Goal: Task Accomplishment & Management: Manage account settings

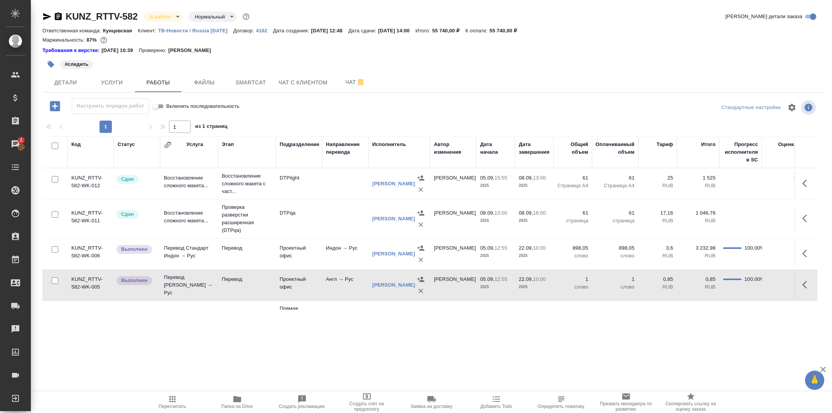
scroll to position [29, 0]
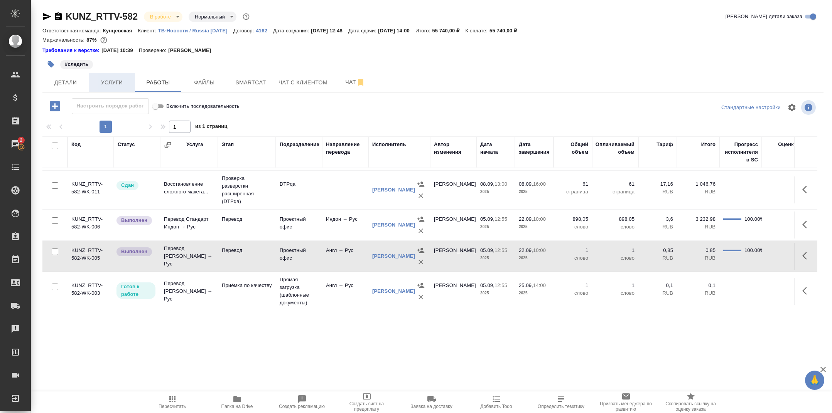
click at [121, 76] on button "Услуги" at bounding box center [112, 82] width 46 height 19
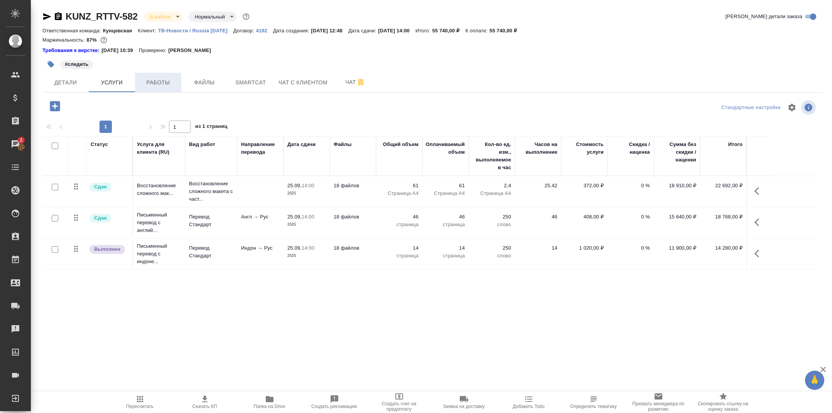
click at [158, 87] on span "Работы" at bounding box center [158, 83] width 37 height 10
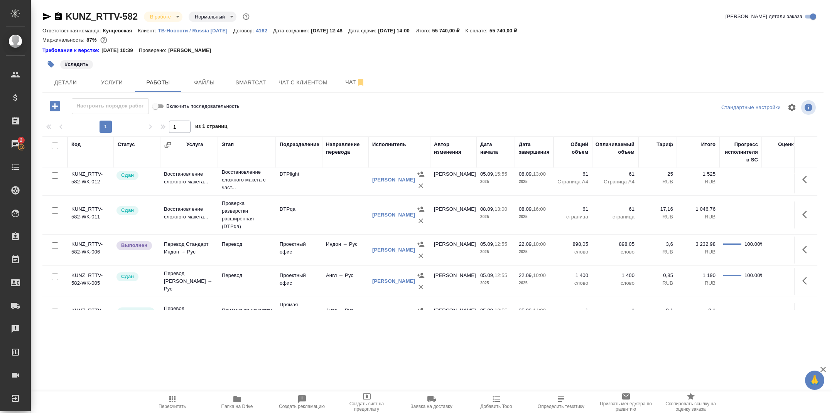
scroll to position [29, 0]
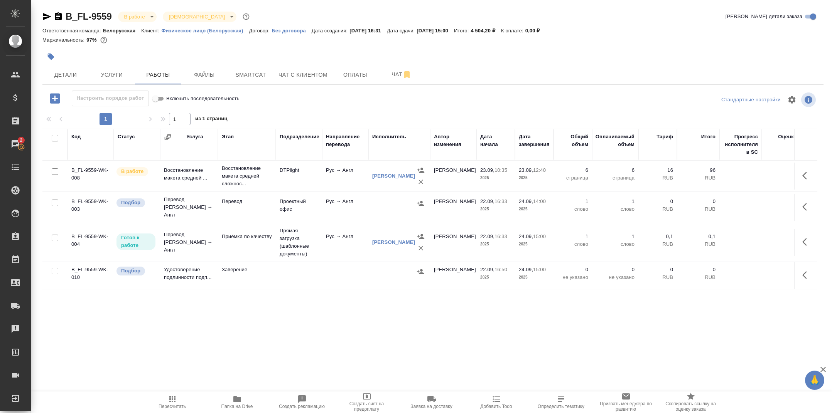
click at [127, 62] on div at bounding box center [302, 56] width 520 height 17
click at [120, 74] on span "Услуги" at bounding box center [111, 75] width 37 height 10
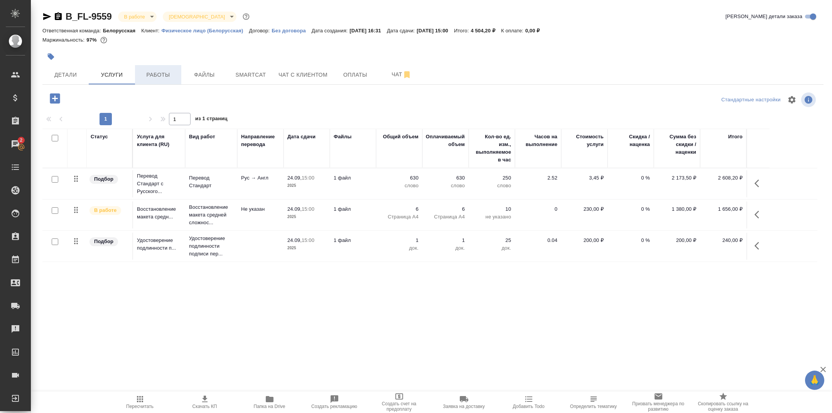
click at [165, 76] on span "Работы" at bounding box center [158, 75] width 37 height 10
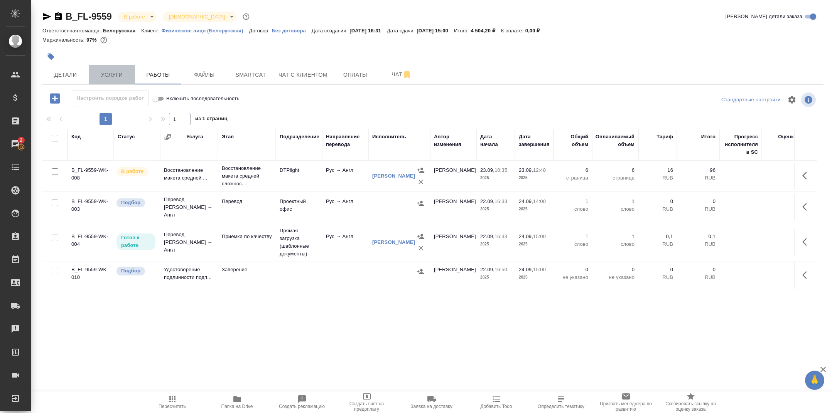
click at [114, 76] on span "Услуги" at bounding box center [111, 75] width 37 height 10
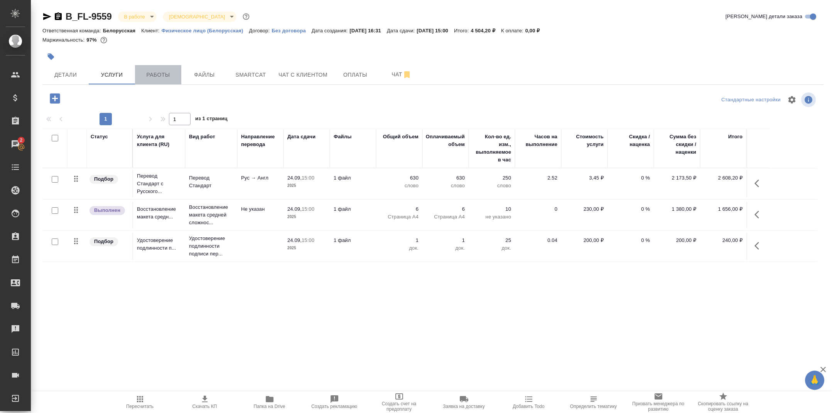
click at [161, 72] on span "Работы" at bounding box center [158, 75] width 37 height 10
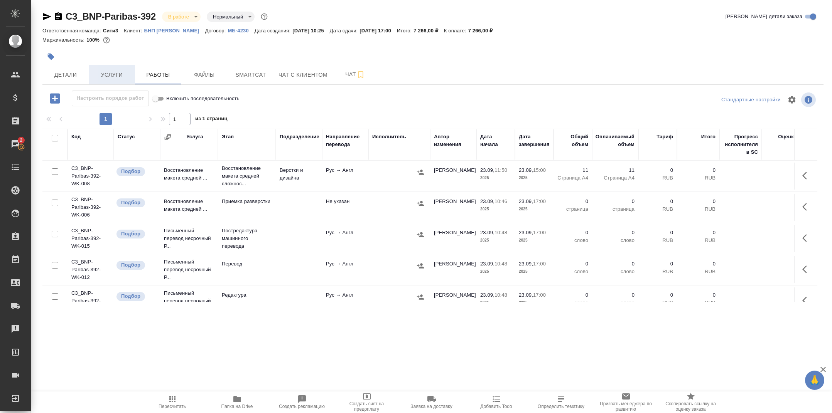
click at [101, 72] on span "Услуги" at bounding box center [111, 75] width 37 height 10
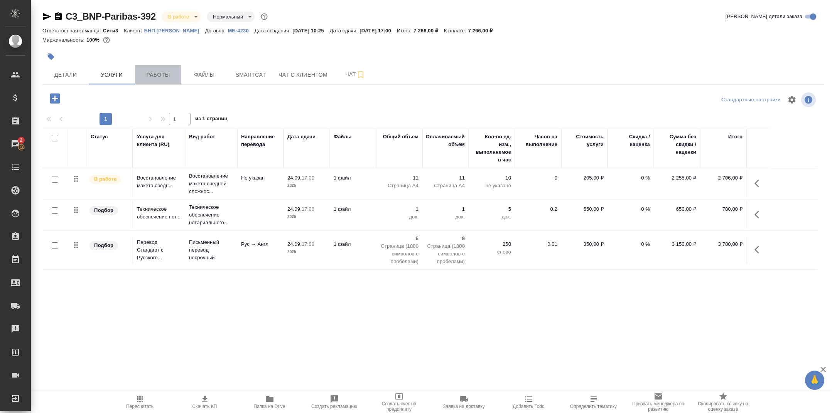
click at [147, 76] on span "Работы" at bounding box center [158, 75] width 37 height 10
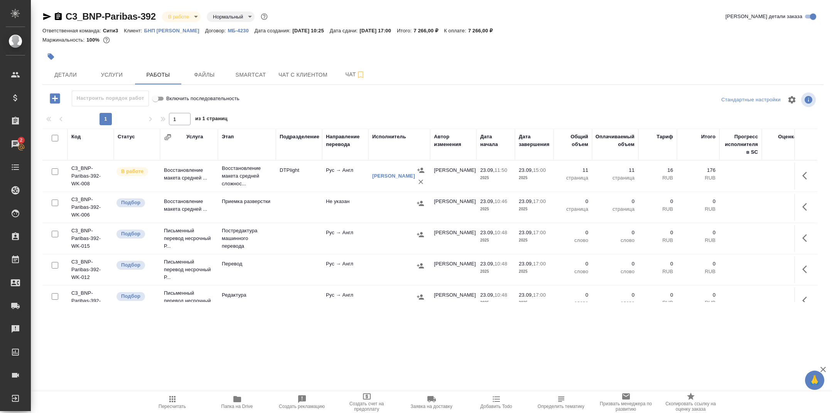
scroll to position [169, 0]
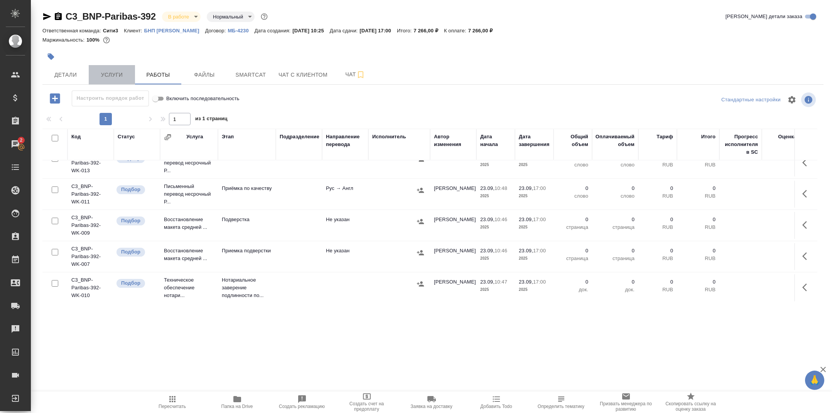
click at [121, 77] on span "Услуги" at bounding box center [111, 75] width 37 height 10
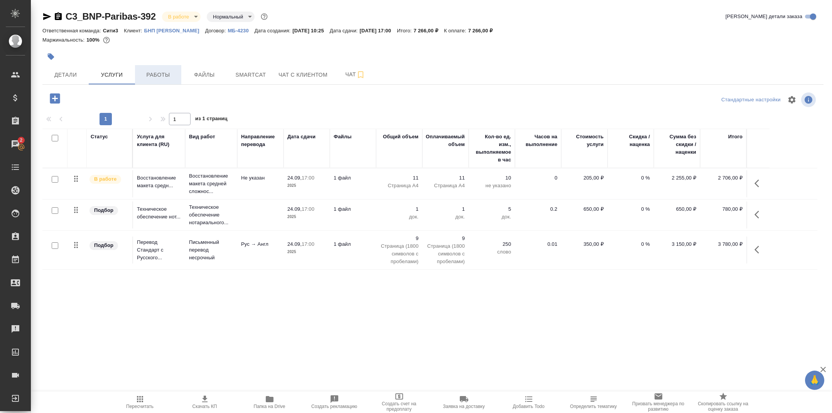
click at [163, 76] on span "Работы" at bounding box center [158, 75] width 37 height 10
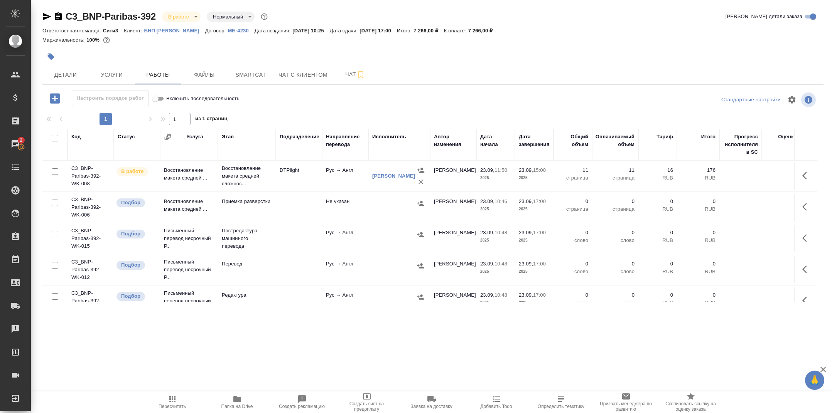
scroll to position [169, 0]
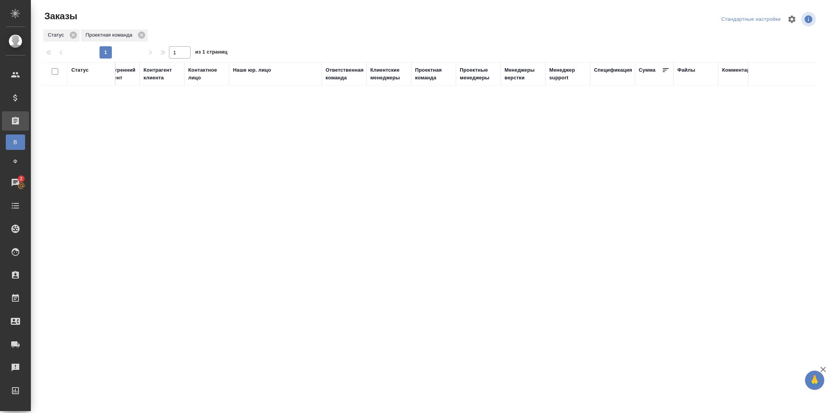
scroll to position [0, 516]
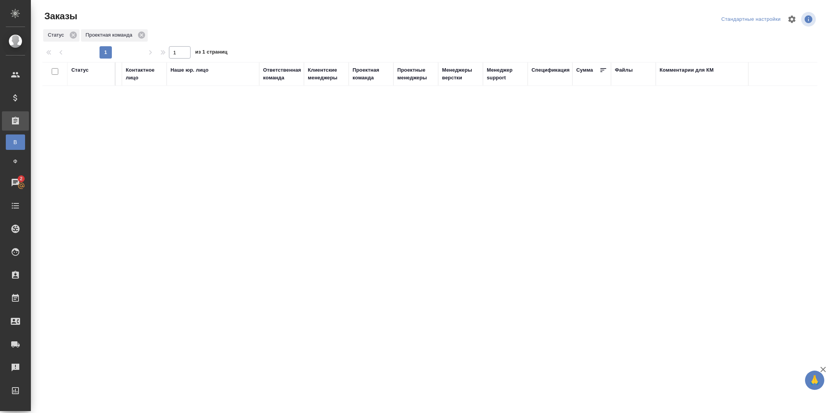
click at [330, 74] on div "Клиентские менеджеры" at bounding box center [326, 73] width 37 height 15
click at [420, 96] on div at bounding box center [415, 95] width 37 height 11
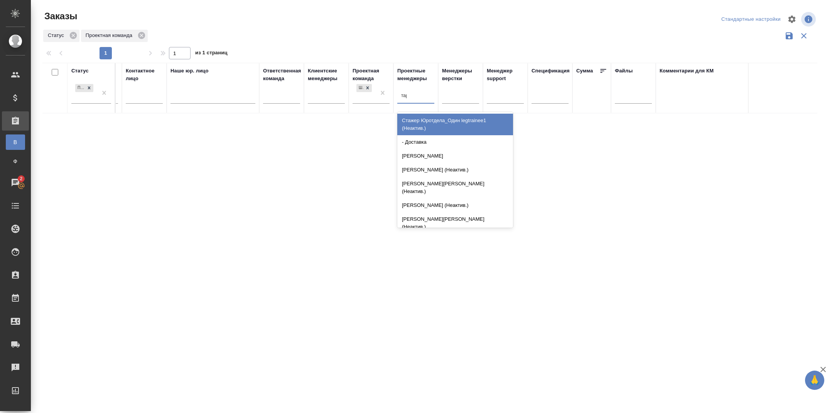
type input "тара"
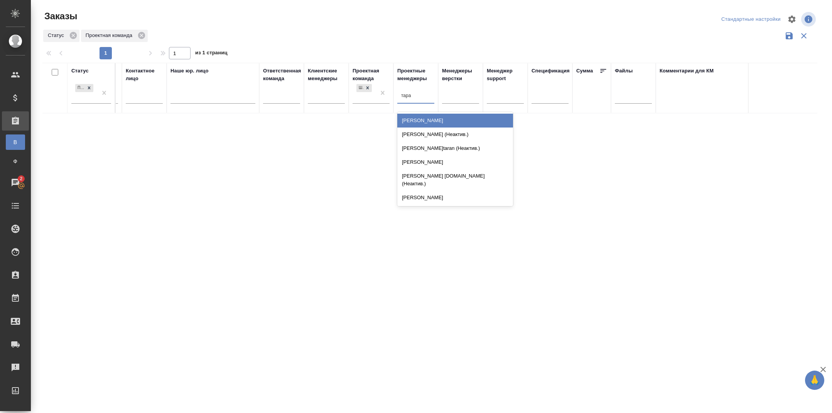
click at [446, 118] on div "Тарабановская Анастасия" at bounding box center [455, 121] width 116 height 14
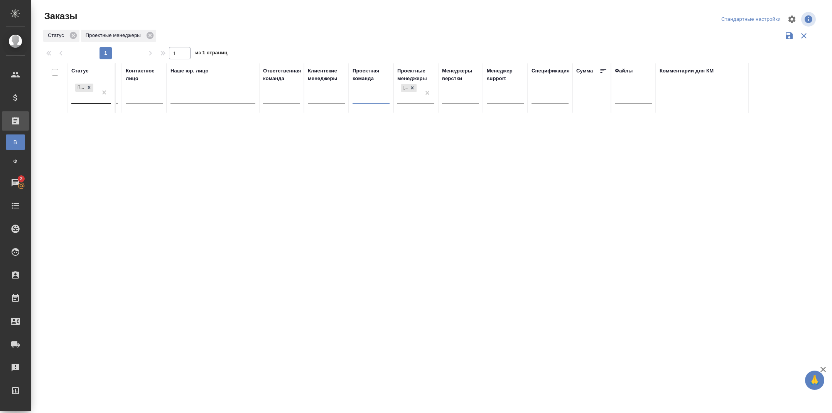
click at [87, 99] on div "Подтвержден" at bounding box center [84, 92] width 26 height 21
type input "в ра"
click at [200, 122] on div "В работе" at bounding box center [178, 121] width 116 height 14
type input "сдан"
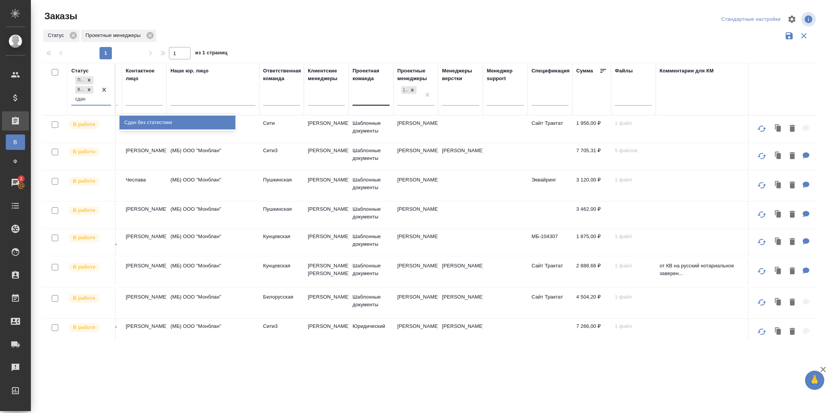
click at [212, 123] on div "Сдан без статистики" at bounding box center [178, 123] width 116 height 14
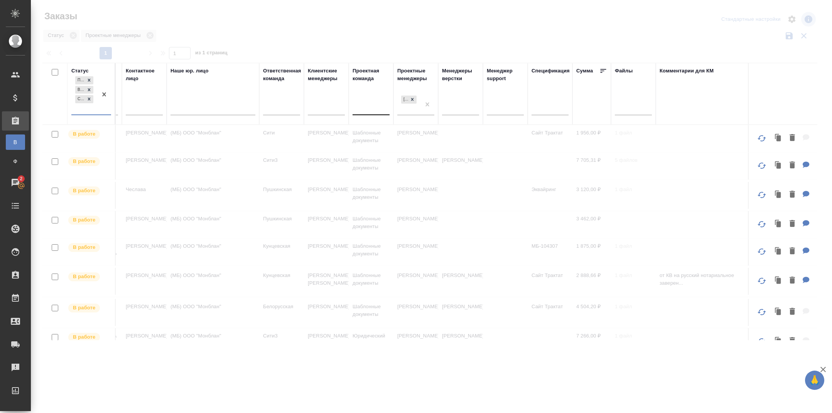
click at [362, 12] on div at bounding box center [433, 19] width 260 height 19
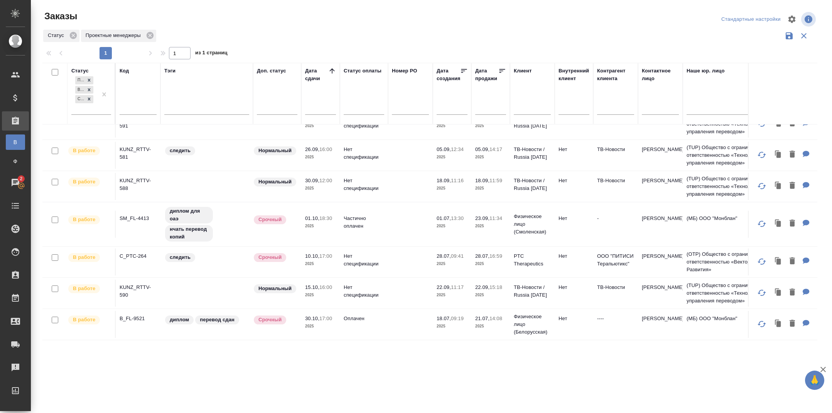
scroll to position [0, 0]
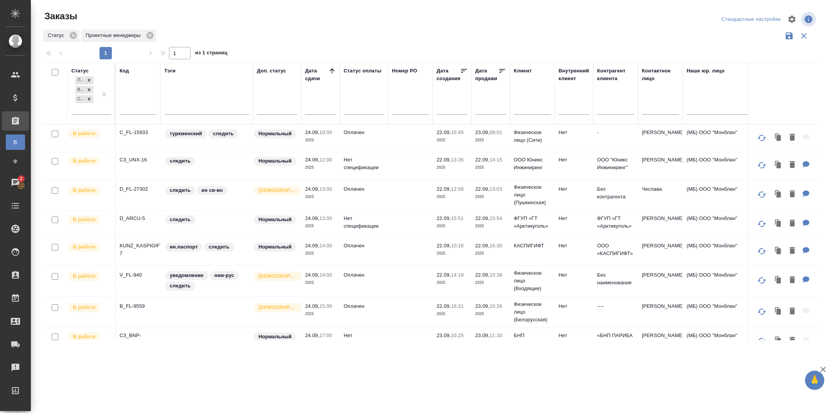
click at [139, 134] on p "C_FL-15933" at bounding box center [138, 133] width 37 height 8
click at [137, 157] on p "C3_UNX-16" at bounding box center [138, 160] width 37 height 8
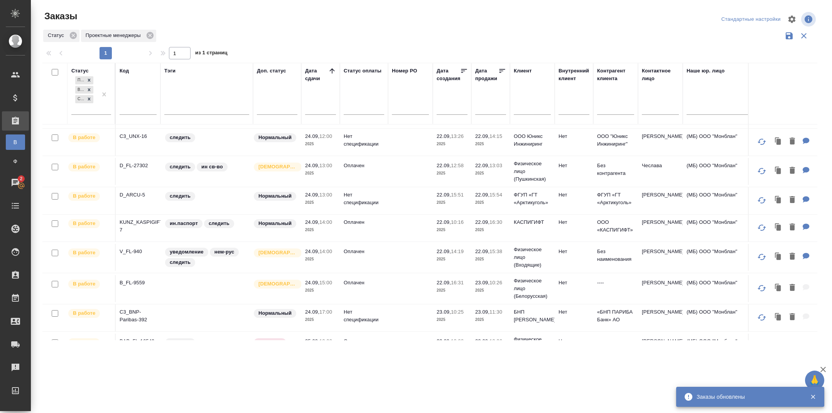
scroll to position [52, 0]
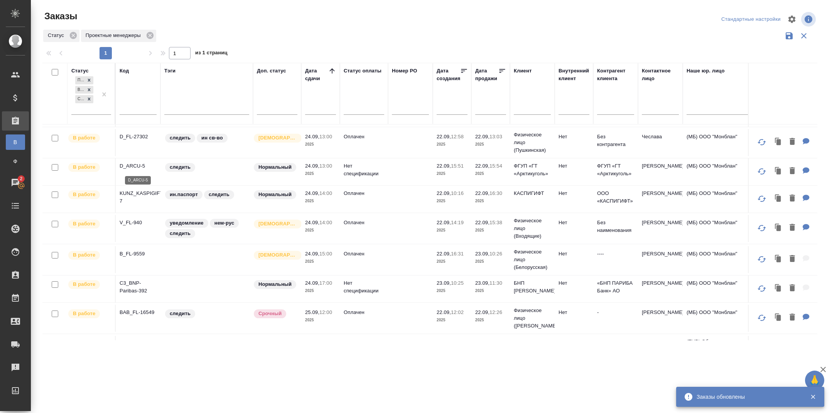
click at [135, 170] on p "D_ARCU-5" at bounding box center [138, 166] width 37 height 8
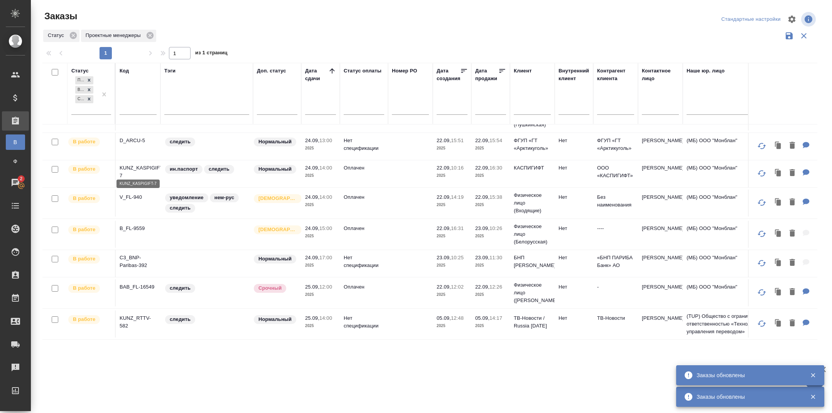
scroll to position [89, 0]
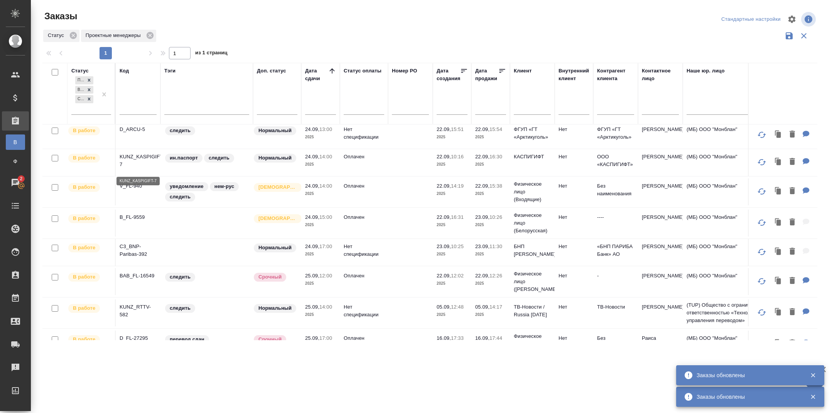
click at [121, 161] on p "KUNZ_KASPIGIFT-7" at bounding box center [138, 160] width 37 height 15
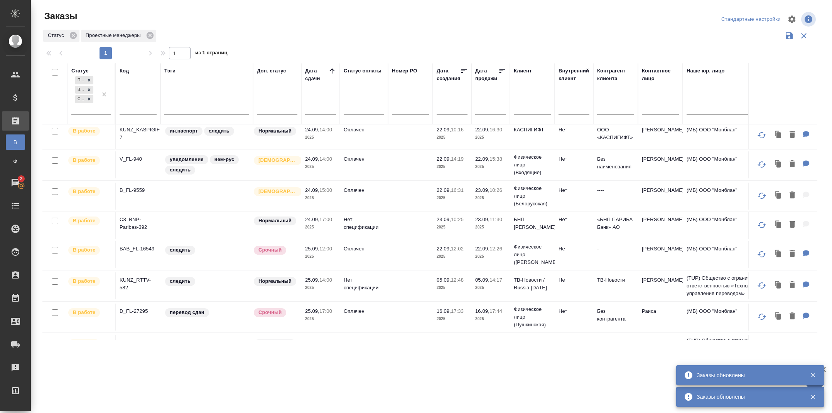
scroll to position [129, 0]
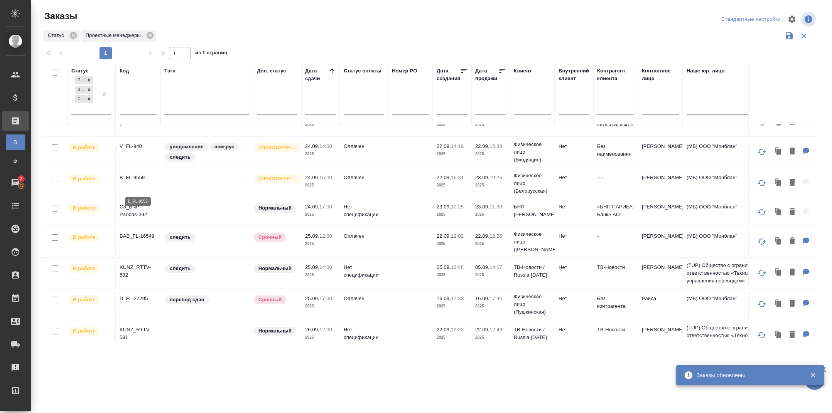
click at [133, 182] on p "B_FL-9559" at bounding box center [138, 178] width 37 height 8
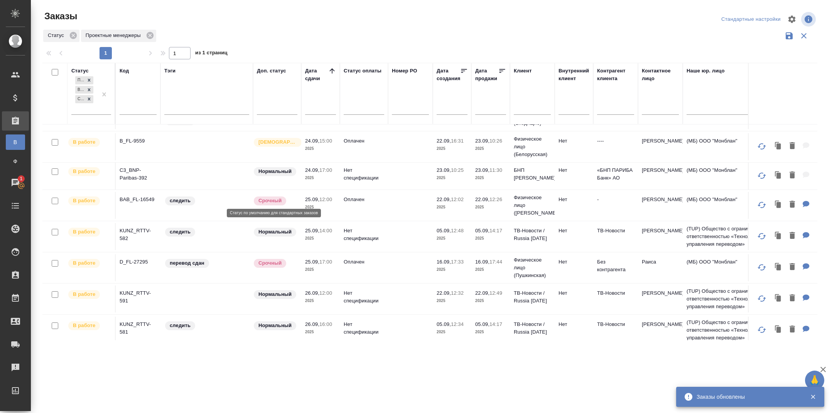
scroll to position [185, 0]
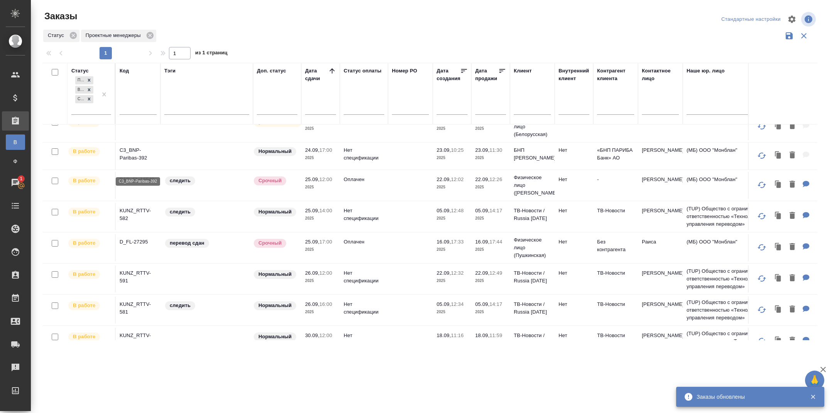
click at [128, 162] on p "C3_BNP-Paribas-392" at bounding box center [138, 153] width 37 height 15
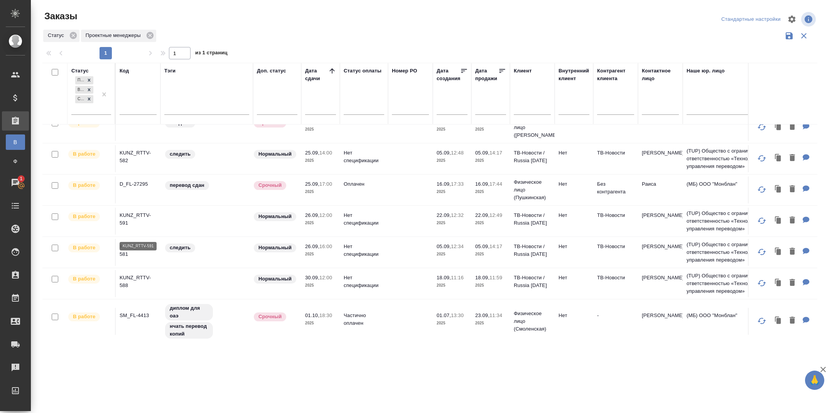
click at [124, 224] on p "KUNZ_RTTV-591" at bounding box center [138, 219] width 37 height 15
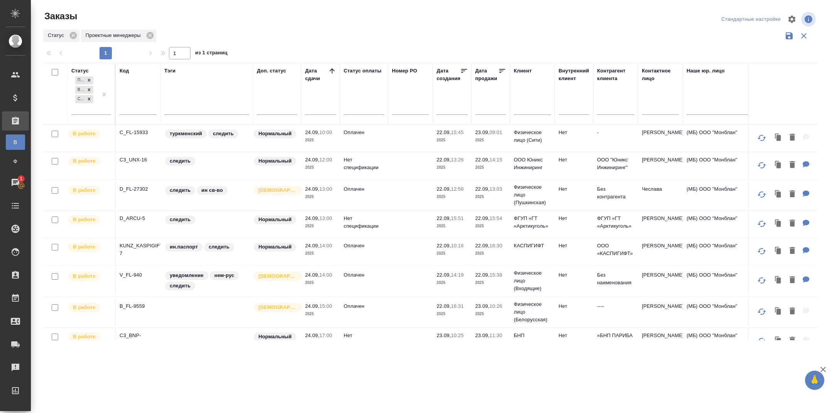
scroll to position [62, 0]
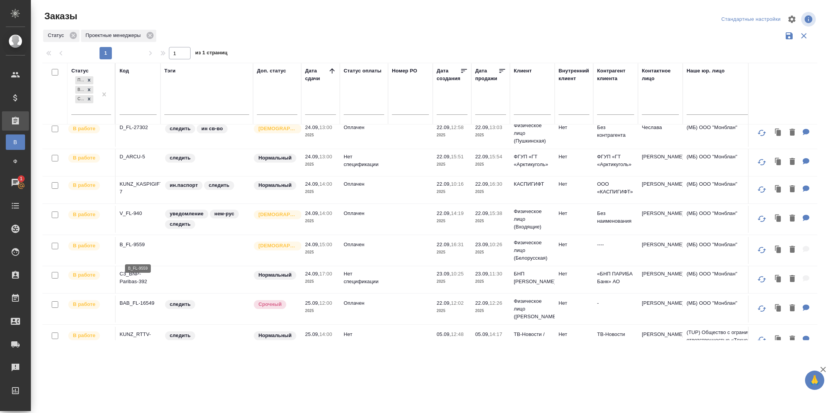
click at [139, 249] on p "B_FL-9559" at bounding box center [138, 245] width 37 height 8
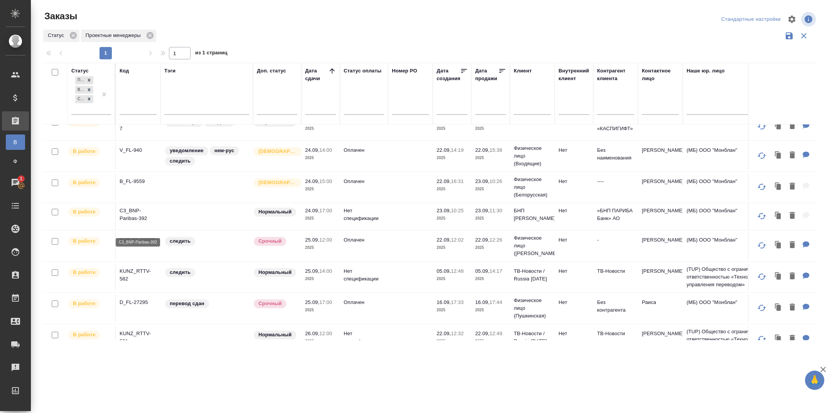
click at [132, 220] on p "C3_BNP-Paribas-392" at bounding box center [138, 214] width 37 height 15
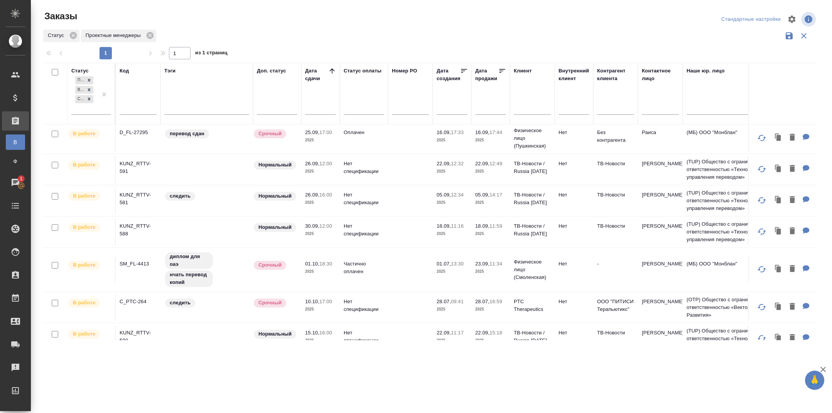
scroll to position [305, 0]
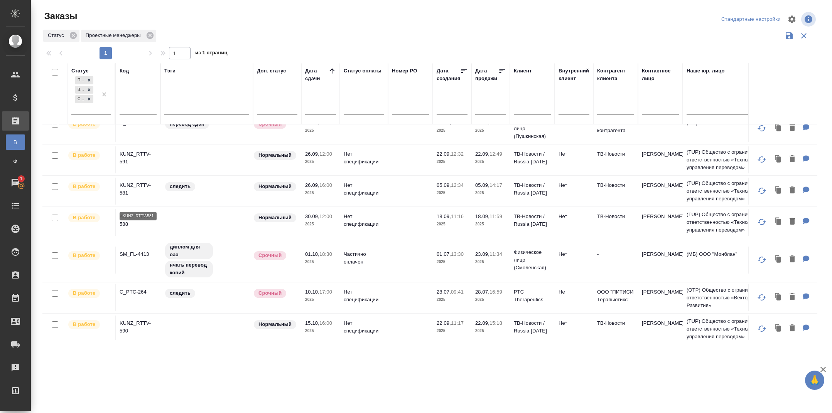
click at [124, 196] on p "KUNZ_RTTV-581" at bounding box center [138, 189] width 37 height 15
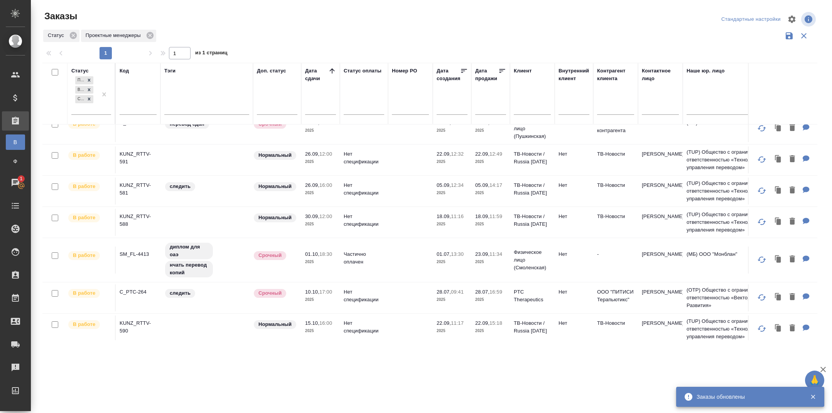
scroll to position [350, 0]
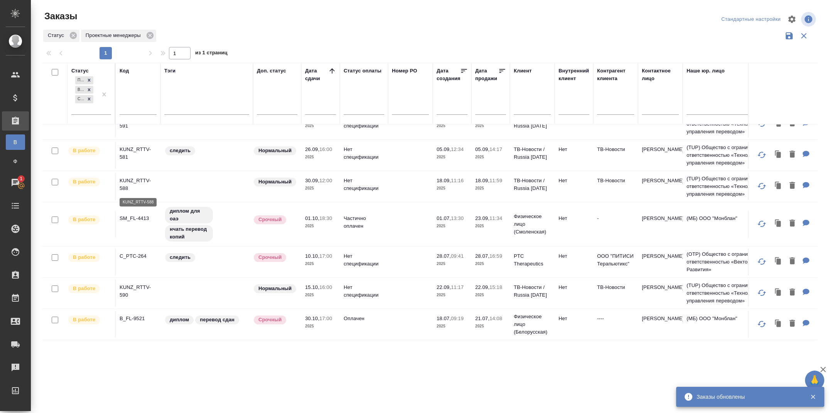
click at [123, 183] on p "KUNZ_RTTV-588" at bounding box center [138, 184] width 37 height 15
click at [130, 218] on p "SM_FL-4413" at bounding box center [138, 219] width 37 height 8
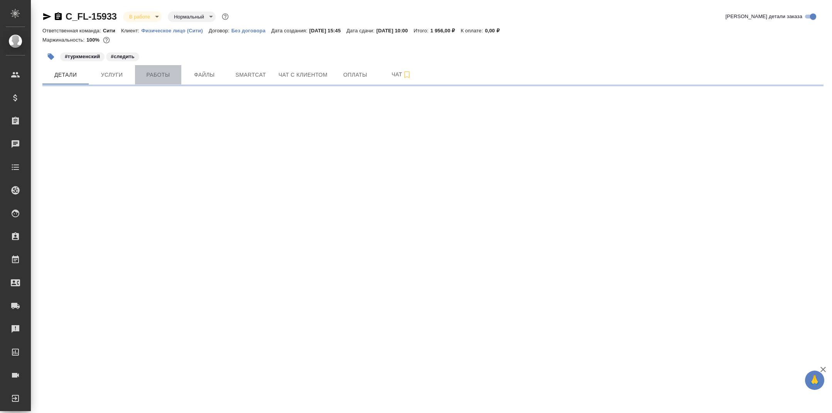
click at [154, 73] on span "Работы" at bounding box center [158, 75] width 37 height 10
click at [144, 81] on button "Работы" at bounding box center [158, 74] width 46 height 19
select select "RU"
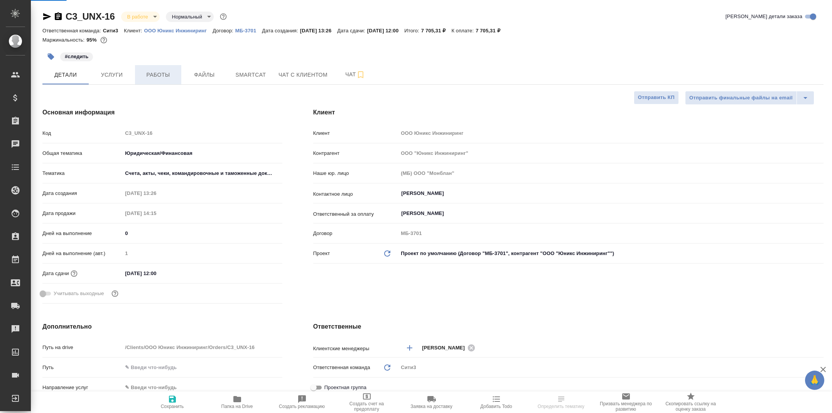
type textarea "x"
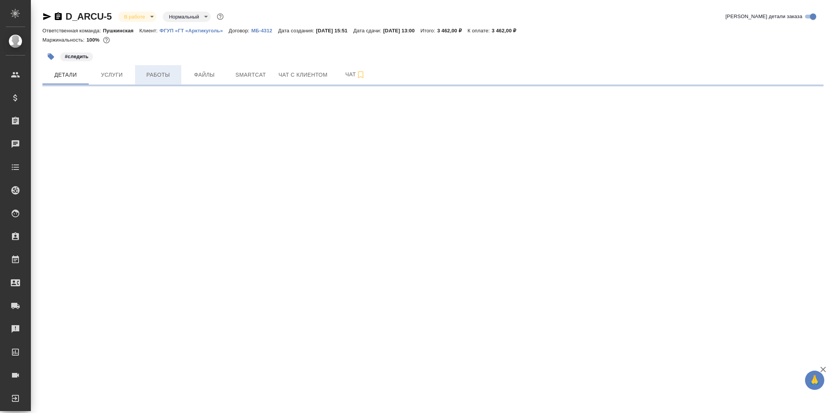
select select "RU"
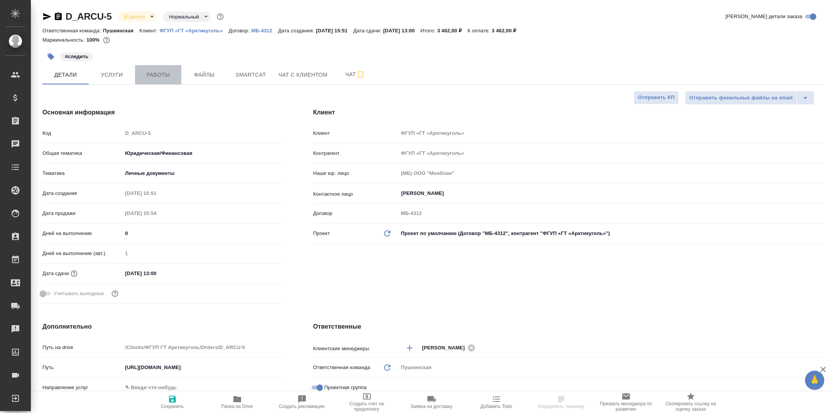
click at [160, 79] on button "Работы" at bounding box center [158, 74] width 46 height 19
type textarea "x"
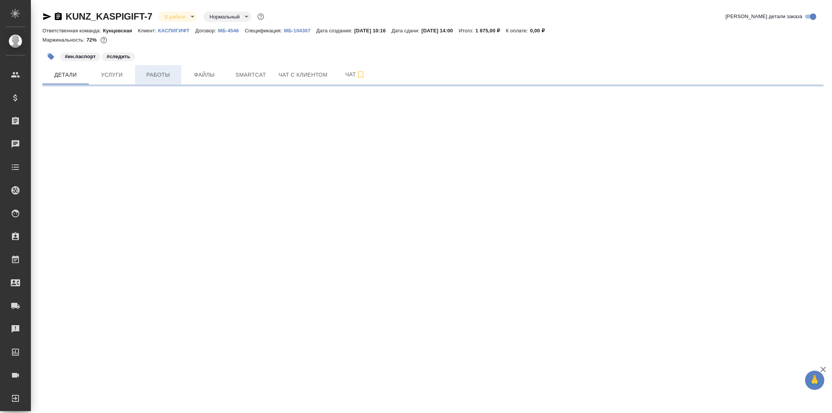
click at [157, 78] on span "Работы" at bounding box center [158, 75] width 37 height 10
select select "RU"
click at [163, 68] on button "Работы" at bounding box center [158, 74] width 46 height 19
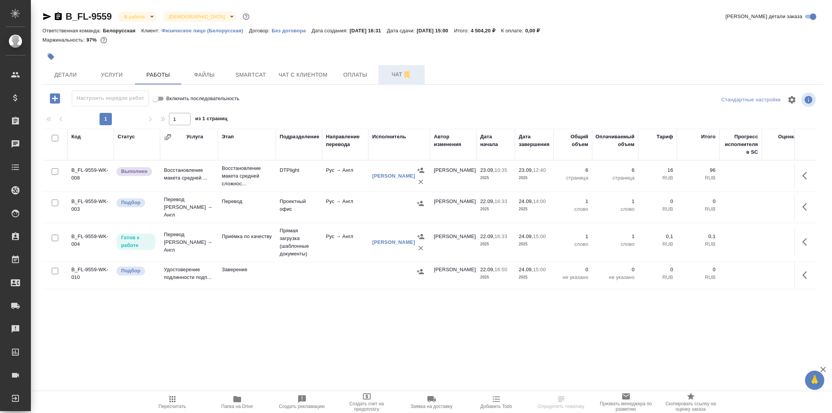
click at [401, 71] on span "Чат" at bounding box center [401, 75] width 37 height 10
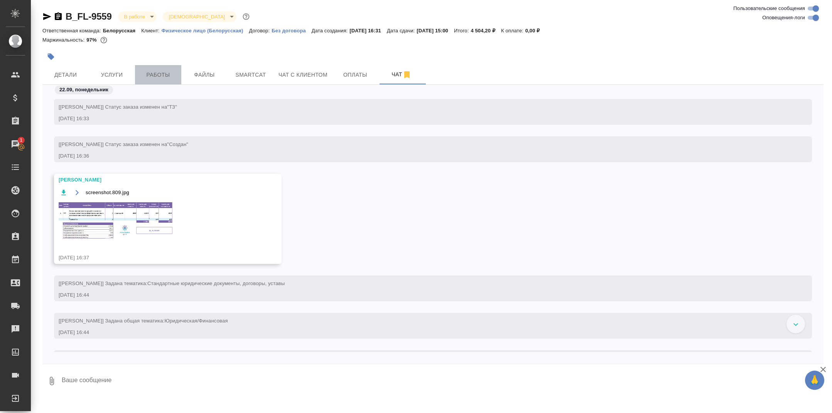
click at [166, 68] on button "Работы" at bounding box center [158, 74] width 46 height 19
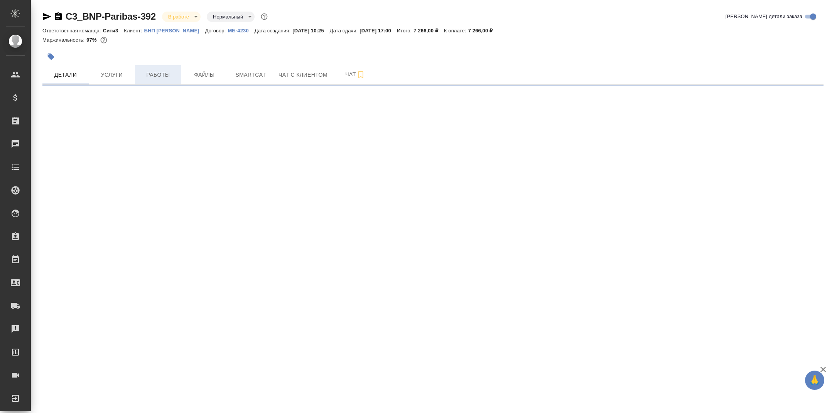
select select "RU"
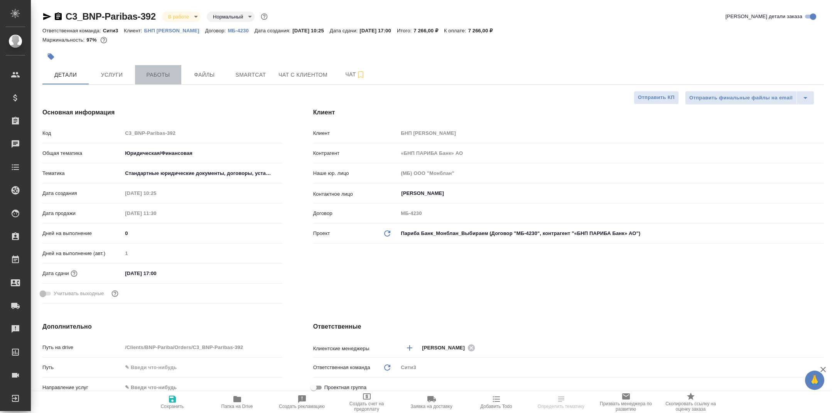
click at [153, 74] on span "Работы" at bounding box center [158, 75] width 37 height 10
type textarea "x"
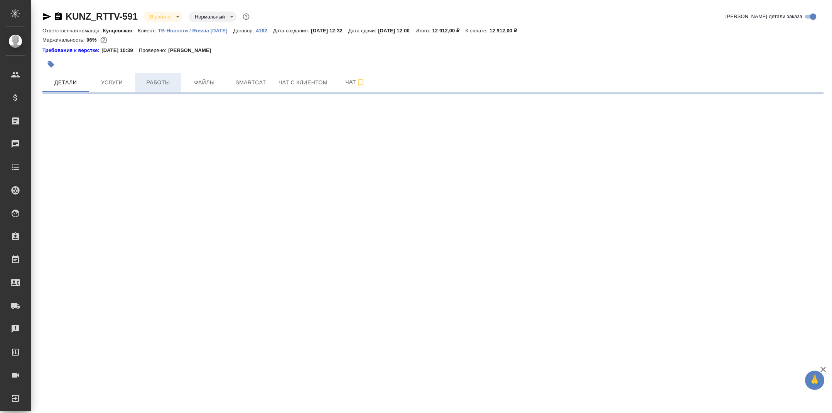
click at [167, 81] on span "Работы" at bounding box center [158, 83] width 37 height 10
select select "RU"
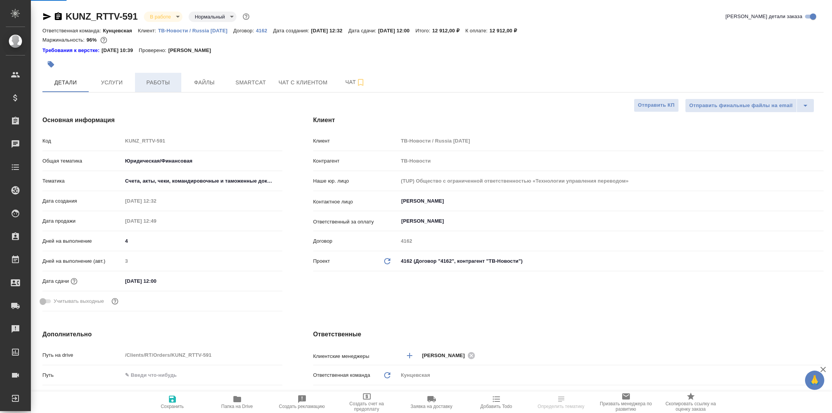
type textarea "x"
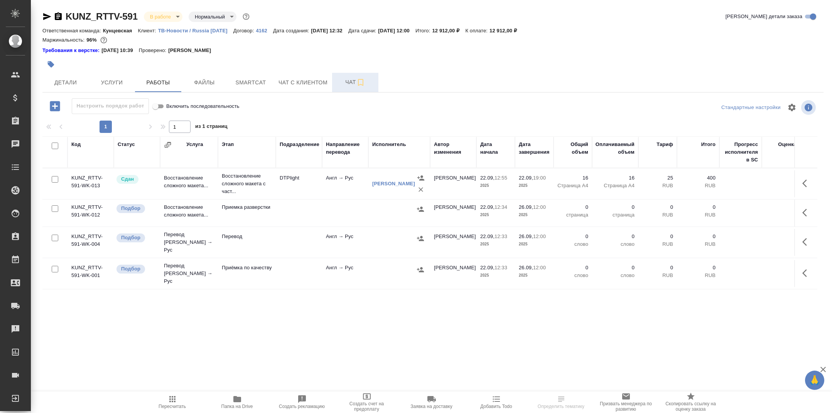
click at [350, 83] on span "Чат" at bounding box center [355, 82] width 37 height 10
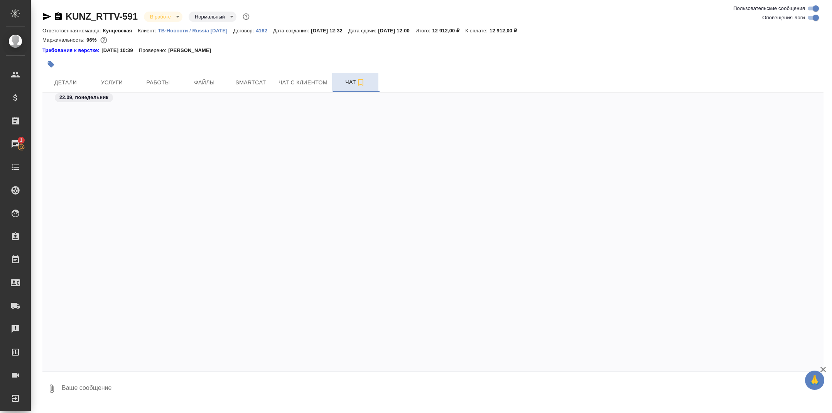
scroll to position [2987, 0]
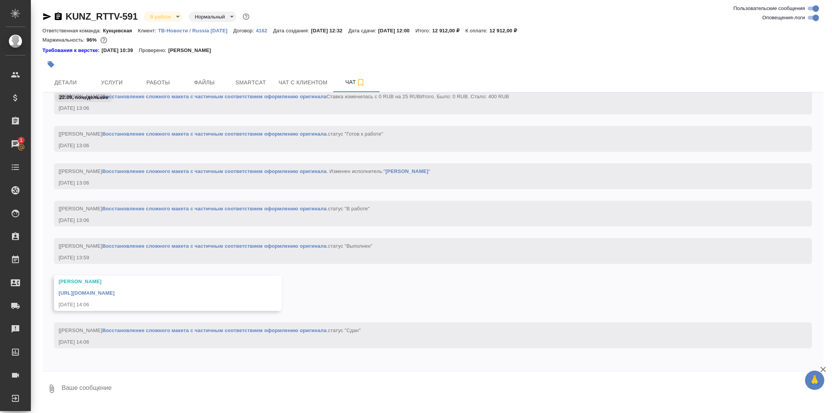
click at [114, 295] on link "https://drive.awatera.com/apps/files/files/10426988?dir=/Shares/RT/Orders/KUNZ_…" at bounding box center [87, 293] width 56 height 6
click at [232, 85] on span "Smartcat" at bounding box center [250, 83] width 37 height 10
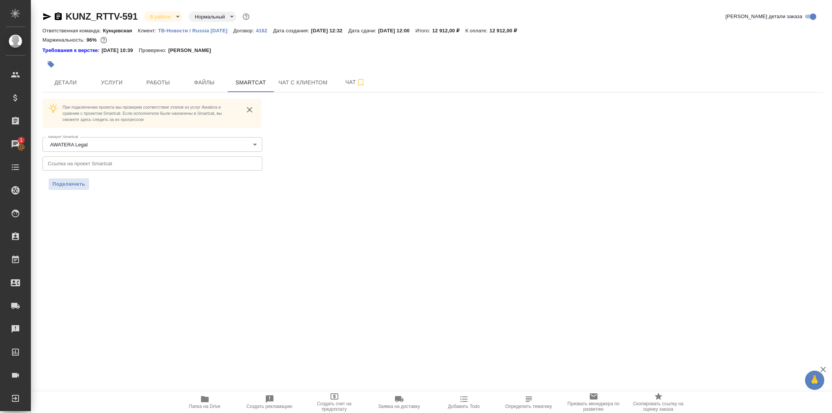
click at [61, 20] on icon "button" at bounding box center [58, 16] width 7 height 8
click at [159, 83] on span "Работы" at bounding box center [158, 83] width 37 height 10
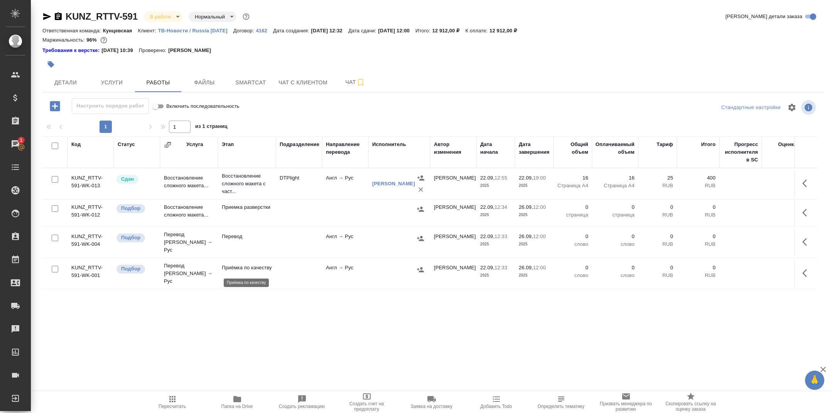
click at [241, 264] on p "Приёмка по качеству" at bounding box center [247, 268] width 50 height 8
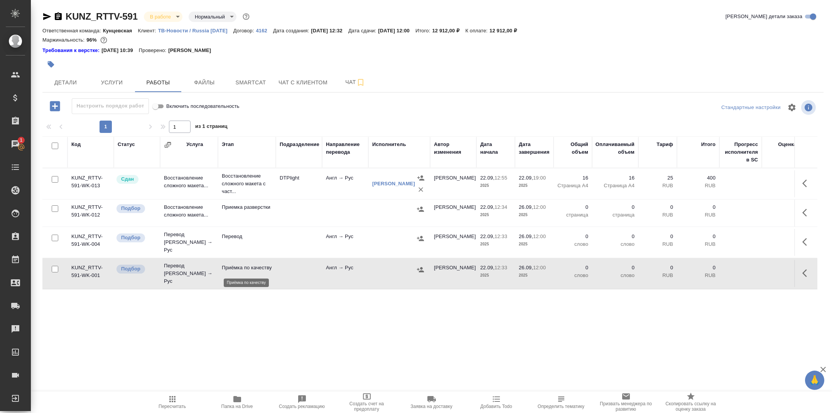
click at [241, 264] on p "Приёмка по качеству" at bounding box center [247, 268] width 50 height 8
click at [237, 400] on icon "button" at bounding box center [237, 399] width 8 height 6
click at [247, 76] on button "Smartcat" at bounding box center [250, 82] width 46 height 19
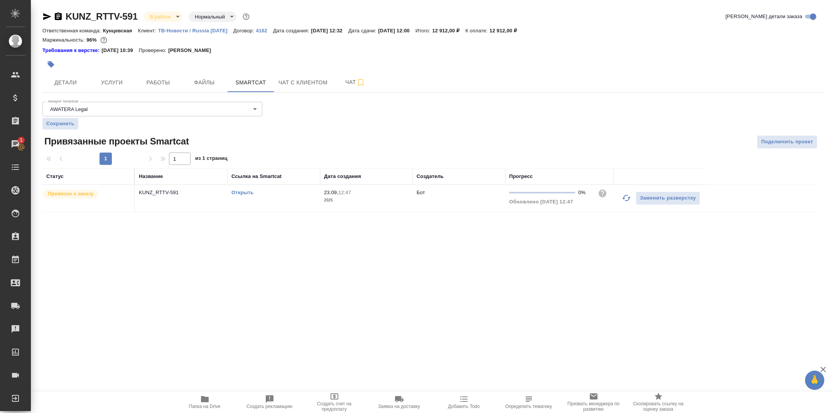
click at [250, 191] on link "Открыть" at bounding box center [242, 193] width 22 height 6
click at [165, 89] on button "Работы" at bounding box center [158, 82] width 46 height 19
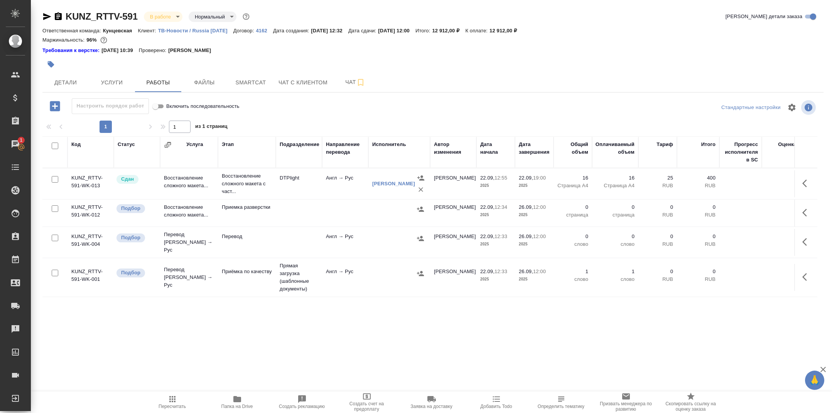
click at [809, 208] on icon "button" at bounding box center [806, 212] width 9 height 9
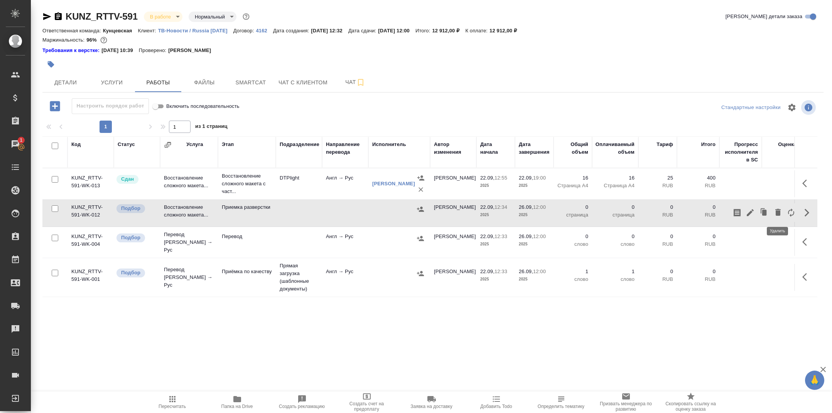
click at [776, 216] on icon "button" at bounding box center [777, 212] width 9 height 9
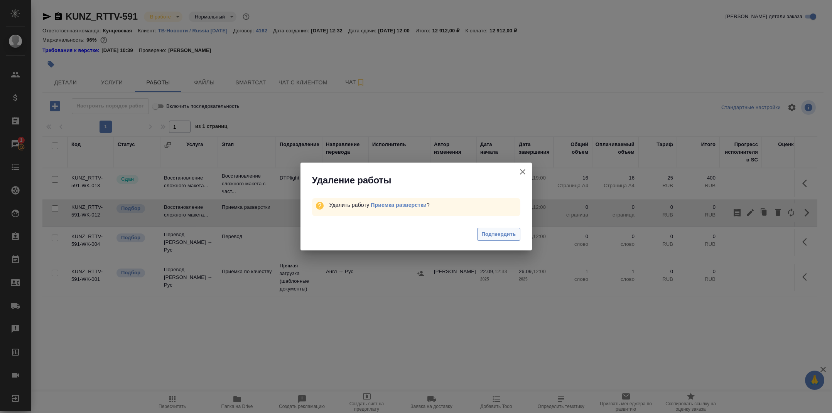
click at [510, 234] on span "Подтвердить" at bounding box center [498, 234] width 34 height 9
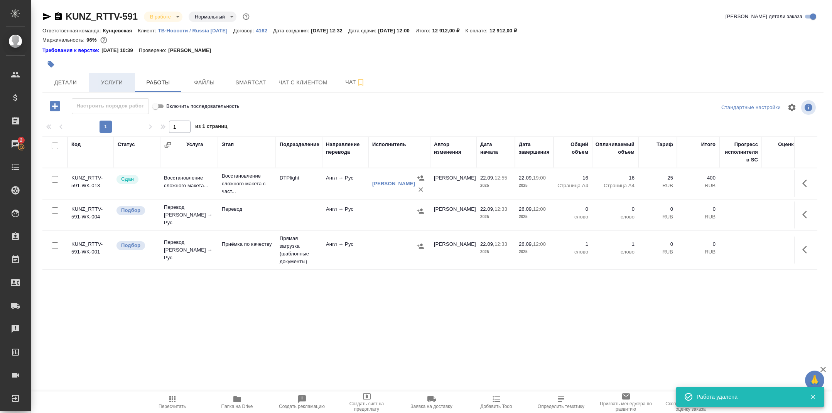
click at [113, 81] on span "Услуги" at bounding box center [111, 83] width 37 height 10
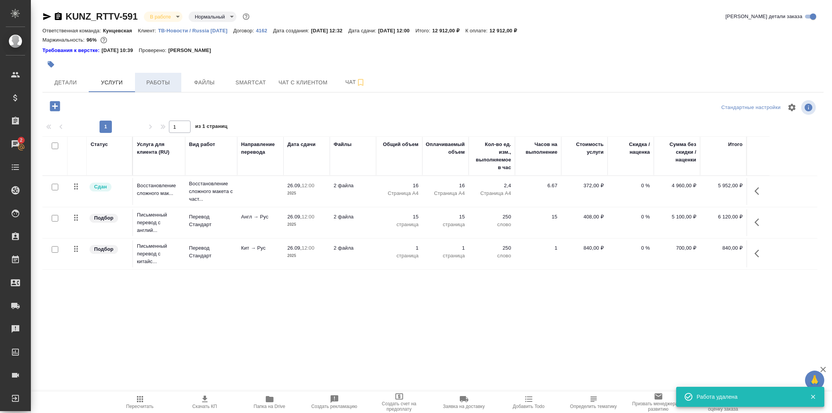
click at [162, 81] on span "Работы" at bounding box center [158, 83] width 37 height 10
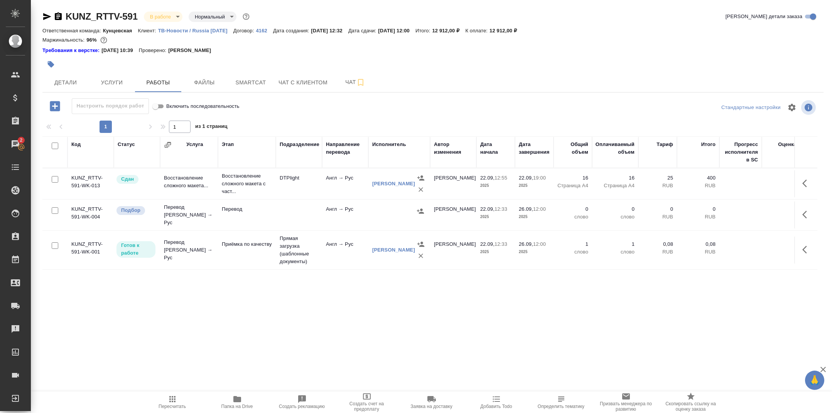
click at [247, 213] on td "Перевод" at bounding box center [247, 215] width 58 height 27
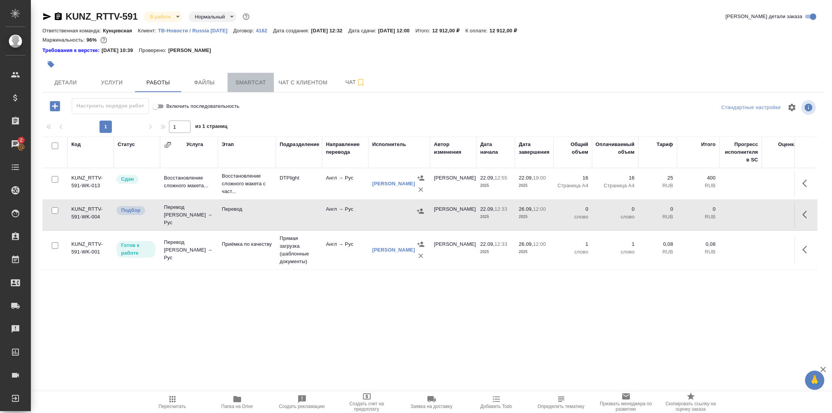
click at [236, 75] on button "Smartcat" at bounding box center [250, 82] width 46 height 19
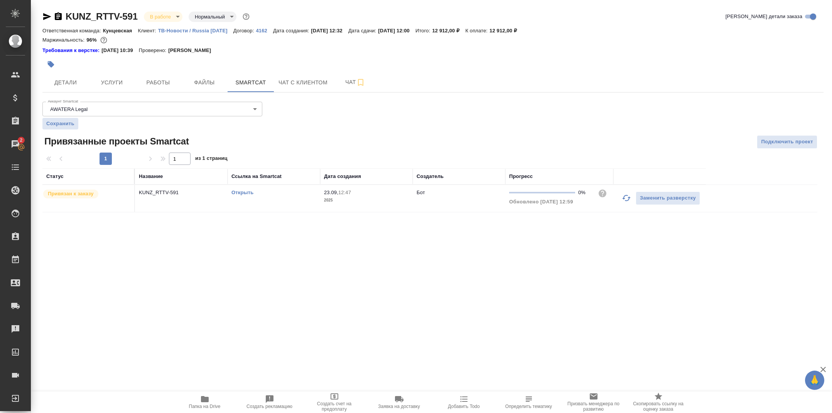
click at [239, 191] on link "Открыть" at bounding box center [242, 193] width 22 height 6
click at [159, 90] on button "Работы" at bounding box center [158, 82] width 46 height 19
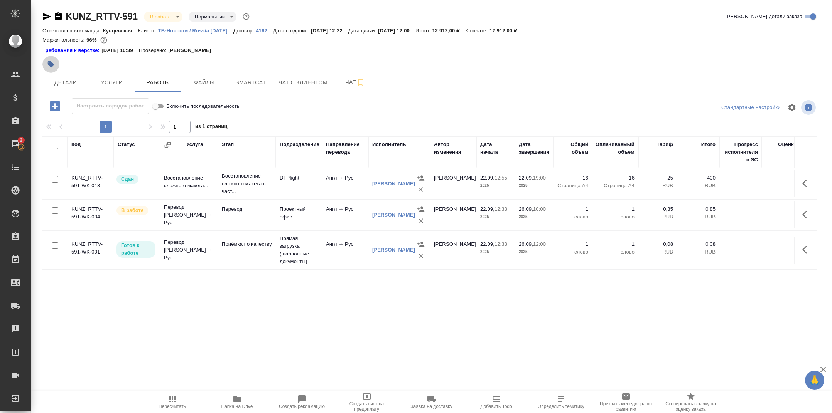
click at [52, 65] on icon "button" at bounding box center [51, 64] width 7 height 7
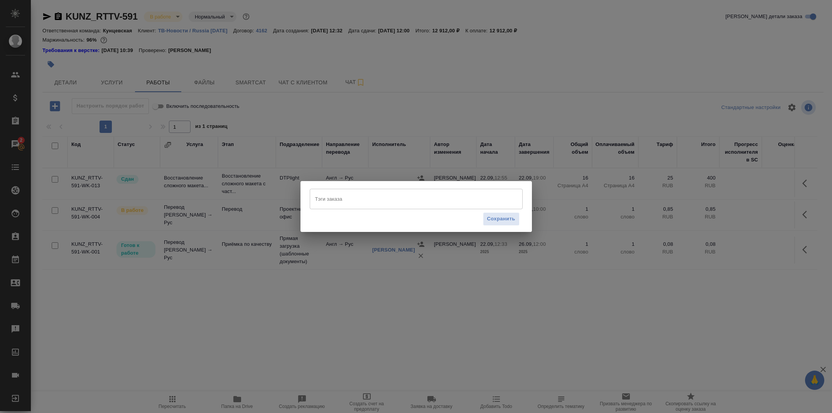
click at [354, 202] on input "Тэги заказа" at bounding box center [408, 198] width 191 height 13
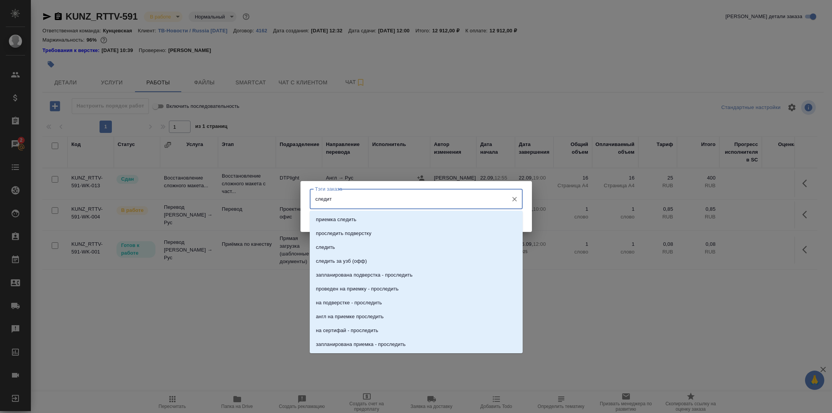
type input "следить"
click at [348, 249] on li "следить" at bounding box center [416, 248] width 213 height 14
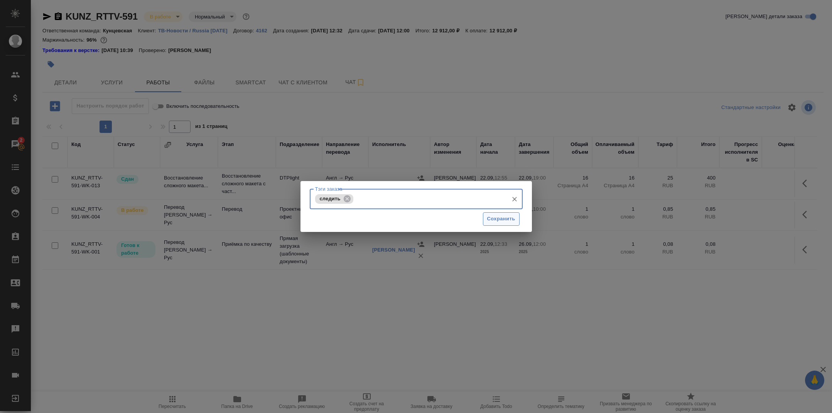
click at [509, 218] on span "Сохранить" at bounding box center [501, 219] width 28 height 9
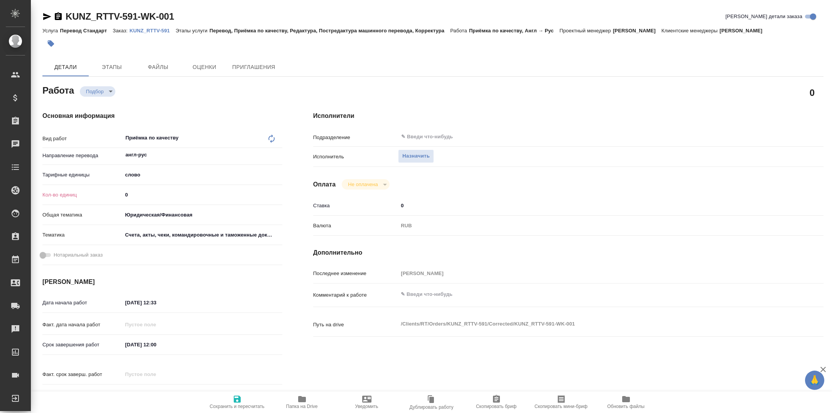
type textarea "x"
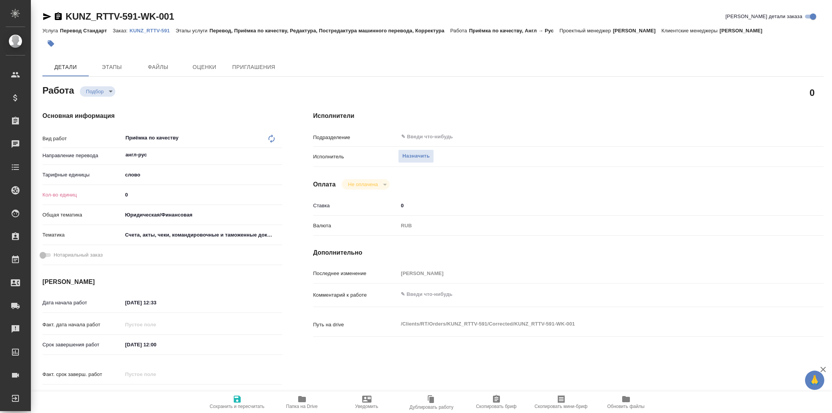
type textarea "x"
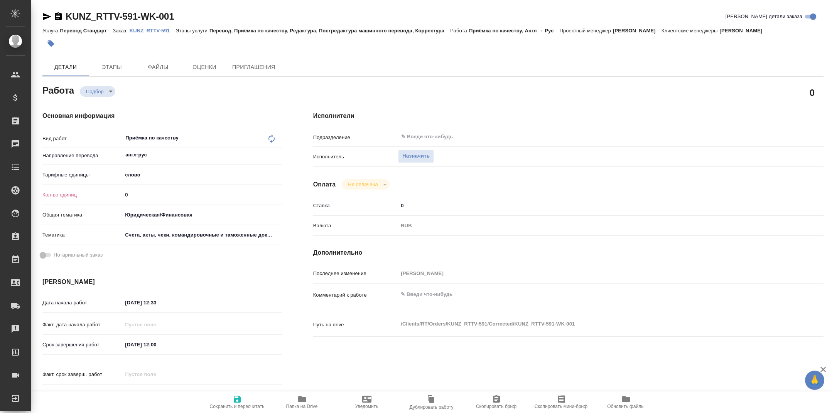
type textarea "x"
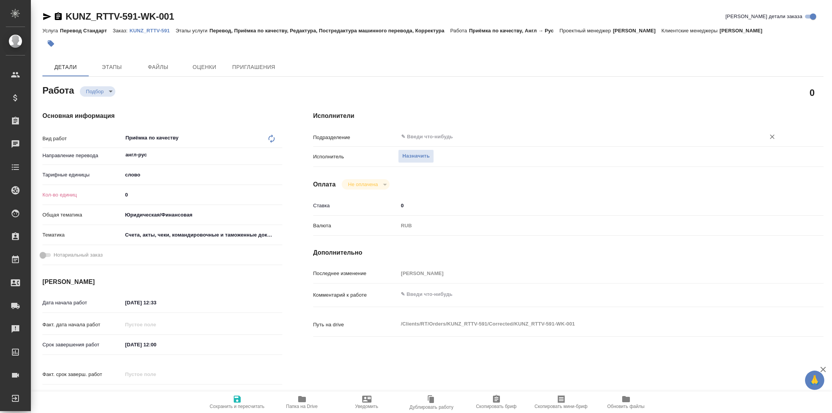
click at [460, 143] on div "​" at bounding box center [589, 137] width 382 height 14
type textarea "x"
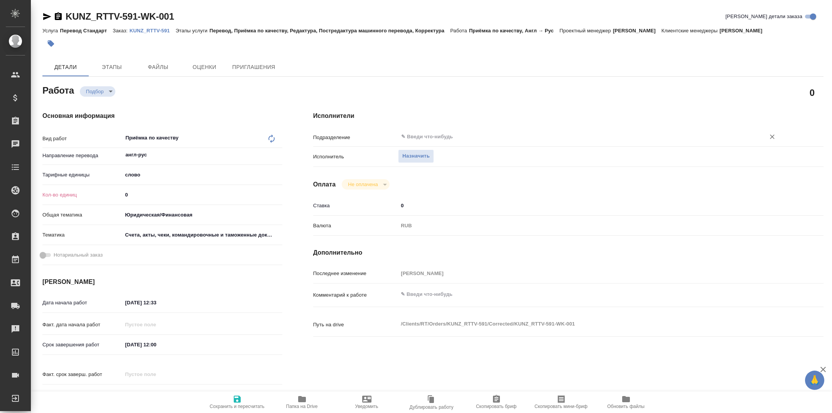
type textarea "x"
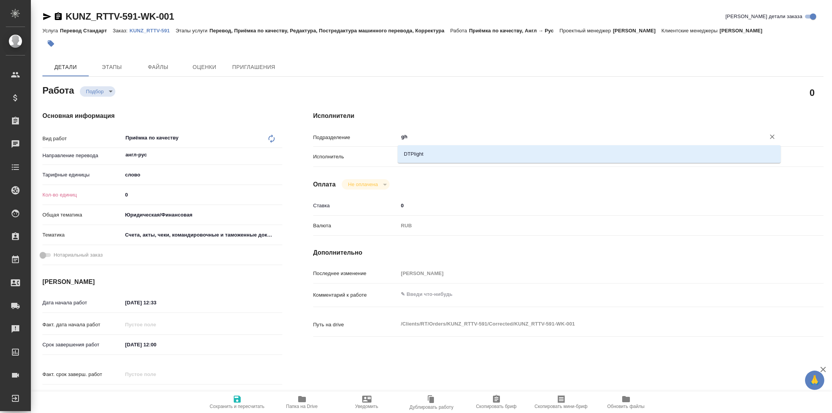
type input "ghz"
type textarea "x"
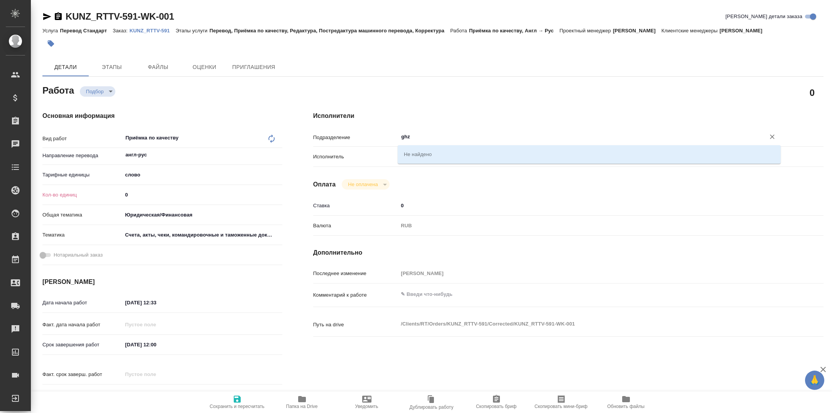
type textarea "x"
type input "g"
type textarea "x"
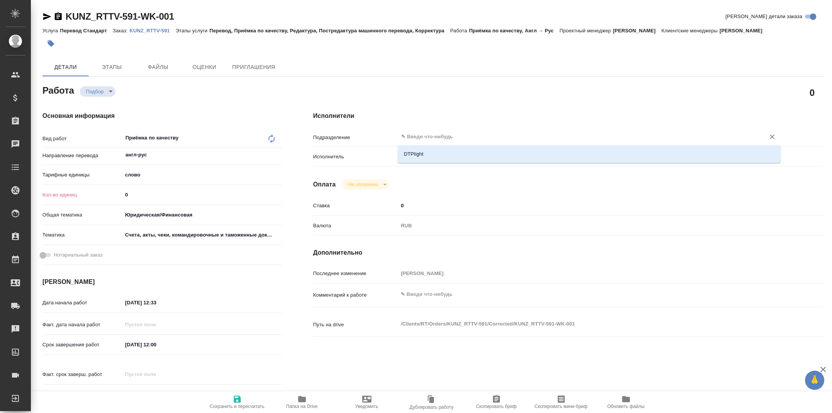
type textarea "x"
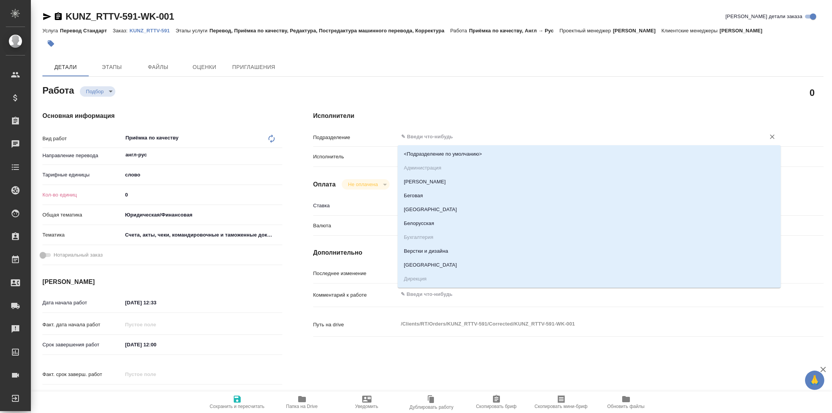
type textarea "x"
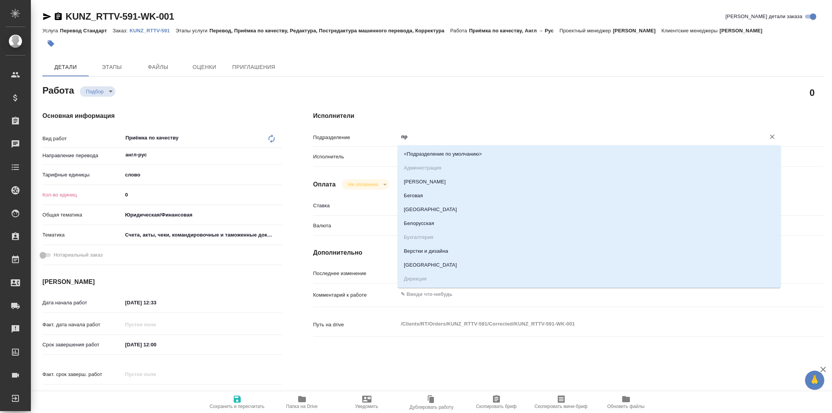
type input "пря"
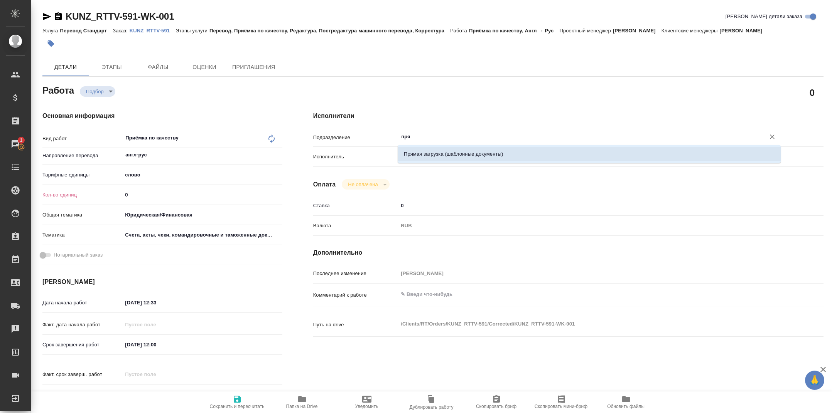
click at [474, 151] on li "Прямая загрузка (шаблонные документы)" at bounding box center [588, 154] width 383 height 14
type textarea "x"
type input "Прямая загрузка (шаблонные документы)"
type textarea "x"
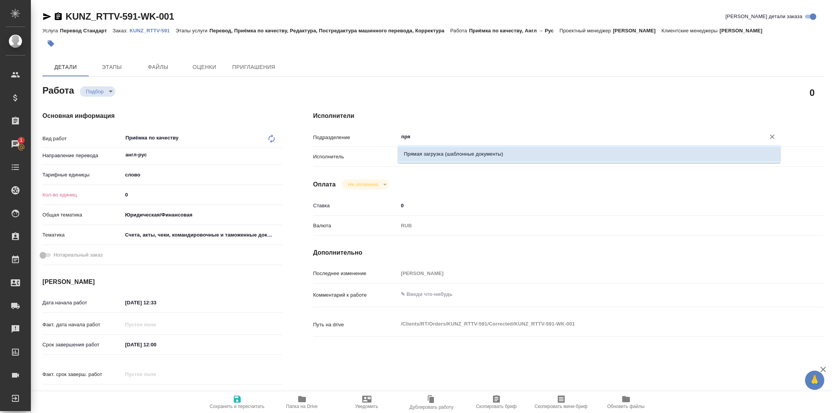
type textarea "x"
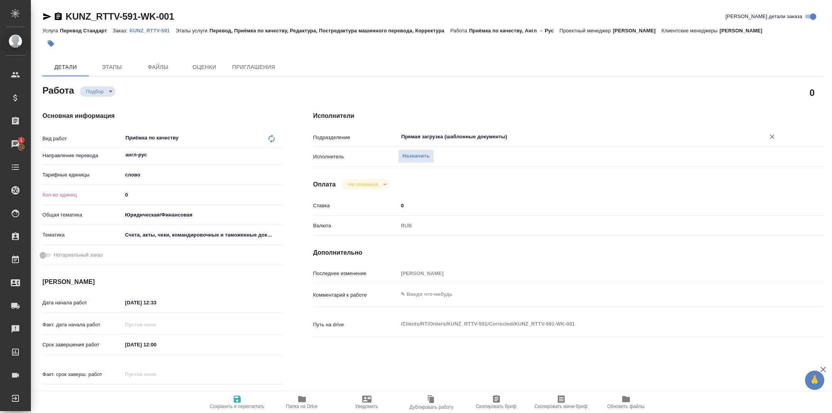
type input "Прямая загрузка (шаблонные документы)"
click at [177, 199] on input "0" at bounding box center [202, 194] width 160 height 11
type textarea "x"
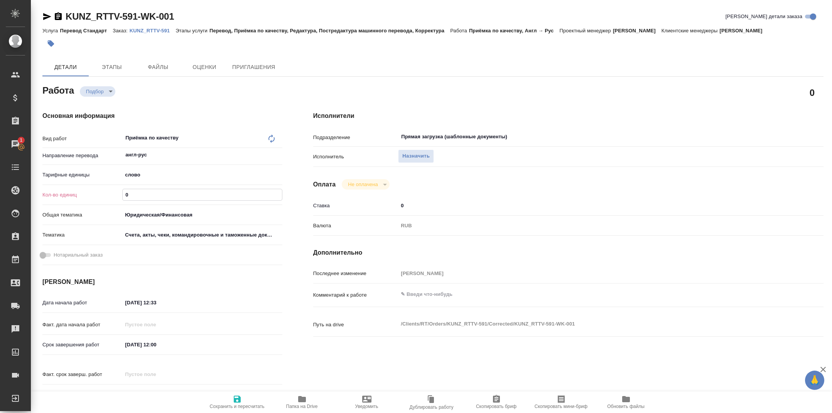
type textarea "x"
type input "1"
type textarea "x"
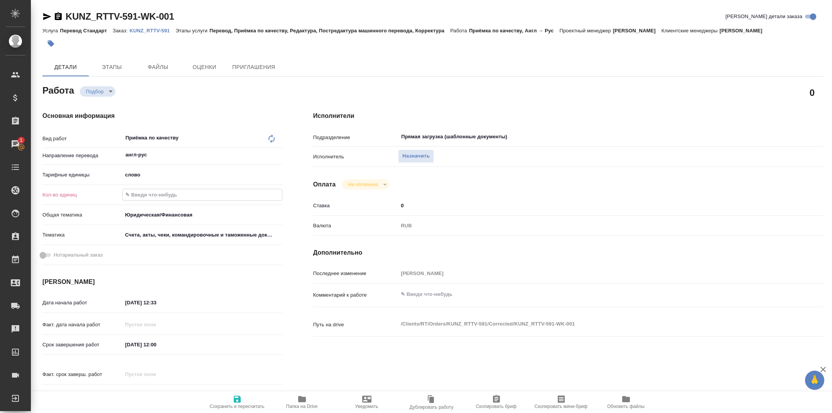
type textarea "x"
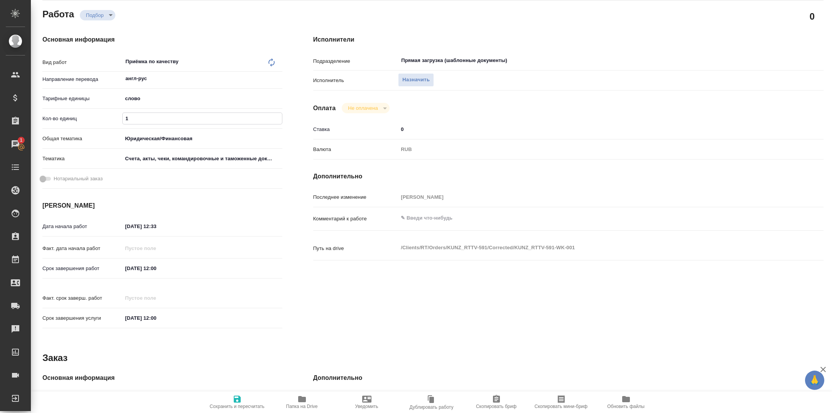
type input "1"
click at [234, 401] on icon "button" at bounding box center [236, 399] width 9 height 9
type textarea "x"
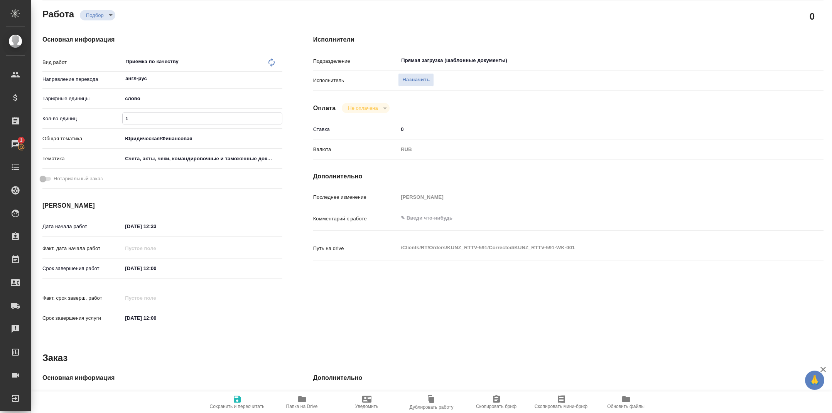
type textarea "x"
type input "recruiting"
type textarea "Приёмка по качеству"
type textarea "x"
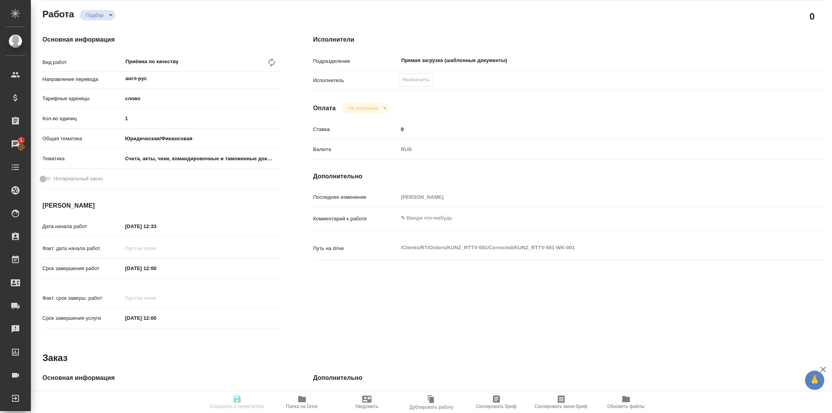
type input "англ-рус"
type input "5a8b1489cc6b4906c91bfd90"
type input "1"
type input "yr-fn"
type input "5f647205b73bc97568ca66c0"
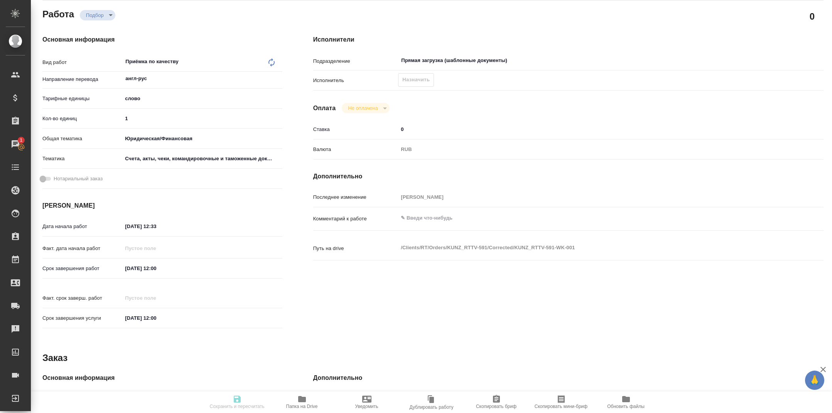
type input "[DATE] 12:33"
type input "[DATE] 12:00"
type input "Прямая загрузка (шаблонные документы)"
type input "notPayed"
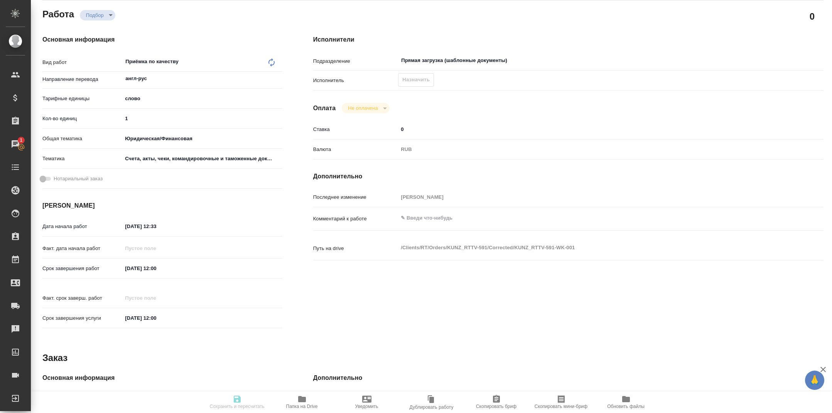
type input "0"
type input "RUB"
type input "[PERSON_NAME]"
type textarea "x"
type textarea "/Clients/RT/Orders/KUNZ_RTTV-591/Corrected/KUNZ_RTTV-591-WK-001"
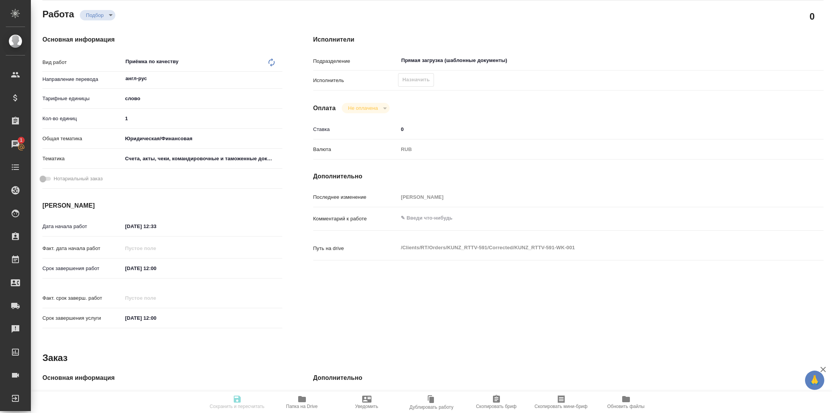
type textarea "x"
type input "KUNZ_RTTV-591"
type input "Перевод Стандарт"
type input "Перевод, Приёмка по качеству, Редактура, Постредактура машинного перевода, Корр…"
type input "[PERSON_NAME]"
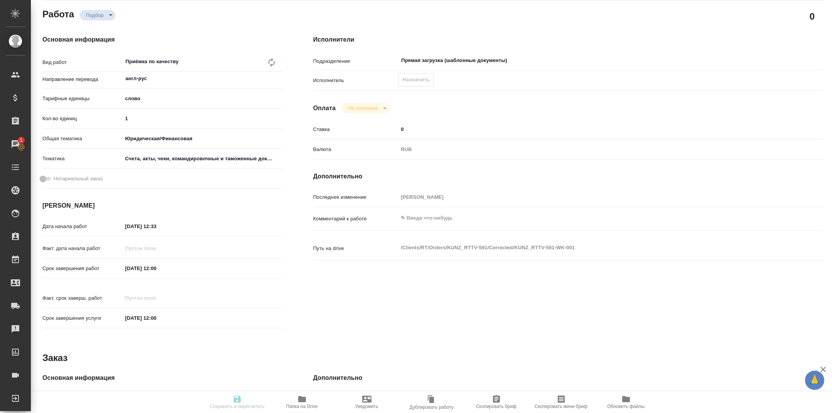
type input "[PERSON_NAME]"
type input "/Clients/RT/Orders/KUNZ_RTTV-591"
type textarea "x"
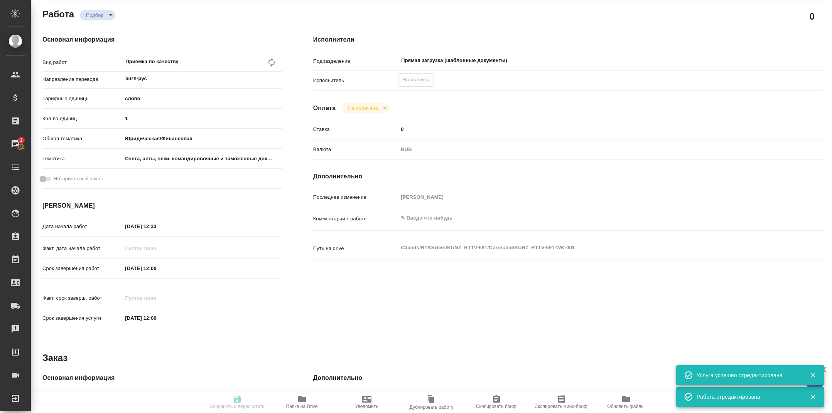
type textarea "x"
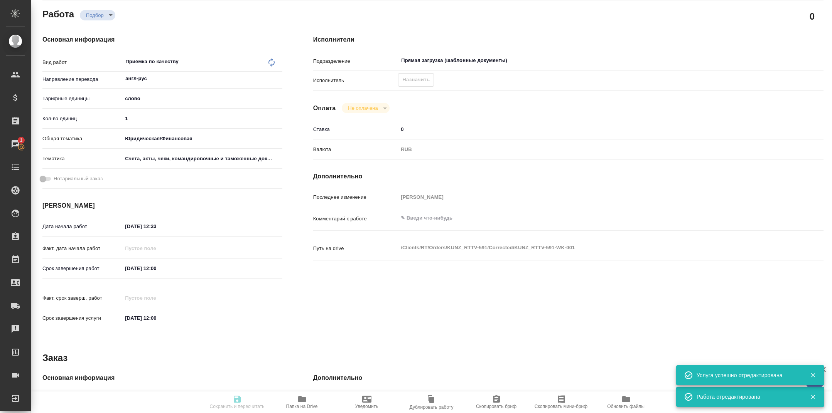
type textarea "x"
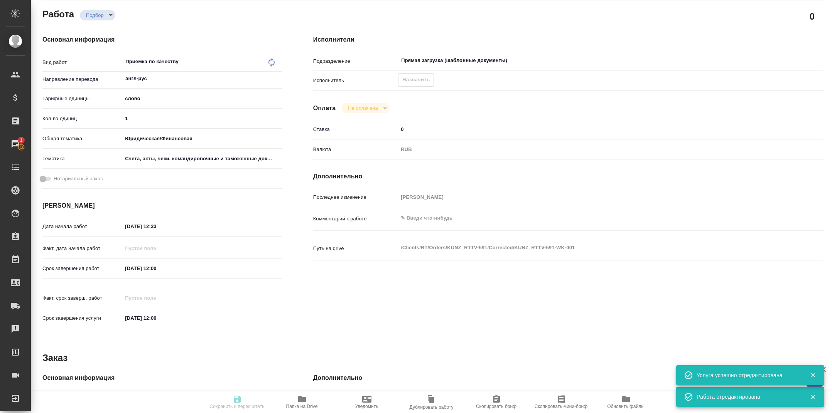
type textarea "x"
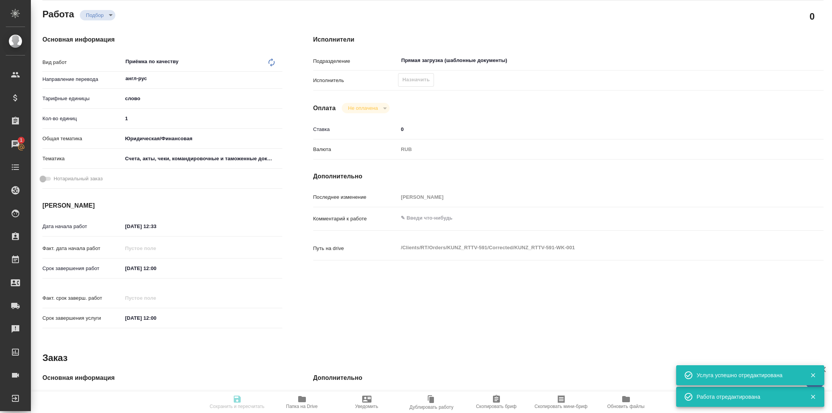
type textarea "x"
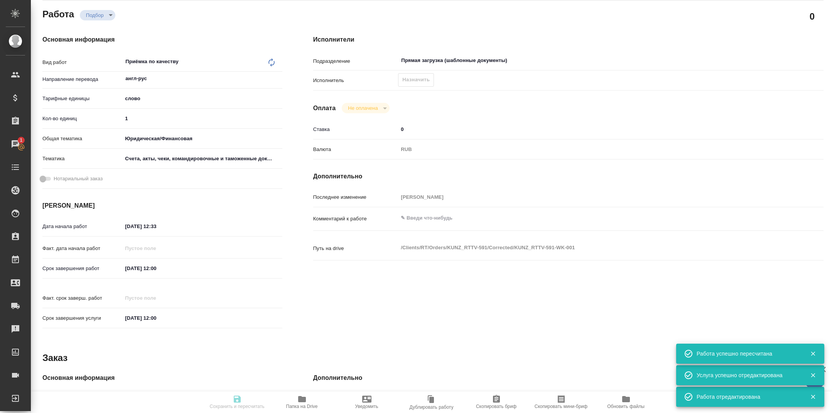
type input "recruiting"
type textarea "Приёмка по качеству"
type textarea "x"
type input "англ-рус"
type input "5a8b1489cc6b4906c91bfd90"
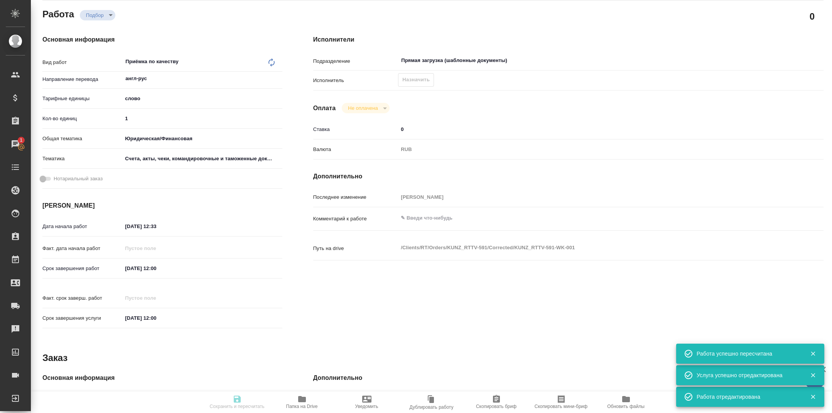
type input "1"
type input "yr-fn"
type input "5f647205b73bc97568ca66c0"
type input "22.09.2025 12:33"
type input "26.09.2025 12:00"
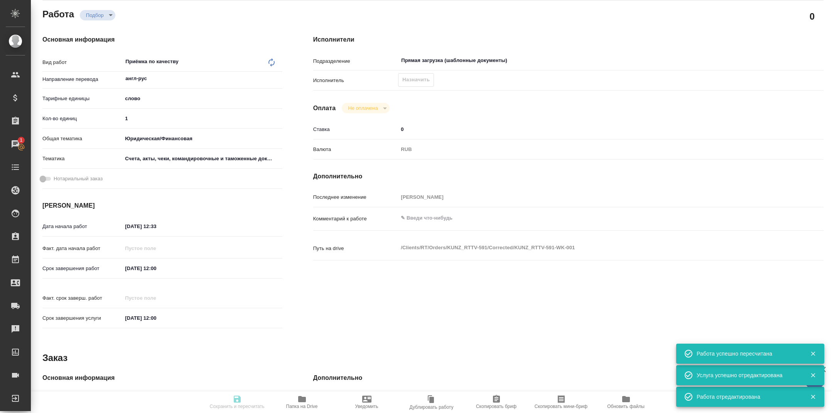
type input "26.09.2025 12:00"
type input "Прямая загрузка (шаблонные документы)"
type input "notPayed"
type input "0"
type input "RUB"
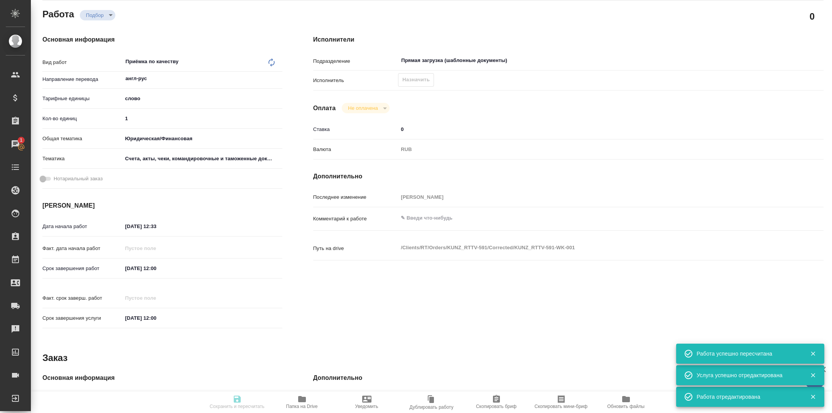
type input "[PERSON_NAME]"
type textarea "x"
type textarea "/Clients/RT/Orders/KUNZ_RTTV-591/Corrected/KUNZ_RTTV-591-WK-001"
type textarea "x"
type input "KUNZ_RTTV-591"
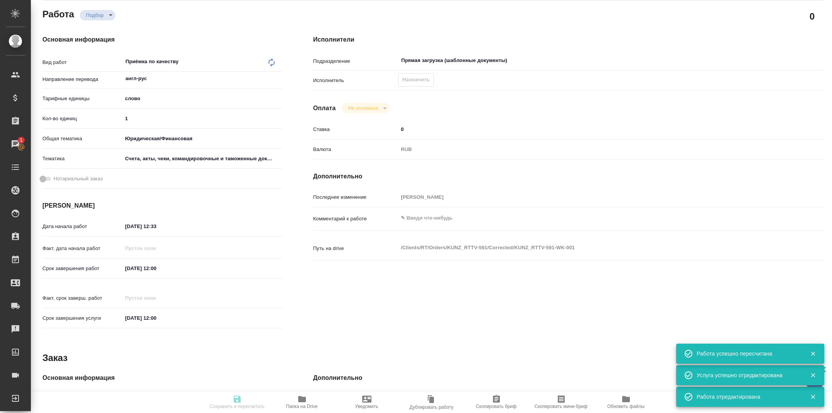
type input "Перевод Стандарт"
type input "Перевод, Приёмка по качеству, Редактура, Постредактура машинного перевода, Корр…"
type input "Веселова Юлия"
type input "Оксютович Ирина"
type input "/Clients/RT/Orders/KUNZ_RTTV-591"
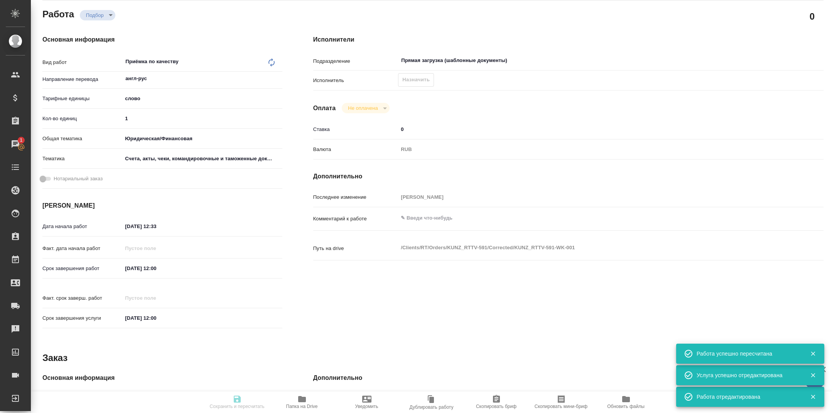
type textarea "x"
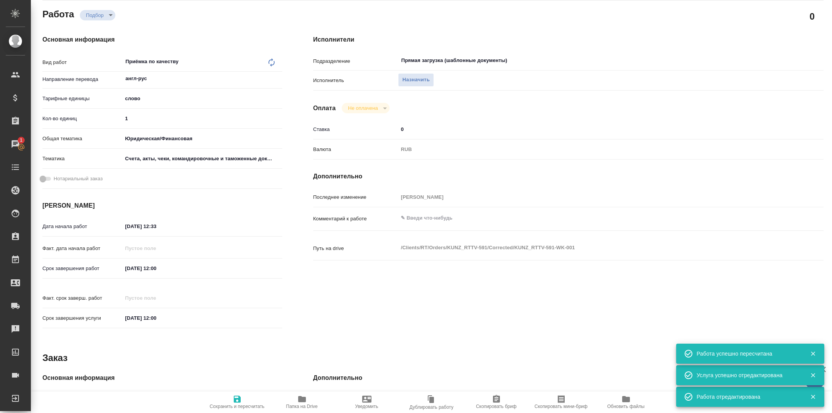
type textarea "x"
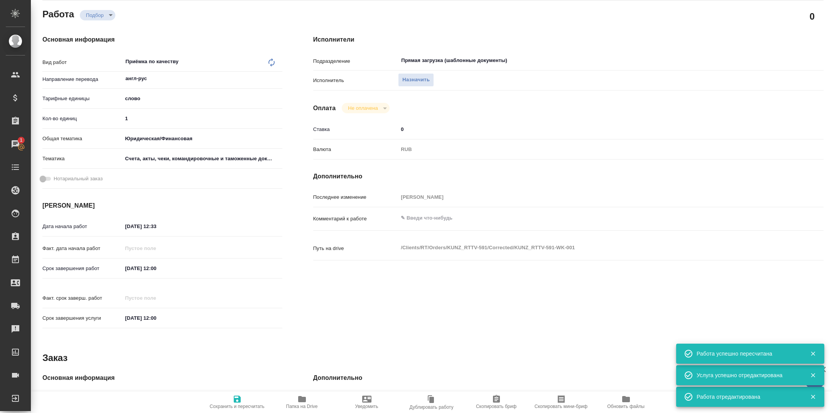
type textarea "x"
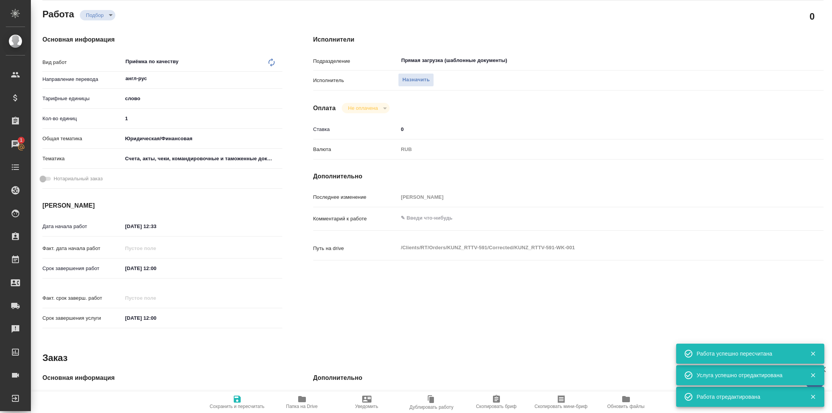
type textarea "x"
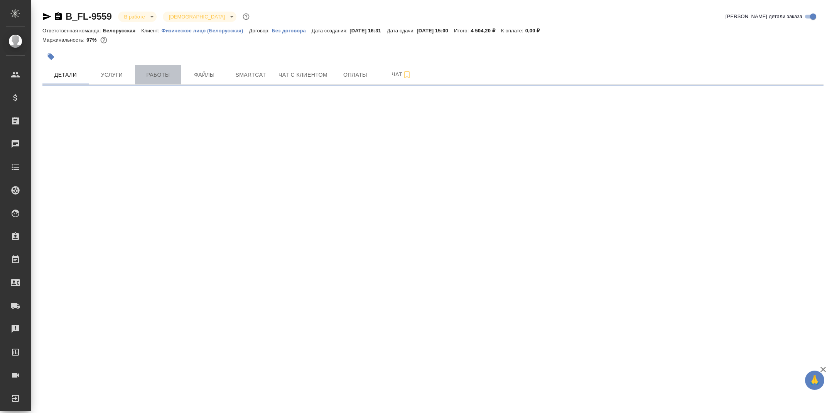
click at [162, 73] on span "Работы" at bounding box center [158, 75] width 37 height 10
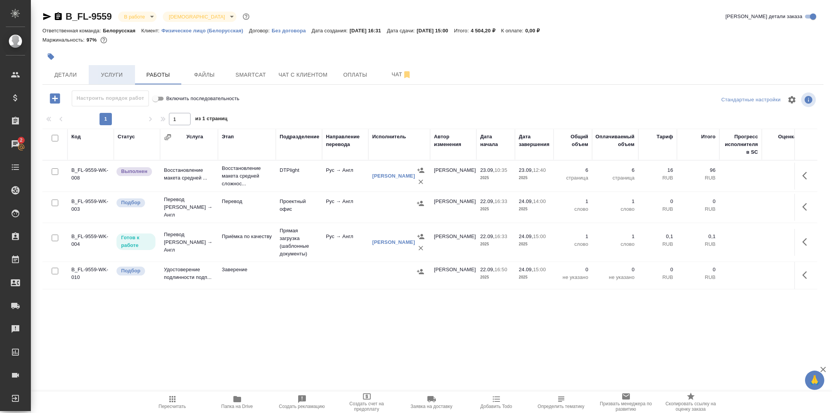
click at [116, 73] on span "Услуги" at bounding box center [111, 75] width 37 height 10
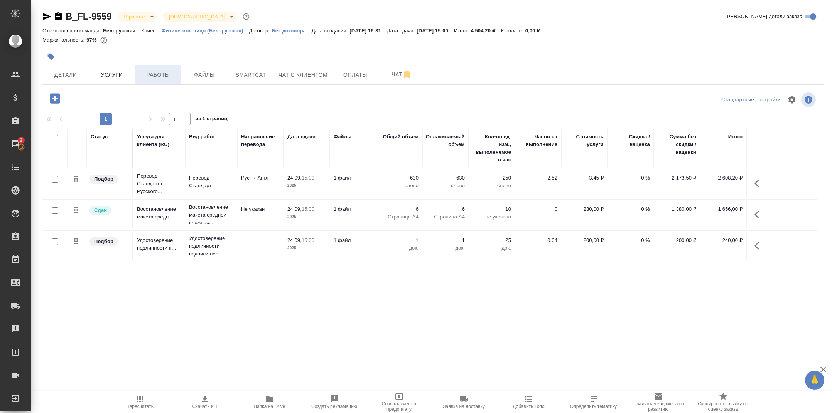
click at [151, 72] on span "Работы" at bounding box center [158, 75] width 37 height 10
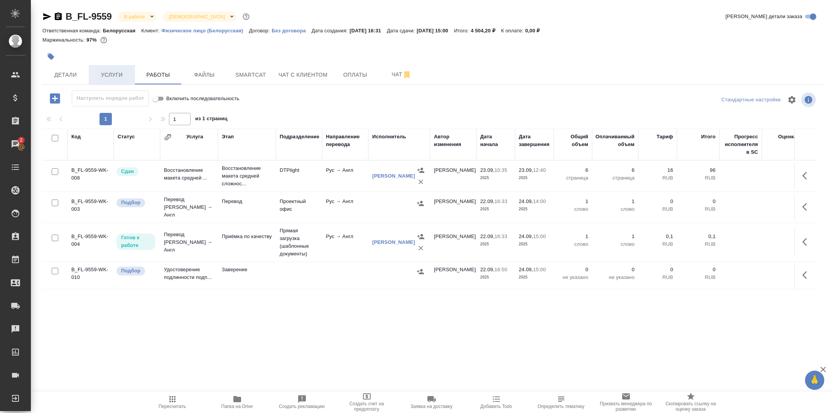
click at [125, 70] on span "Услуги" at bounding box center [111, 75] width 37 height 10
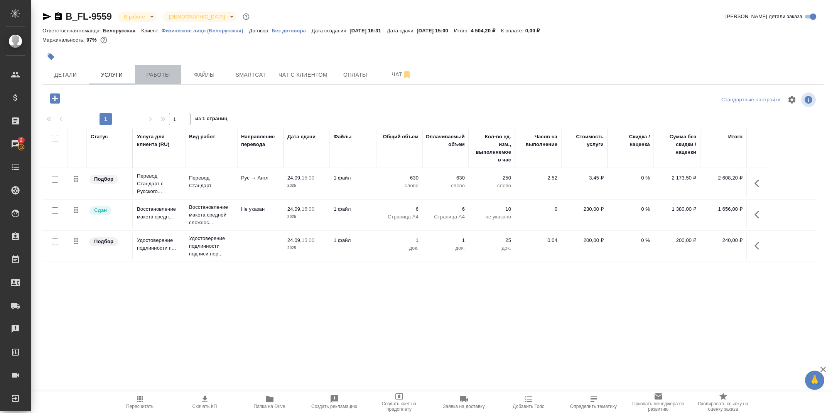
click at [171, 77] on span "Работы" at bounding box center [158, 75] width 37 height 10
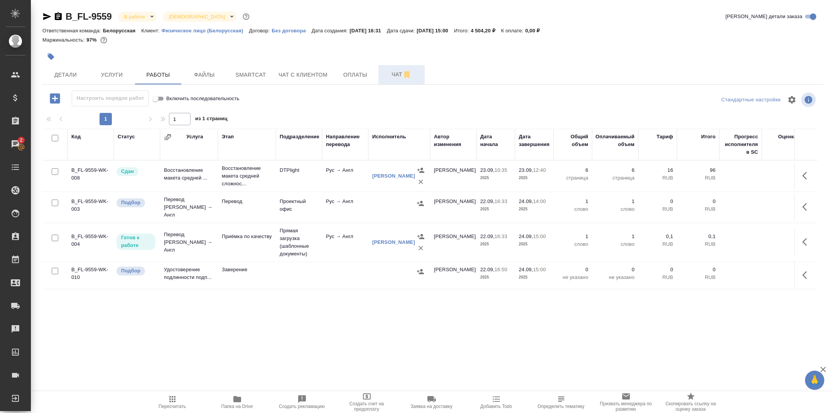
click at [407, 72] on icon "button" at bounding box center [406, 74] width 5 height 7
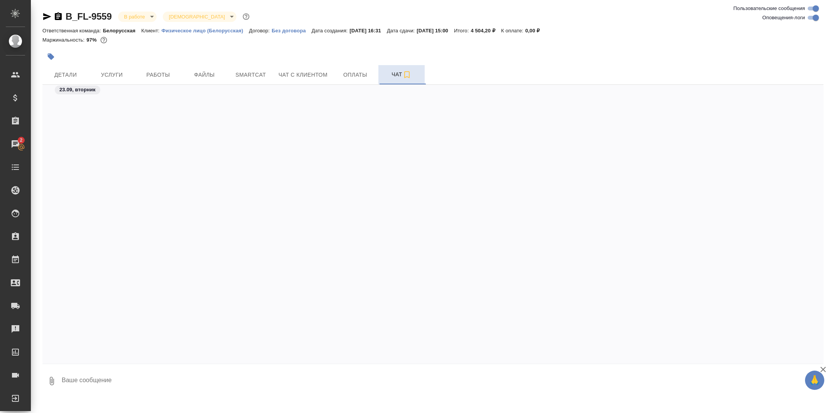
scroll to position [1610, 0]
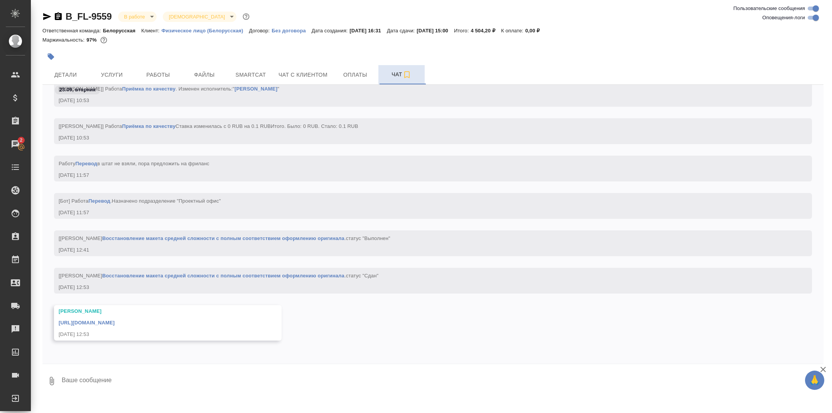
click at [223, 318] on div "[URL][DOMAIN_NAME]" at bounding box center [157, 322] width 196 height 10
click at [114, 323] on link "[URL][DOMAIN_NAME]" at bounding box center [87, 323] width 56 height 6
click at [264, 78] on span "Smartcat" at bounding box center [250, 75] width 37 height 10
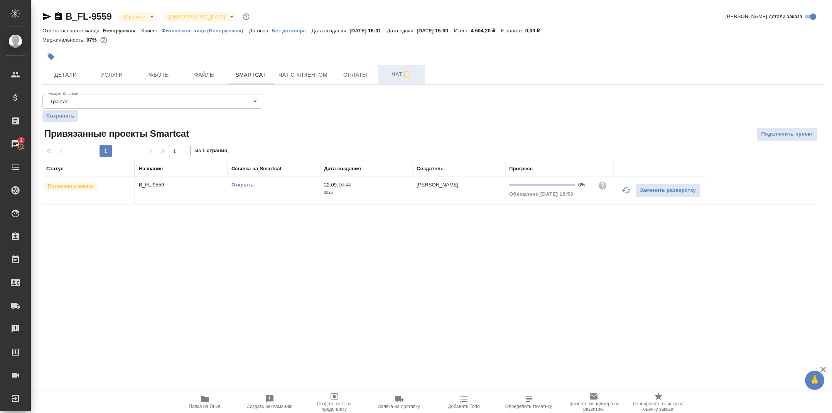
click at [244, 180] on td "Открыть" at bounding box center [273, 190] width 93 height 27
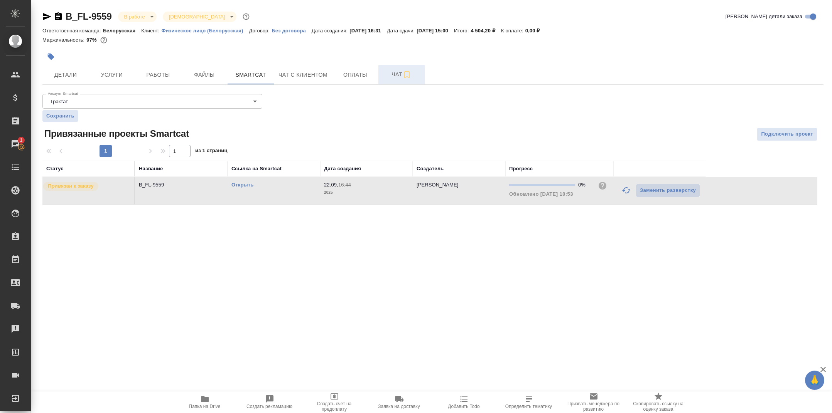
click at [247, 189] on td "Открыть" at bounding box center [273, 190] width 93 height 27
click at [237, 183] on link "Открыть" at bounding box center [242, 185] width 22 height 6
click at [168, 75] on span "Работы" at bounding box center [158, 75] width 37 height 10
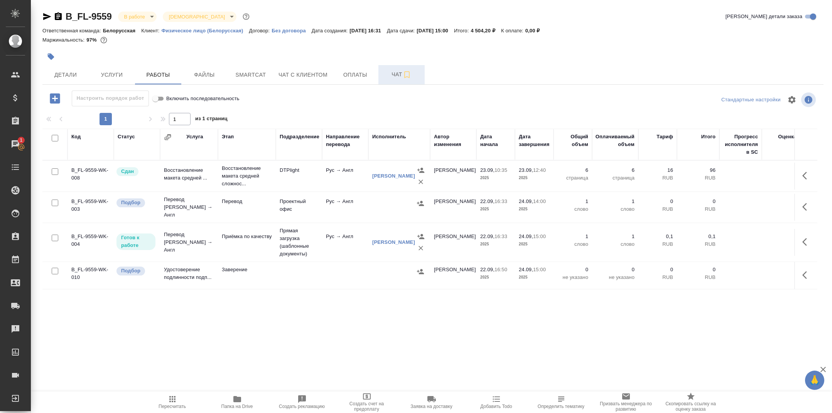
click at [259, 212] on td "Перевод" at bounding box center [247, 207] width 58 height 27
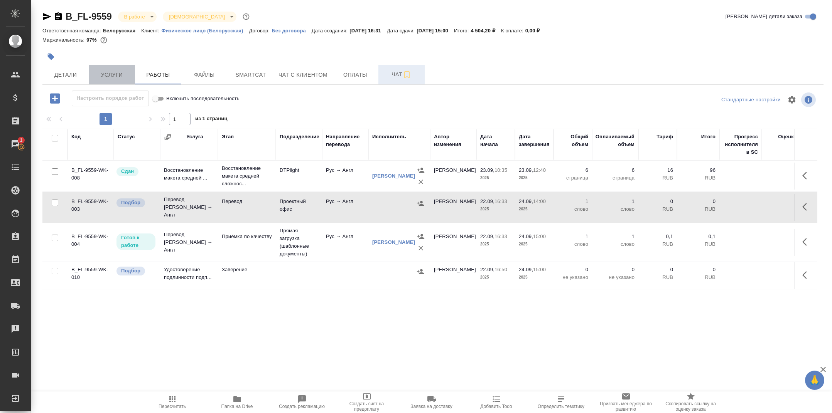
click at [120, 76] on span "Услуги" at bounding box center [111, 75] width 37 height 10
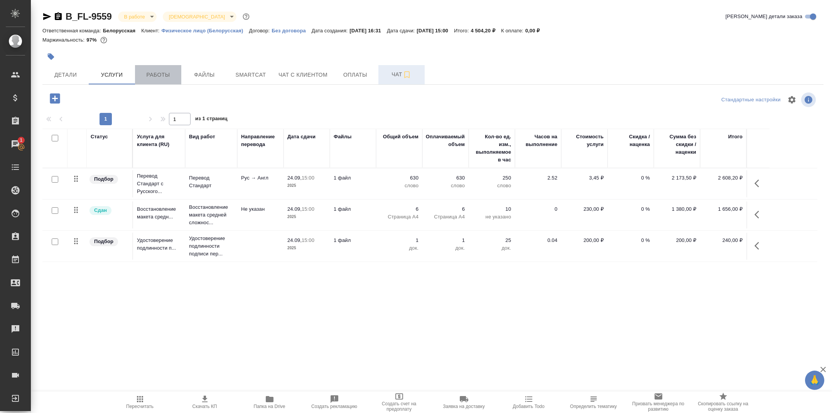
click at [149, 78] on span "Работы" at bounding box center [158, 75] width 37 height 10
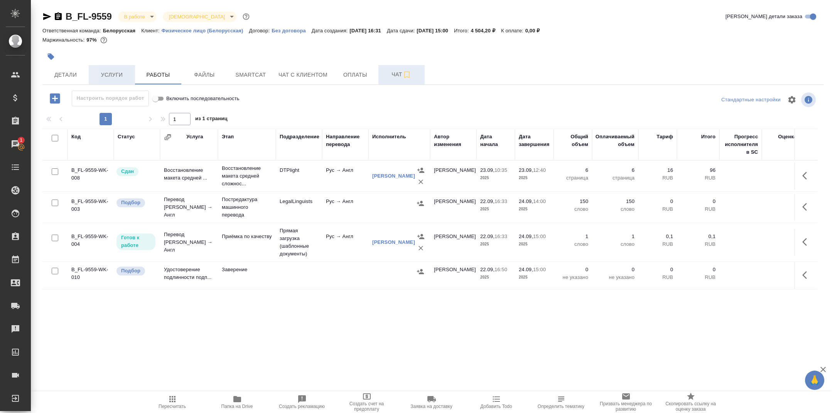
click at [116, 65] on button "Услуги" at bounding box center [112, 74] width 46 height 19
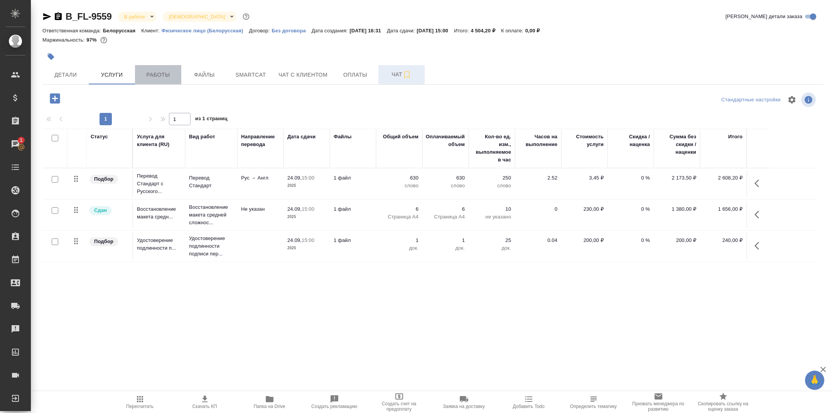
click at [152, 75] on span "Работы" at bounding box center [158, 75] width 37 height 10
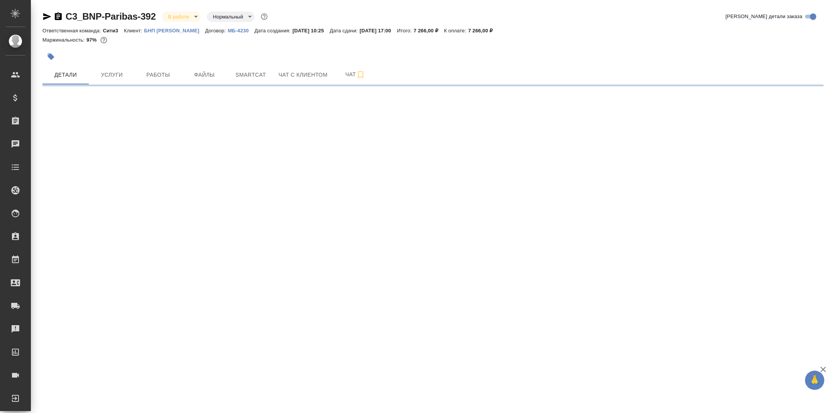
select select "RU"
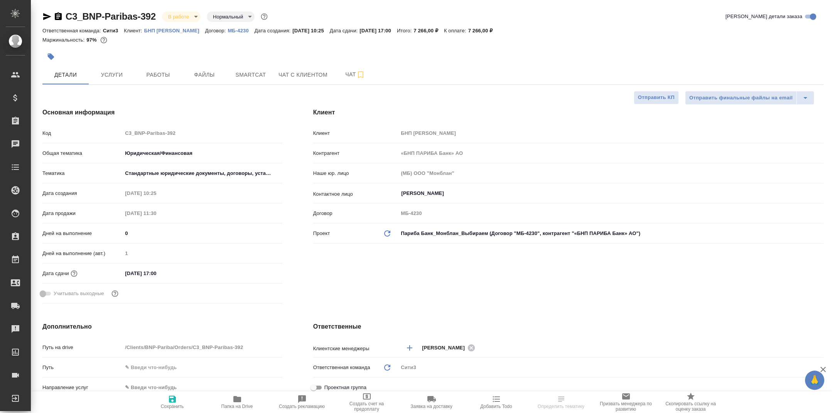
type textarea "x"
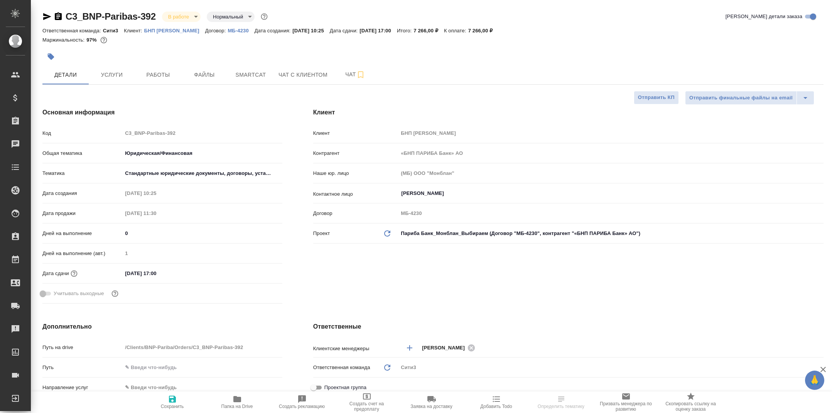
type textarea "x"
click at [150, 75] on span "Работы" at bounding box center [158, 75] width 37 height 10
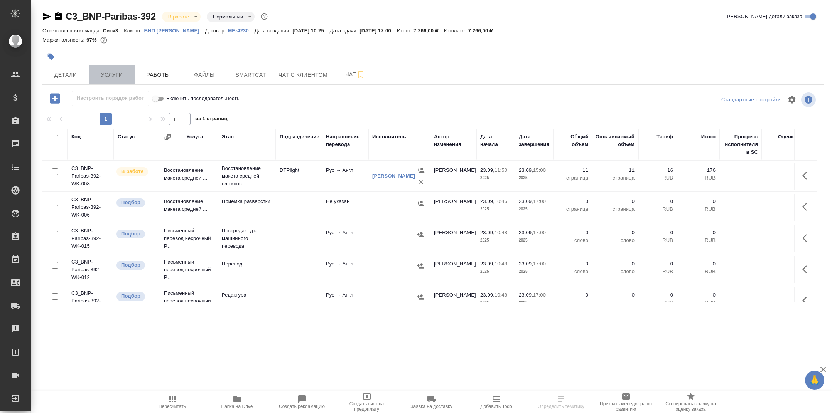
click at [115, 73] on span "Услуги" at bounding box center [111, 75] width 37 height 10
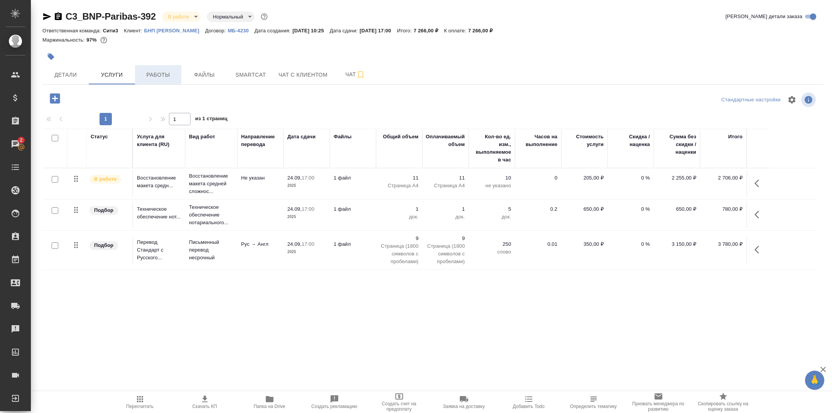
click at [160, 69] on button "Работы" at bounding box center [158, 74] width 46 height 19
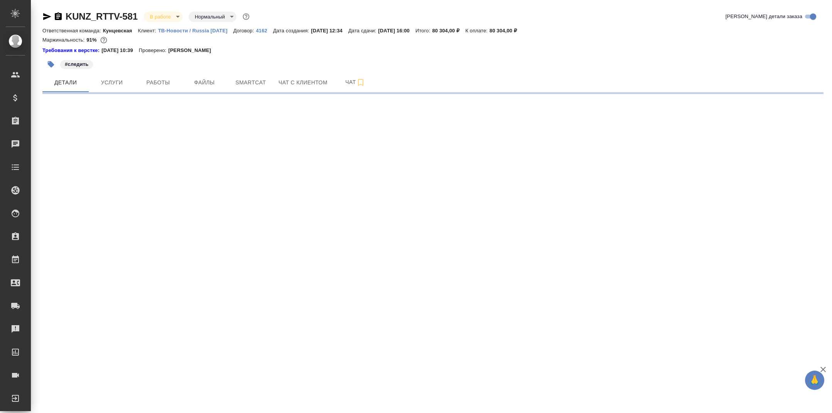
select select "RU"
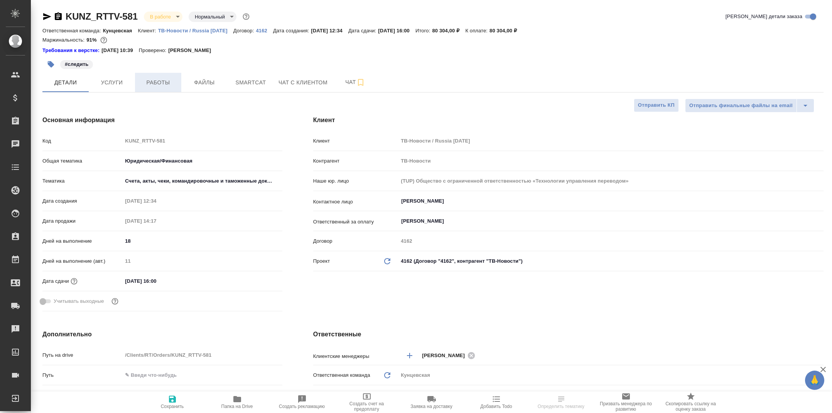
type textarea "x"
click at [153, 77] on button "Работы" at bounding box center [158, 82] width 46 height 19
type textarea "x"
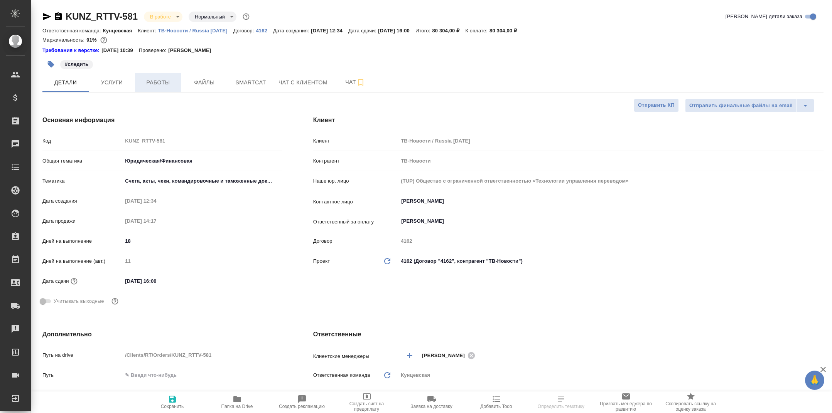
type textarea "x"
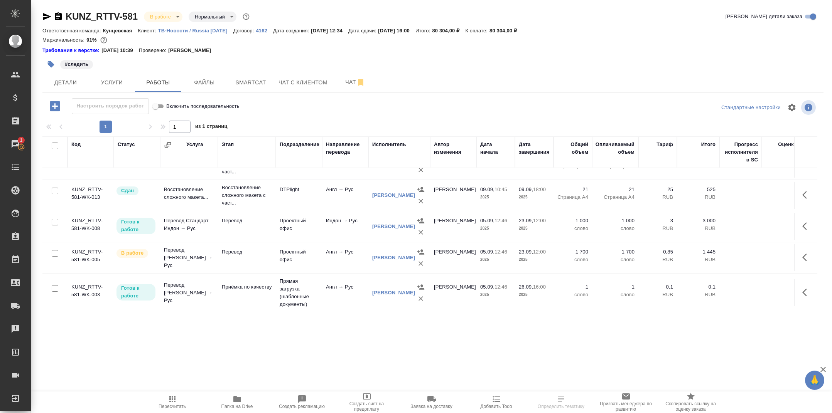
scroll to position [52, 0]
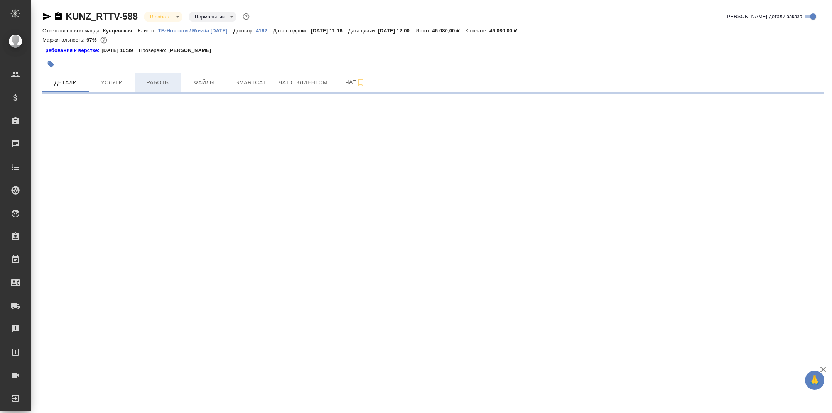
click at [166, 83] on span "Работы" at bounding box center [158, 83] width 37 height 10
select select "RU"
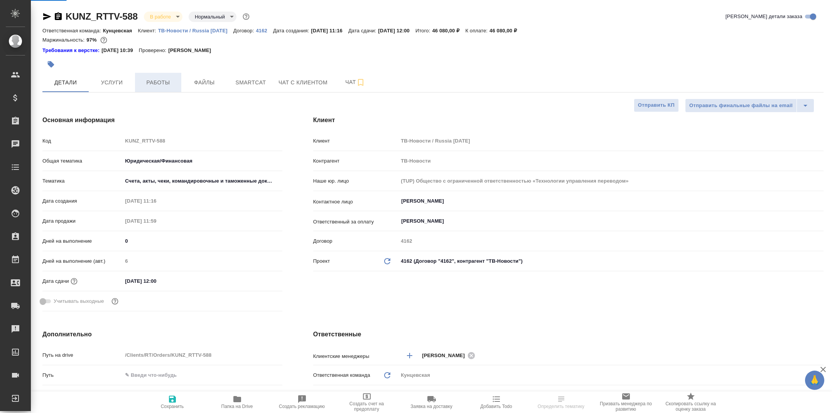
type textarea "x"
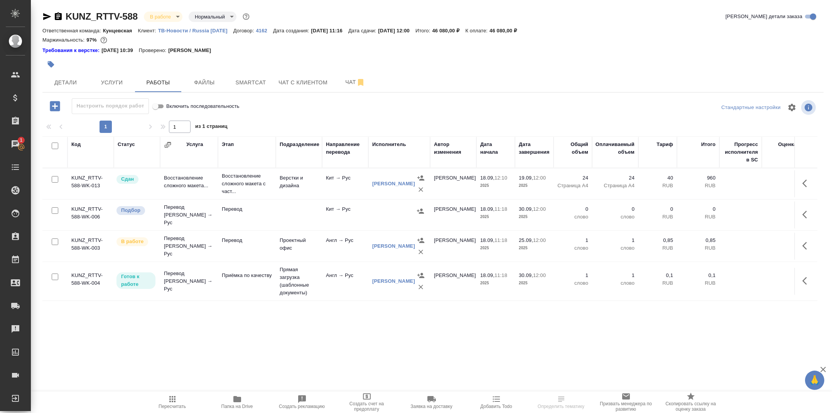
click at [245, 402] on span "Папка на Drive" at bounding box center [237, 402] width 56 height 15
click at [254, 78] on span "Smartcat" at bounding box center [250, 83] width 37 height 10
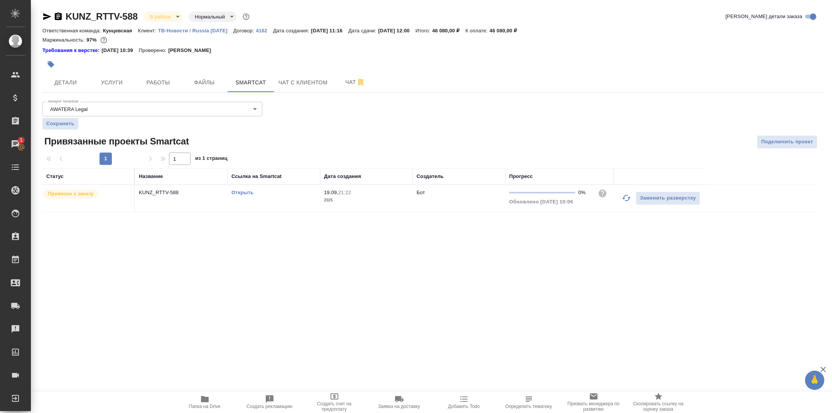
click at [243, 191] on link "Открыть" at bounding box center [242, 193] width 22 height 6
click at [57, 19] on icon "button" at bounding box center [58, 16] width 7 height 8
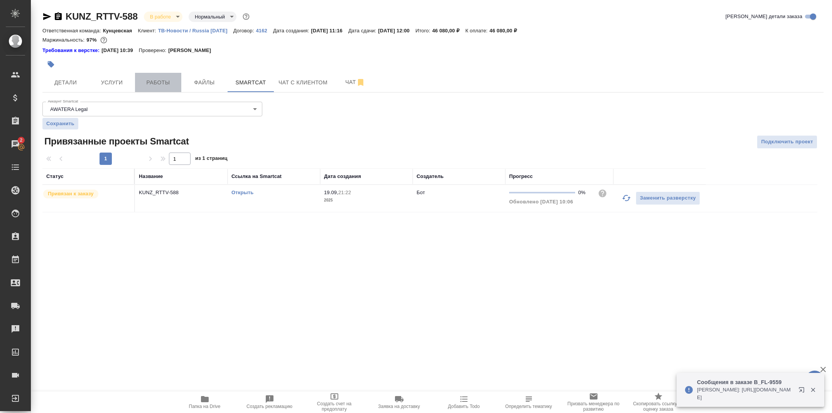
click at [167, 78] on span "Работы" at bounding box center [158, 83] width 37 height 10
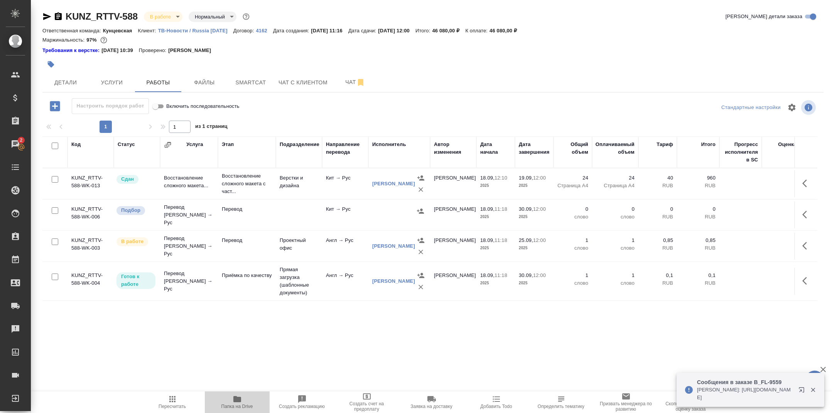
click at [235, 400] on icon "button" at bounding box center [237, 399] width 8 height 6
click at [106, 83] on span "Услуги" at bounding box center [111, 83] width 37 height 10
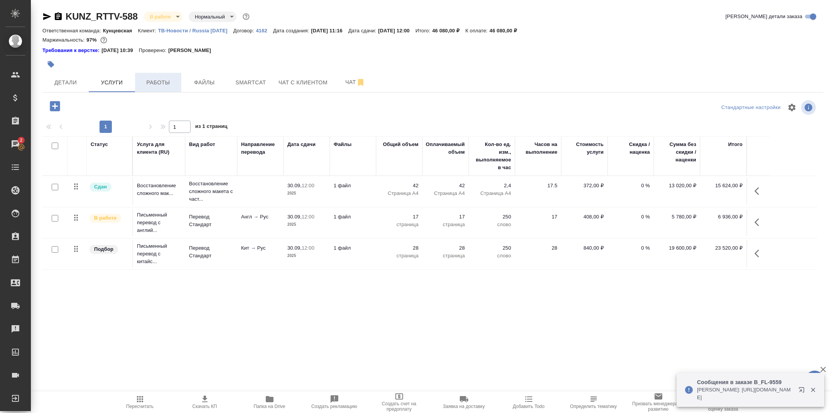
click at [155, 85] on span "Работы" at bounding box center [158, 83] width 37 height 10
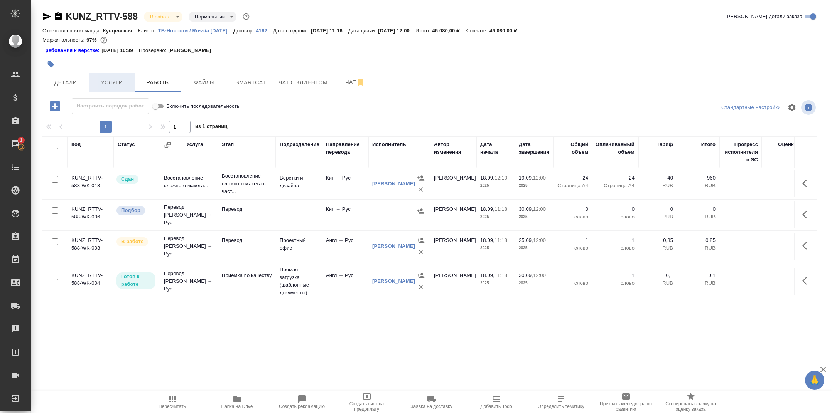
click at [112, 84] on span "Услуги" at bounding box center [111, 83] width 37 height 10
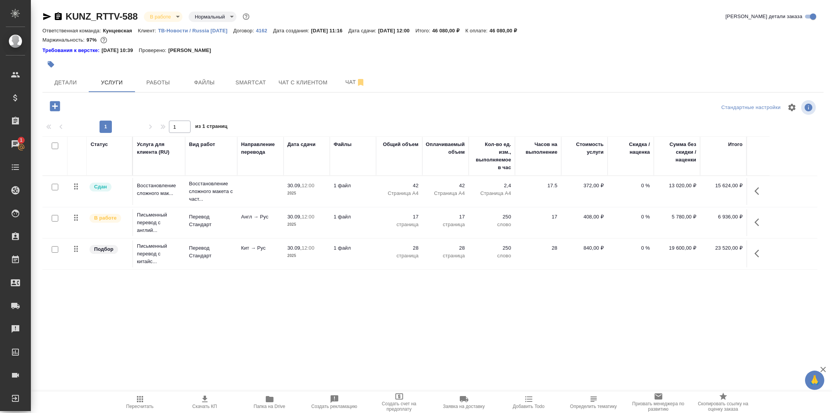
click at [174, 98] on div "KUNZ_RTTV-588 В работе inProgress Нормальный normal Кратко детали заказа Ответс…" at bounding box center [432, 161] width 789 height 322
click at [159, 83] on span "Работы" at bounding box center [158, 83] width 37 height 10
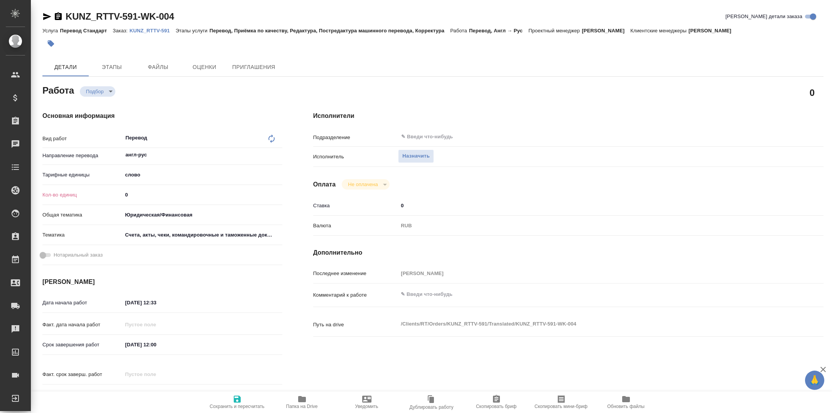
type textarea "x"
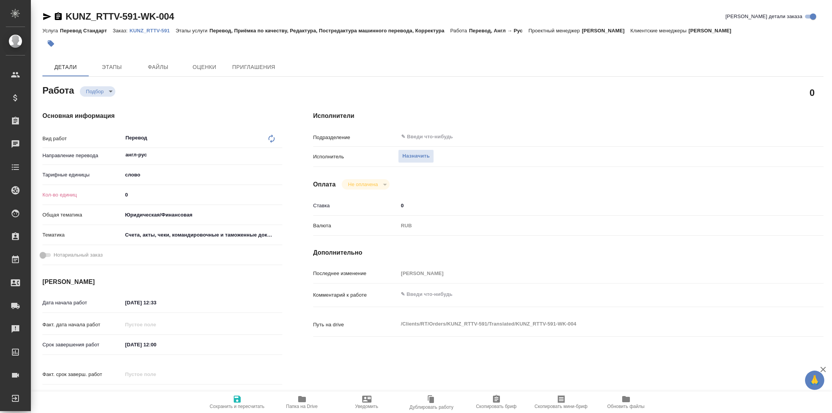
type textarea "x"
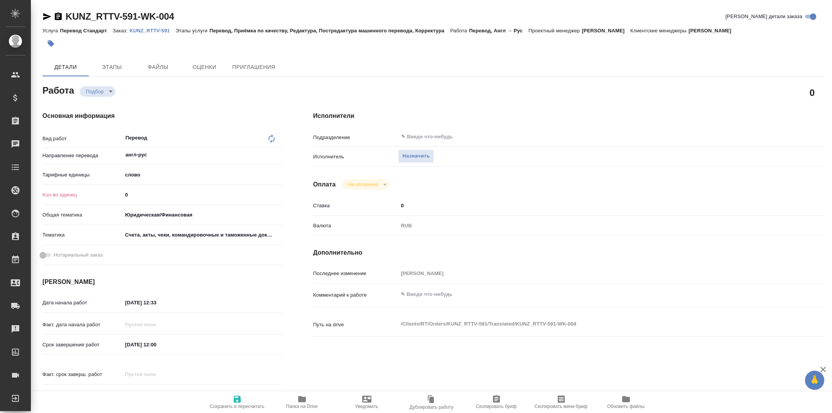
type textarea "x"
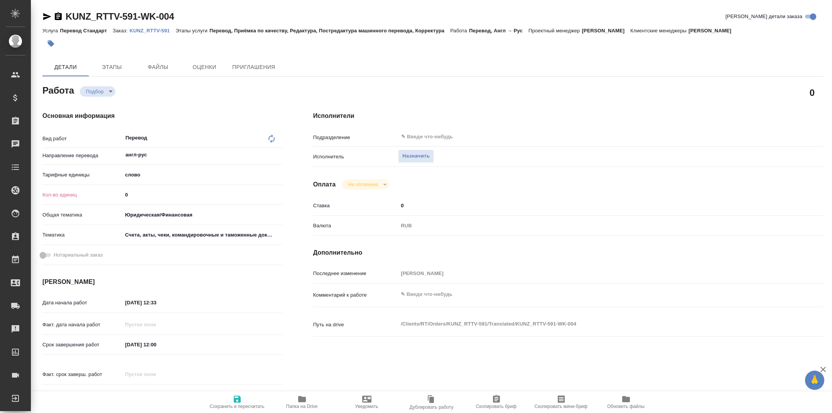
type textarea "x"
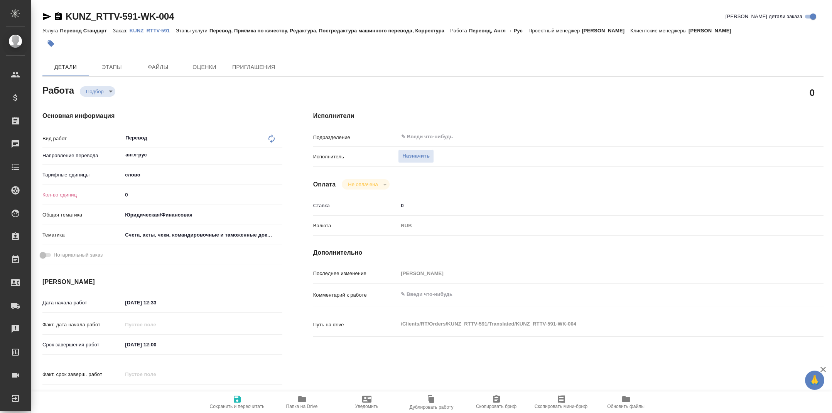
type textarea "x"
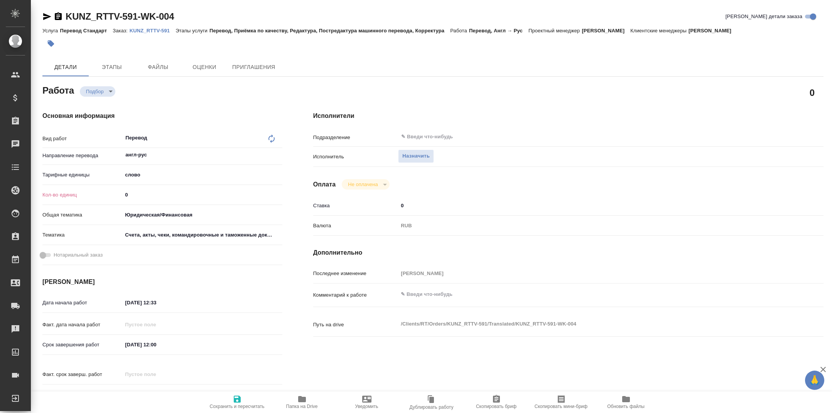
type textarea "x"
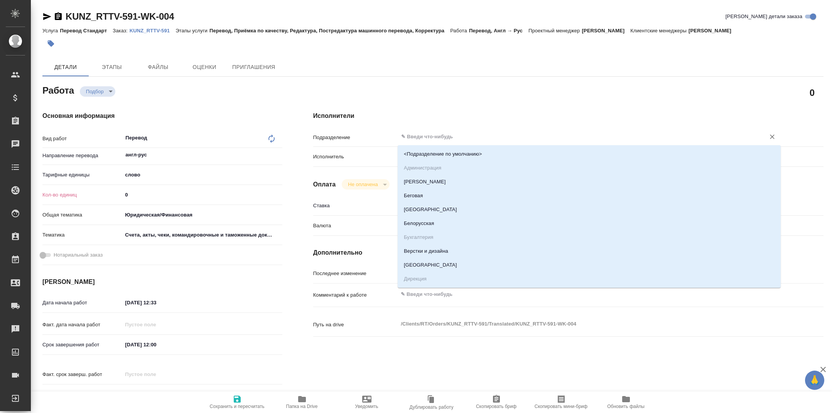
click at [416, 136] on input "text" at bounding box center [576, 136] width 352 height 9
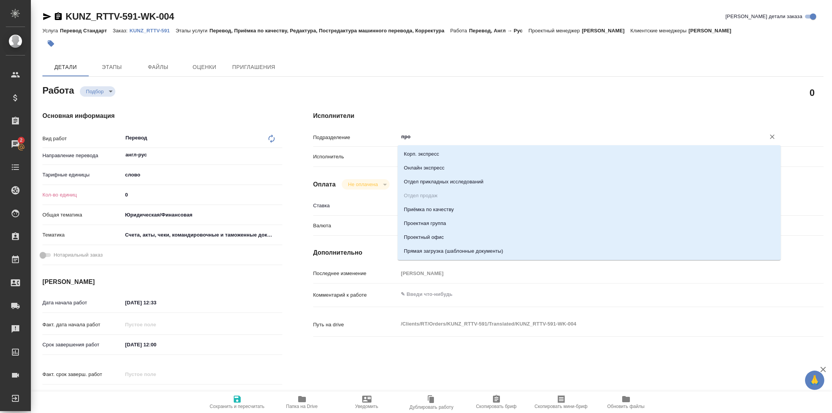
type input "прое"
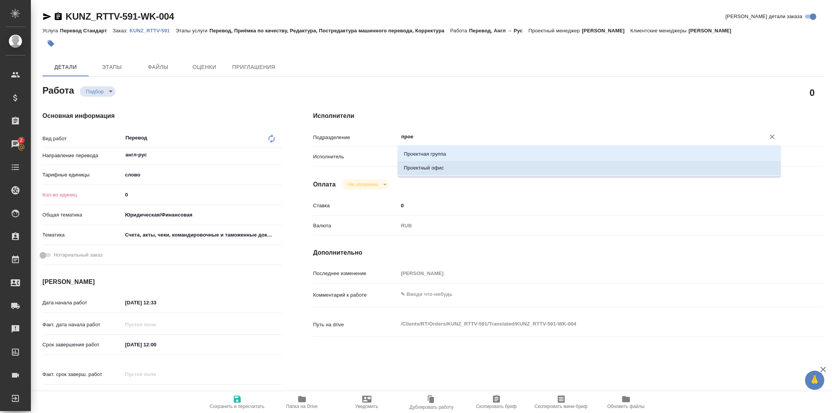
click at [440, 173] on li "Проектный офис" at bounding box center [588, 168] width 383 height 14
type textarea "x"
type input "Проектный офис"
type textarea "x"
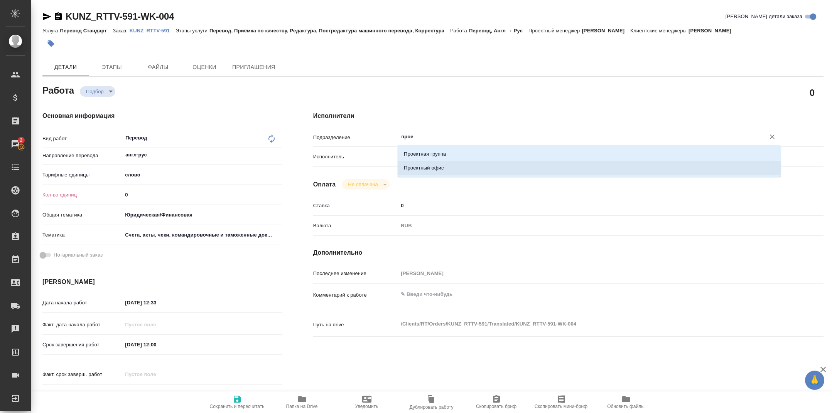
type textarea "x"
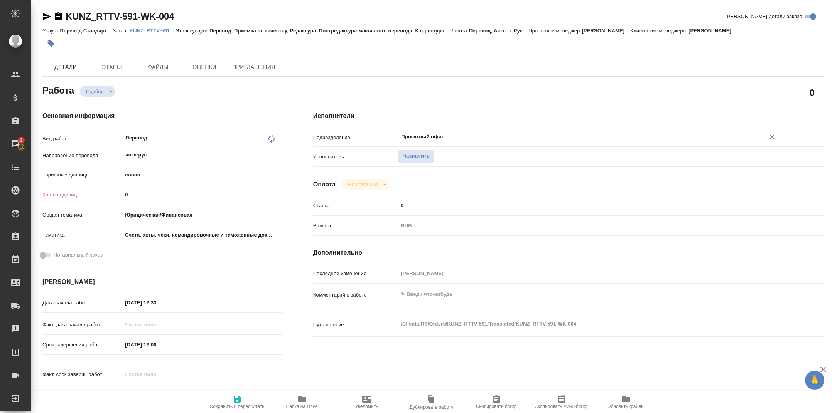
type input "Проектный офис"
click at [158, 194] on input "0" at bounding box center [202, 194] width 160 height 11
click at [158, 194] on input "0" at bounding box center [202, 194] width 159 height 11
type textarea "x"
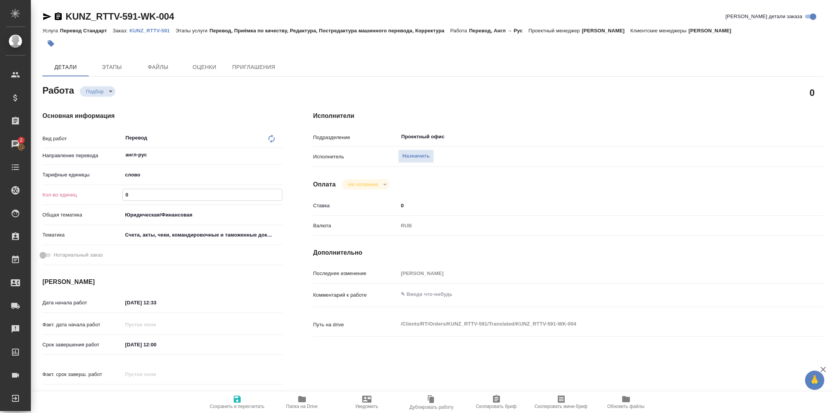
type input "1"
type textarea "x"
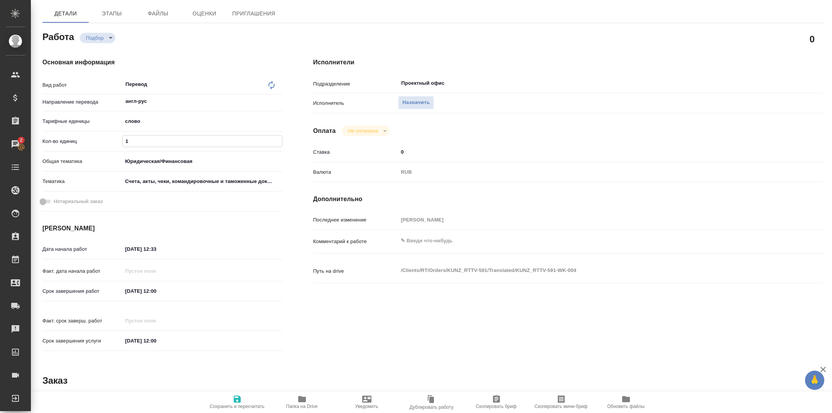
scroll to position [140, 0]
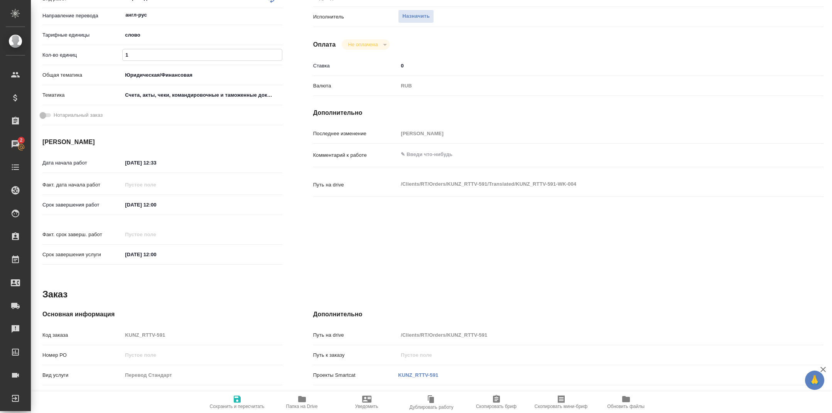
type input "1"
click at [157, 207] on input "26.09.2025 12:00" at bounding box center [156, 204] width 67 height 11
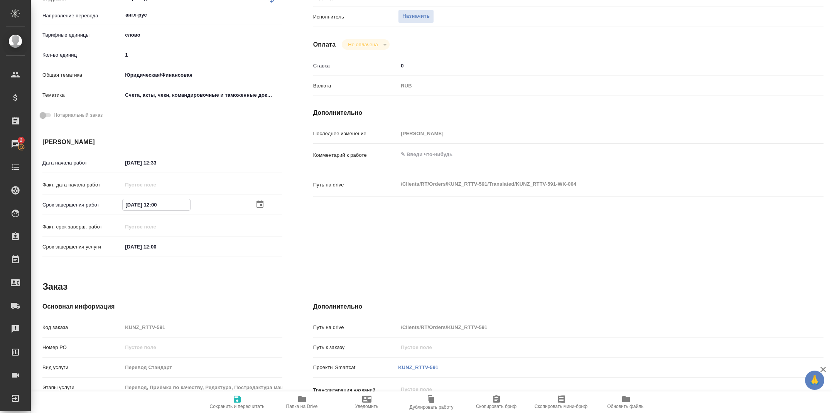
type input "26.09.2025 12:00"
type textarea "x"
type input "26.09.2025 12:0_"
type textarea "x"
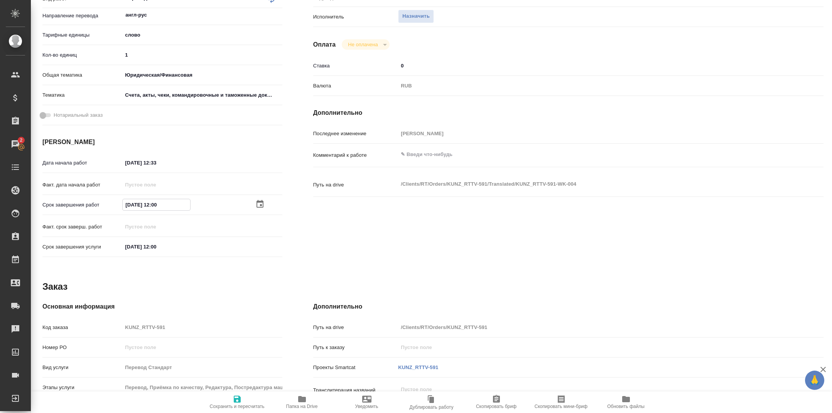
type textarea "x"
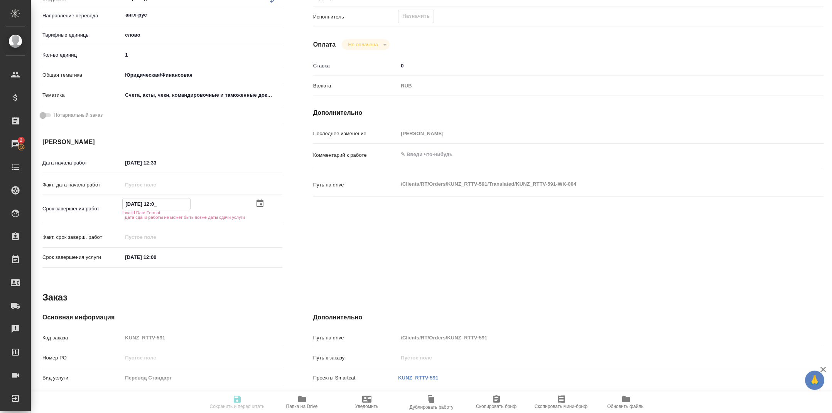
type input "26.09.2025 10:__"
type textarea "x"
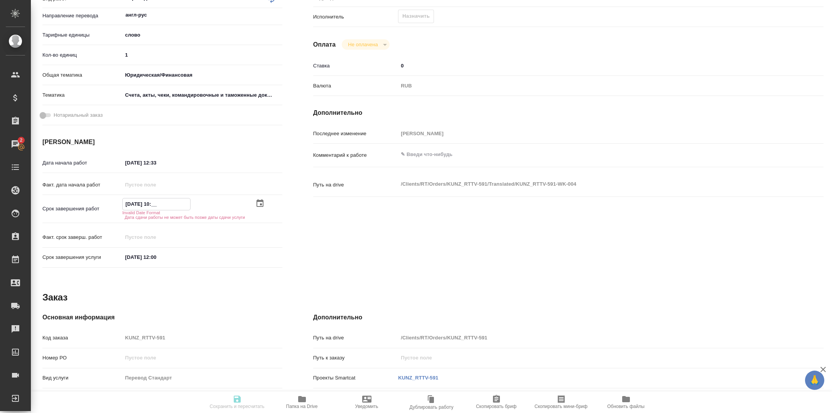
type textarea "x"
type input "26.09.2025 10:0_"
type textarea "x"
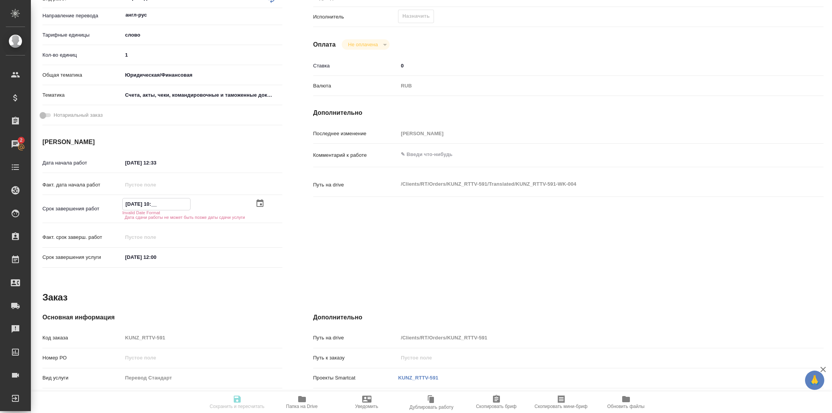
type textarea "x"
type input "26.09.2025 10:00"
type textarea "x"
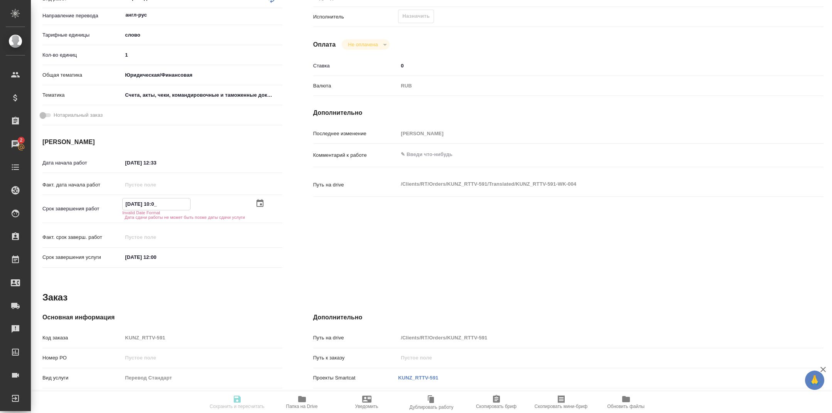
type textarea "x"
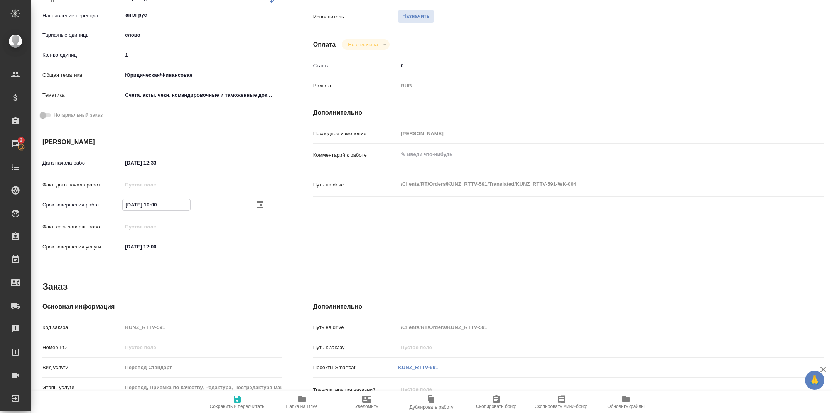
type input "26.09.2025 10:00"
click at [237, 404] on span "Сохранить и пересчитать" at bounding box center [237, 406] width 55 height 5
type textarea "x"
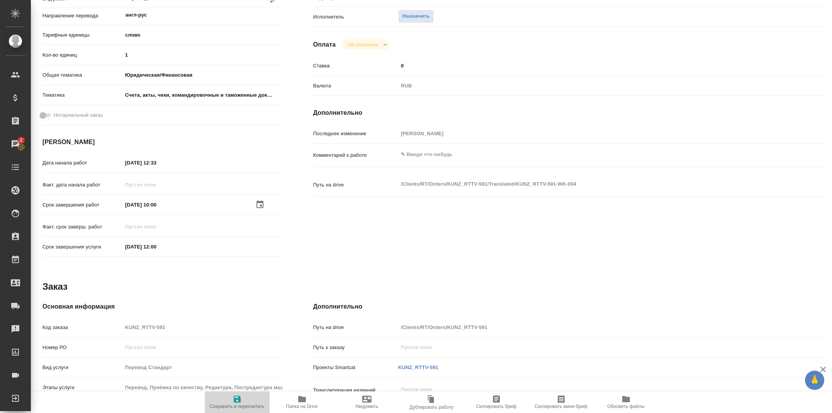
type textarea "x"
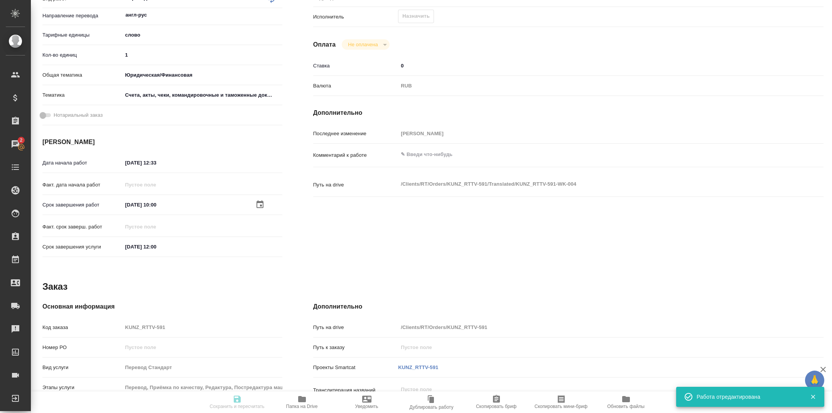
type textarea "x"
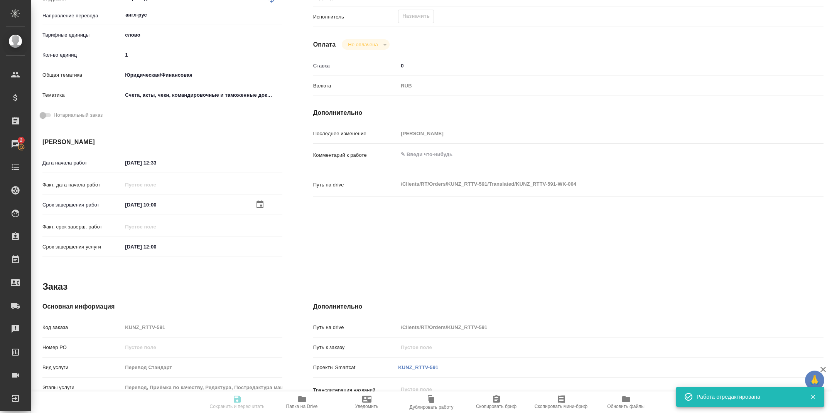
type input "recruiting"
type textarea "Перевод"
type textarea "x"
type input "англ-рус"
type input "5a8b1489cc6b4906c91bfd90"
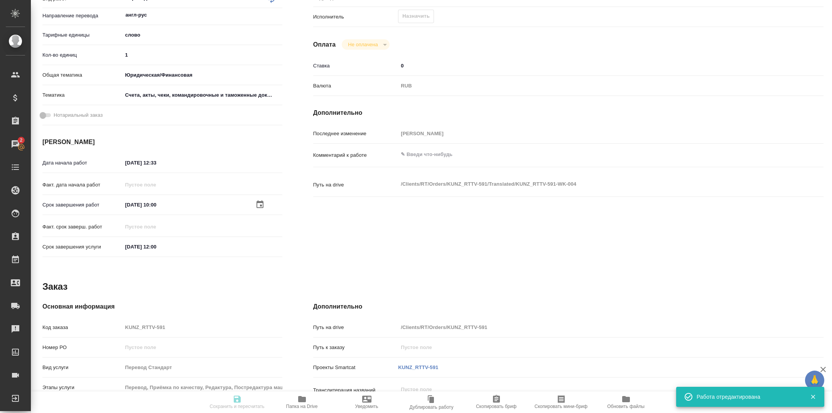
type input "1"
type input "yr-fn"
type input "5f647205b73bc97568ca66c0"
type input "22.09.2025 12:33"
type input "26.09.2025 10:00"
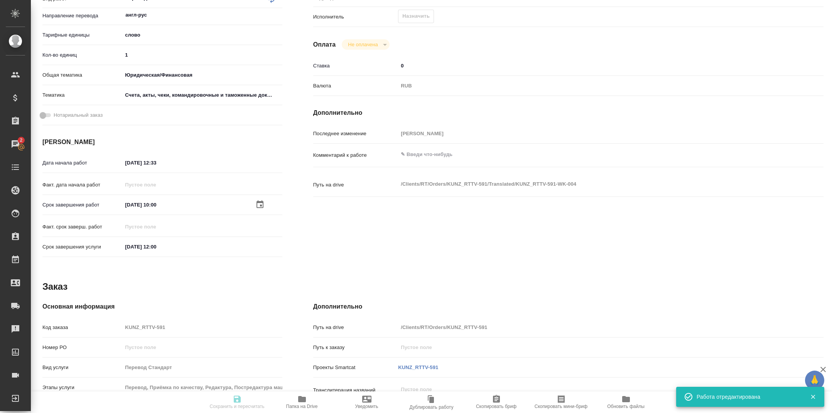
type input "26.09.2025 12:00"
type input "Проектный офис"
type input "notPayed"
type input "0"
type input "RUB"
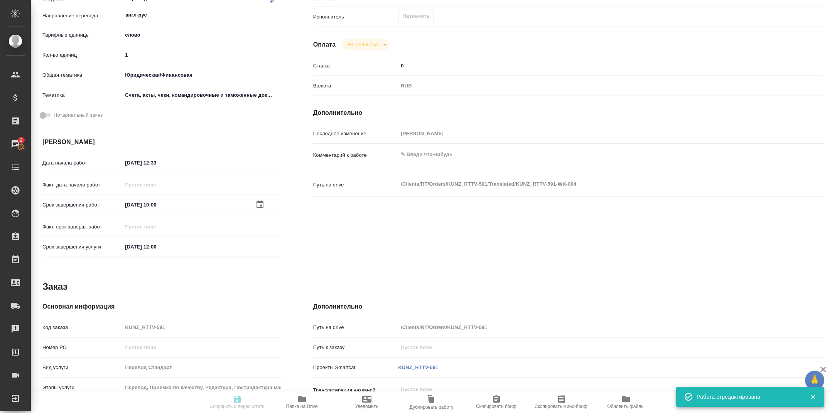
type input "[PERSON_NAME]"
type textarea "x"
type textarea "/Clients/RT/Orders/KUNZ_RTTV-591/Translated/KUNZ_RTTV-591-WK-004"
type textarea "x"
type input "KUNZ_RTTV-591"
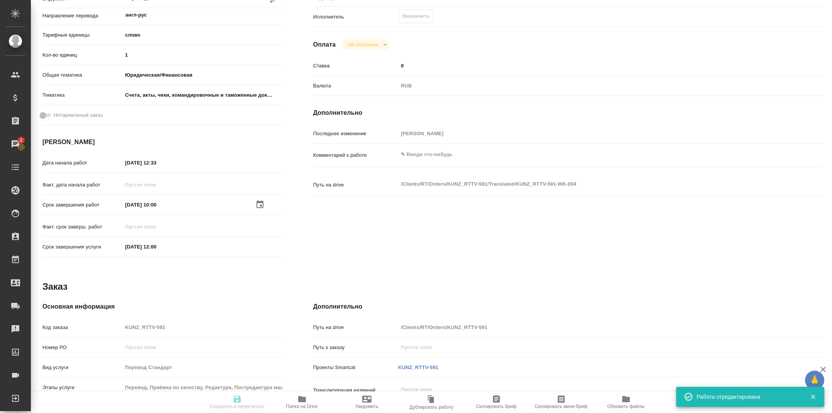
type input "Перевод Стандарт"
type input "Перевод, Приёмка по качеству, Редактура, Постредактура машинного перевода, Корр…"
type input "Веселова Юлия"
type input "Оксютович Ирина"
type input "/Clients/RT/Orders/KUNZ_RTTV-591"
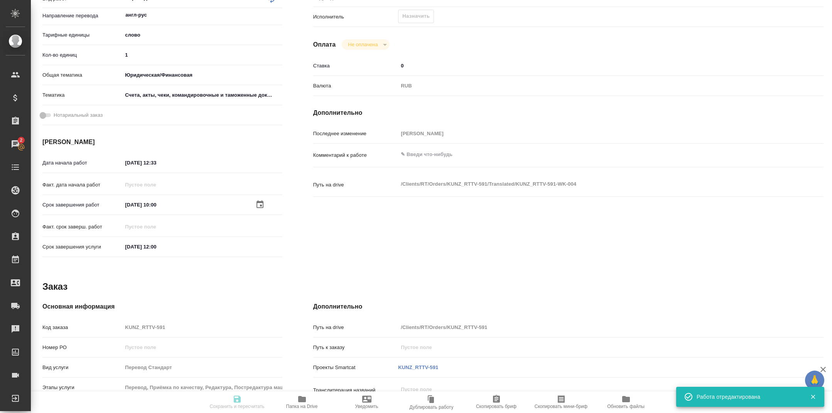
type textarea "x"
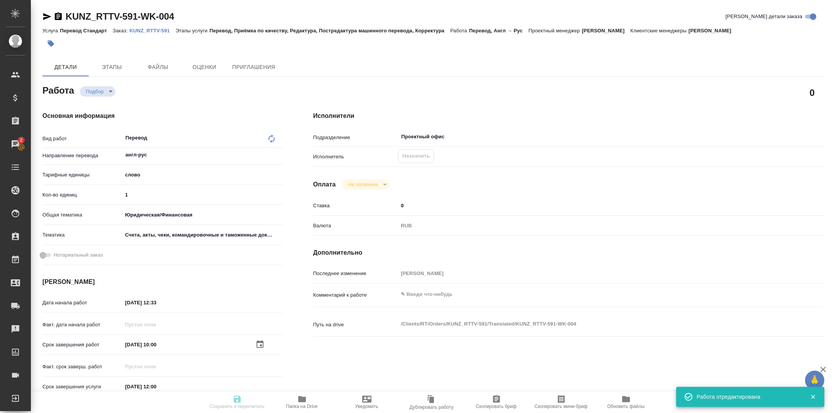
type textarea "x"
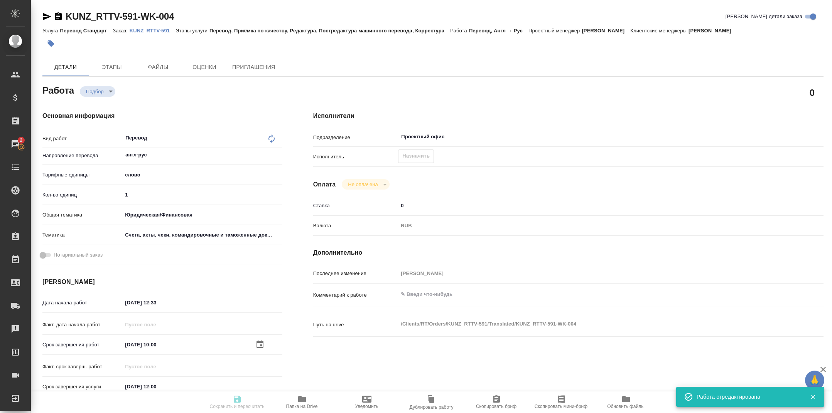
type textarea "x"
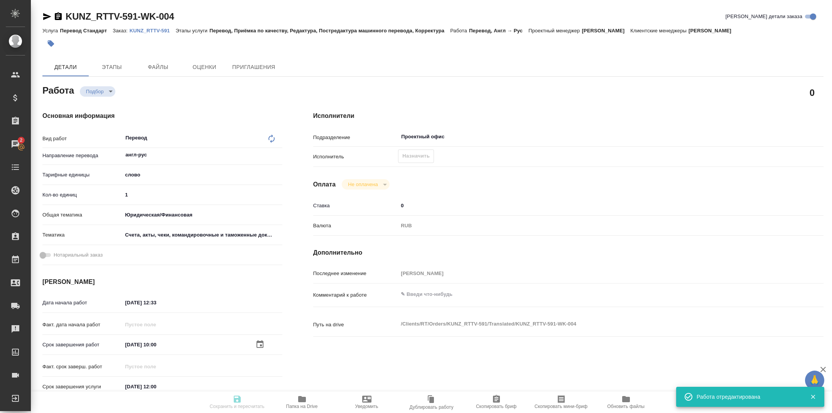
type textarea "x"
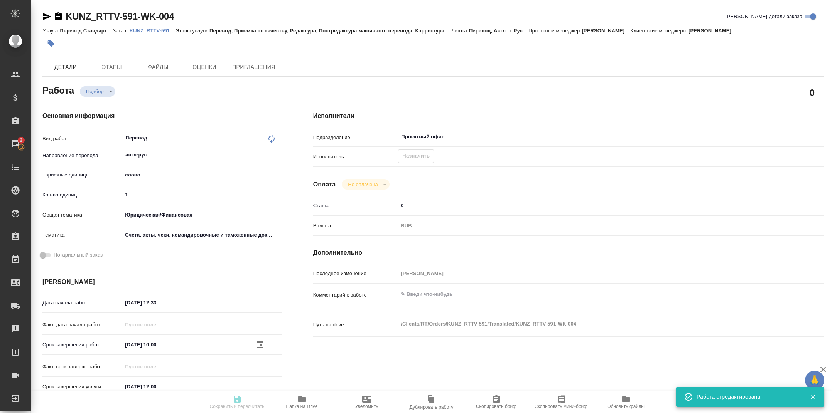
type textarea "x"
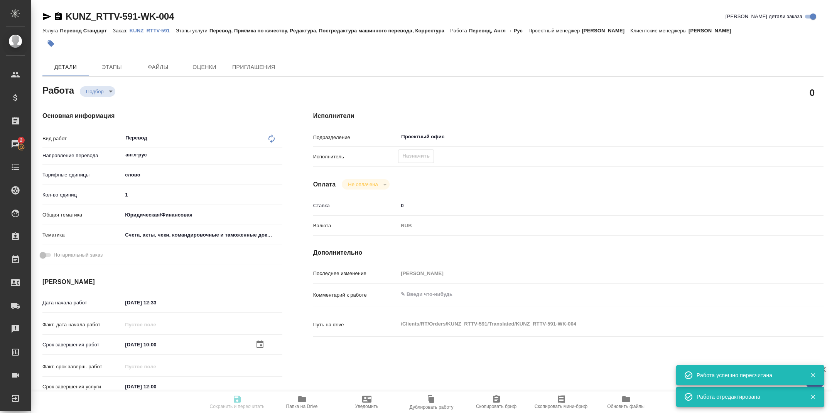
type input "recruiting"
type textarea "Перевод"
type textarea "x"
type input "англ-рус"
type input "5a8b1489cc6b4906c91bfd90"
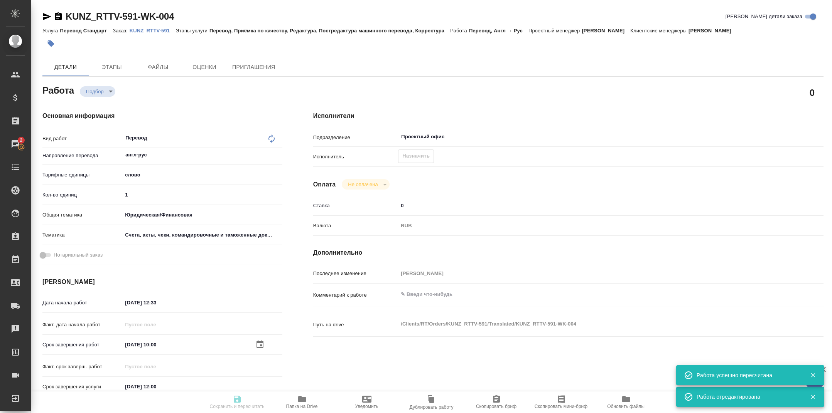
type input "1"
type input "yr-fn"
type input "5f647205b73bc97568ca66c0"
type input "22.09.2025 12:33"
type input "26.09.2025 10:00"
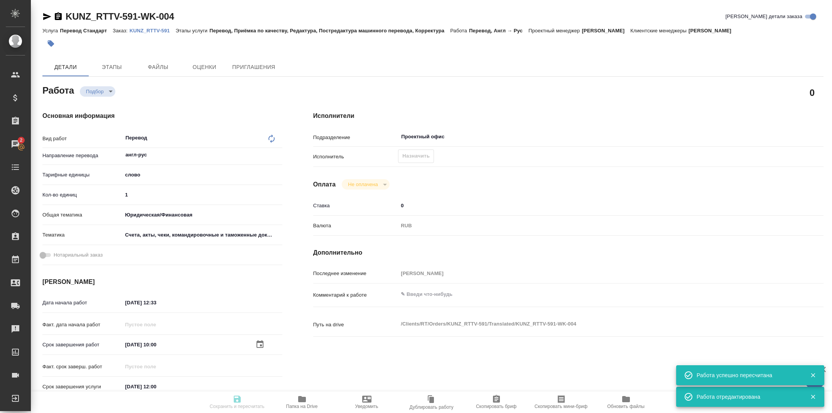
type input "26.09.2025 12:00"
type input "Проектный офис"
type input "notPayed"
type input "0"
type input "RUB"
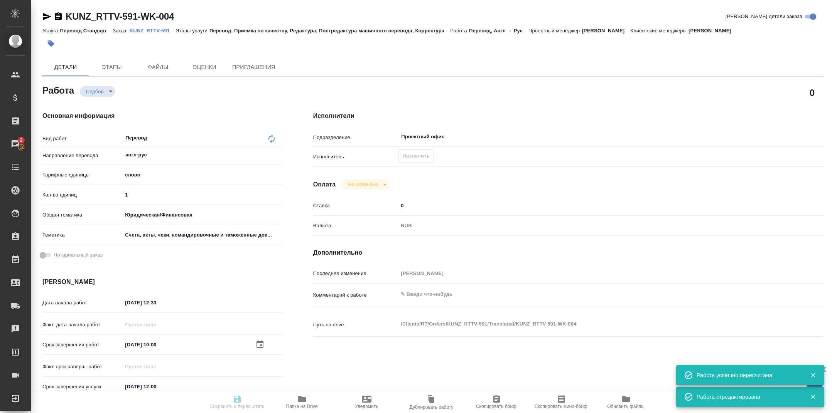
type input "[PERSON_NAME]"
type textarea "x"
type textarea "/Clients/RT/Orders/KUNZ_RTTV-591/Translated/KUNZ_RTTV-591-WK-004"
type textarea "x"
type input "KUNZ_RTTV-591"
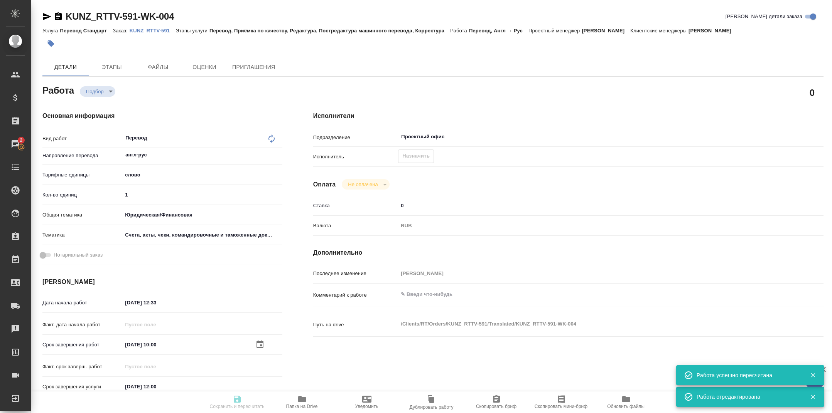
type input "Перевод Стандарт"
type input "Перевод, Приёмка по качеству, Редактура, Постредактура машинного перевода, Корр…"
type input "Веселова Юлия"
type input "Оксютович Ирина"
type input "/Clients/RT/Orders/KUNZ_RTTV-591"
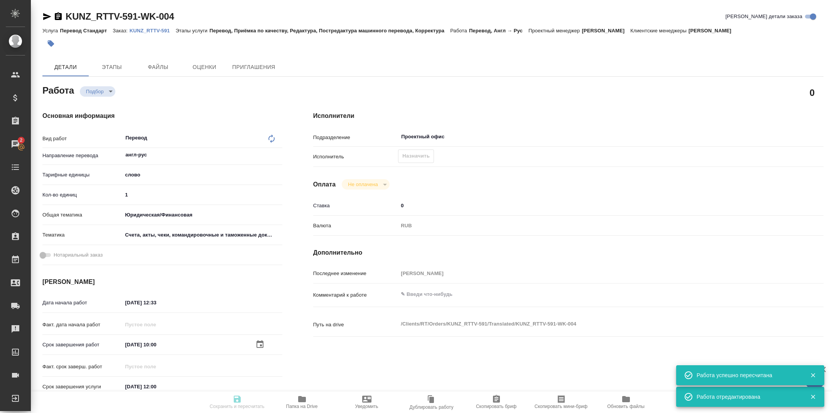
type textarea "x"
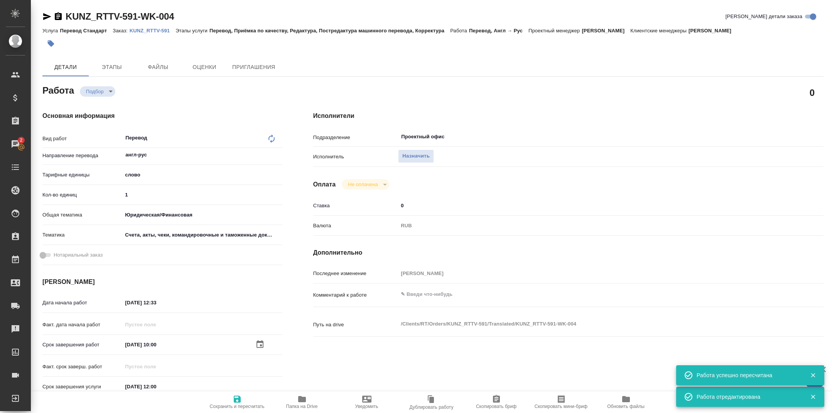
type textarea "x"
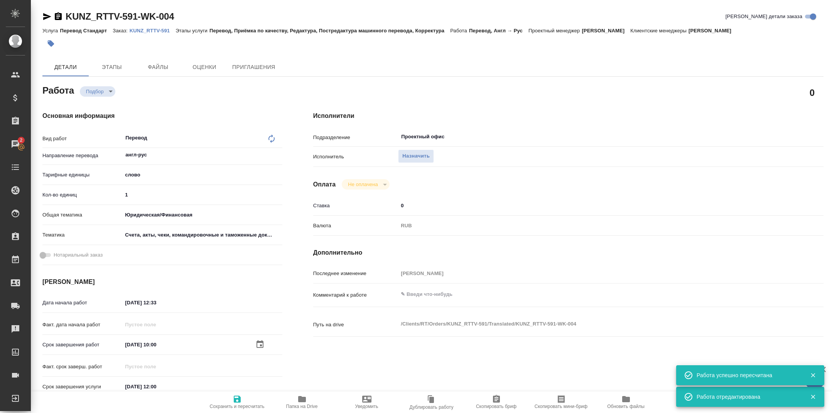
type textarea "x"
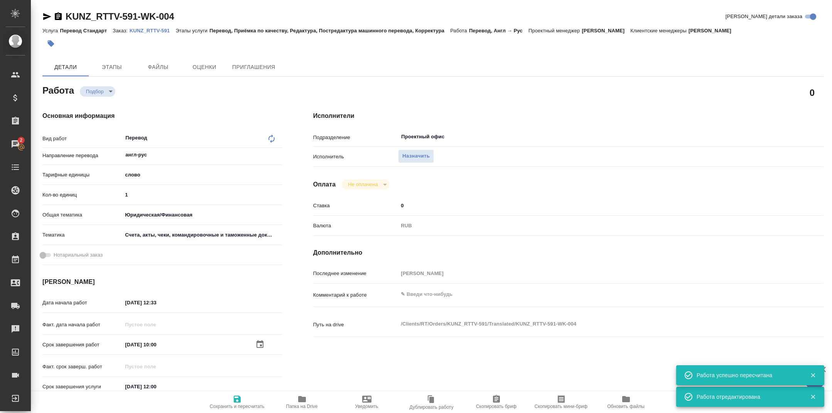
type textarea "x"
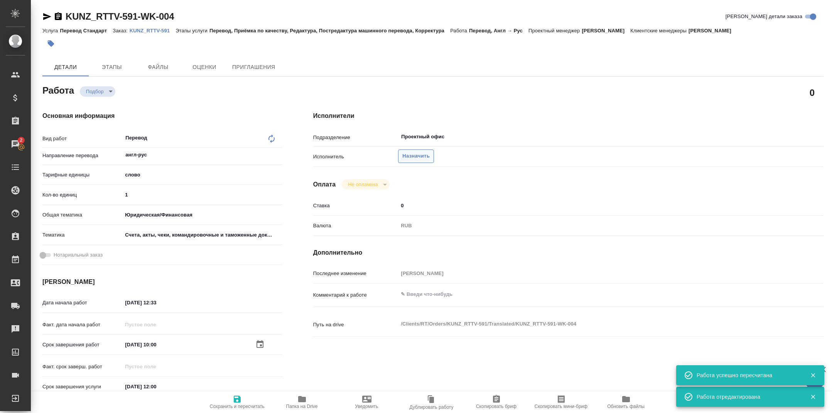
type textarea "x"
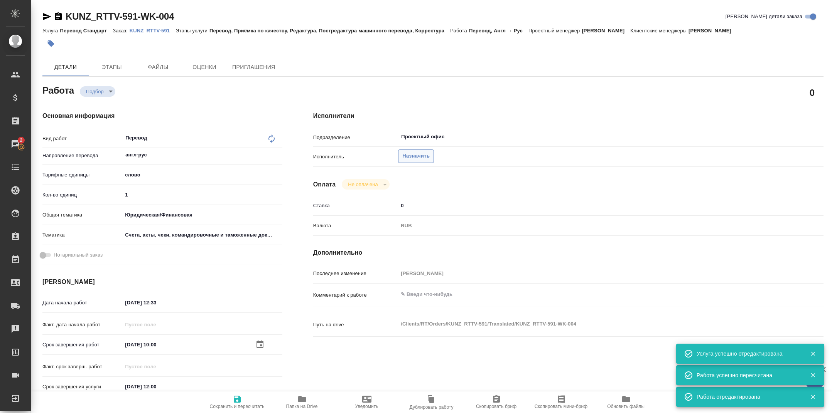
click at [407, 155] on span "Назначить" at bounding box center [415, 156] width 27 height 9
type textarea "x"
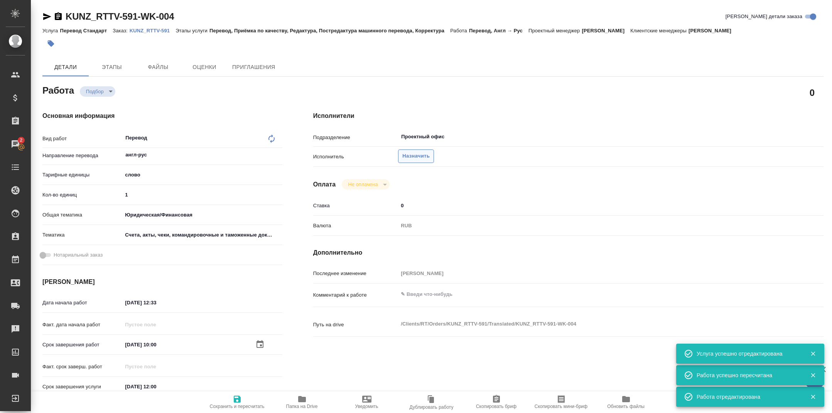
type textarea "x"
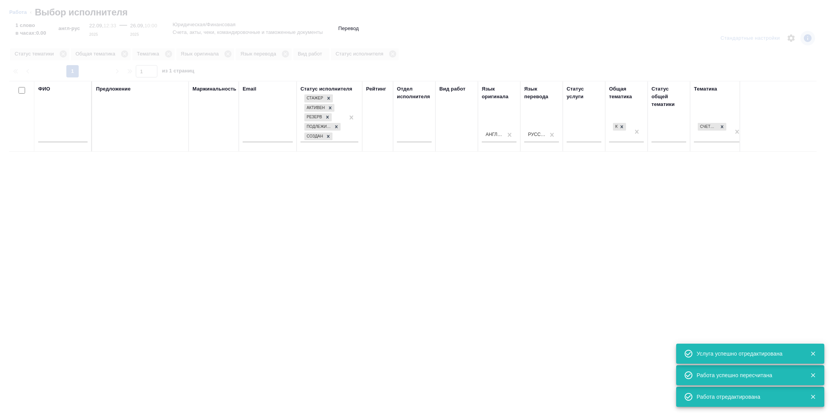
type textarea "x"
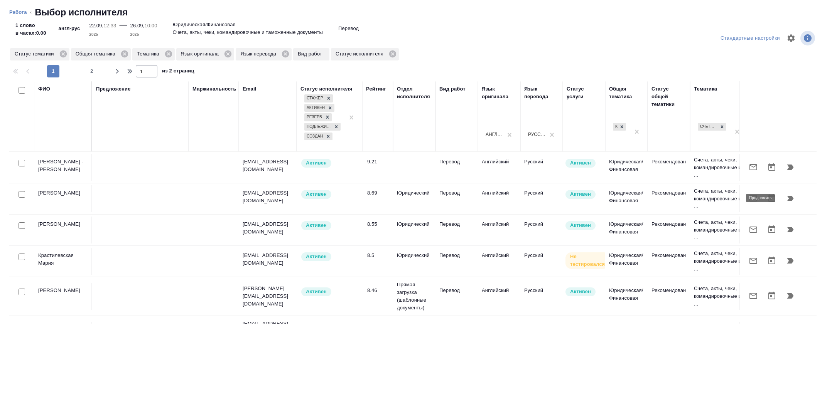
click at [789, 192] on button "button" at bounding box center [790, 198] width 19 height 19
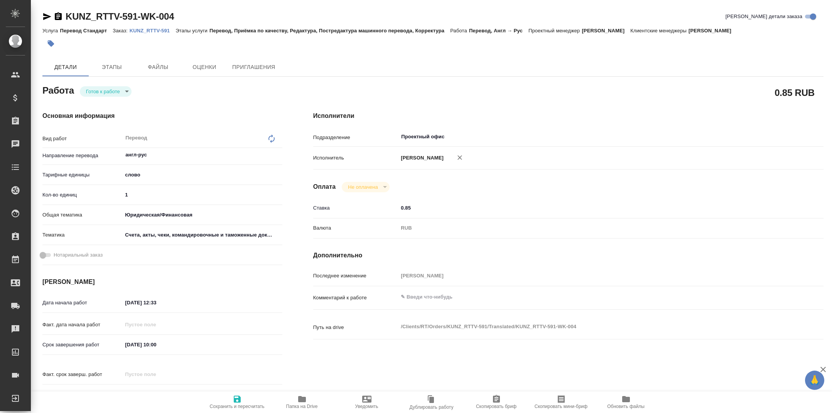
type textarea "x"
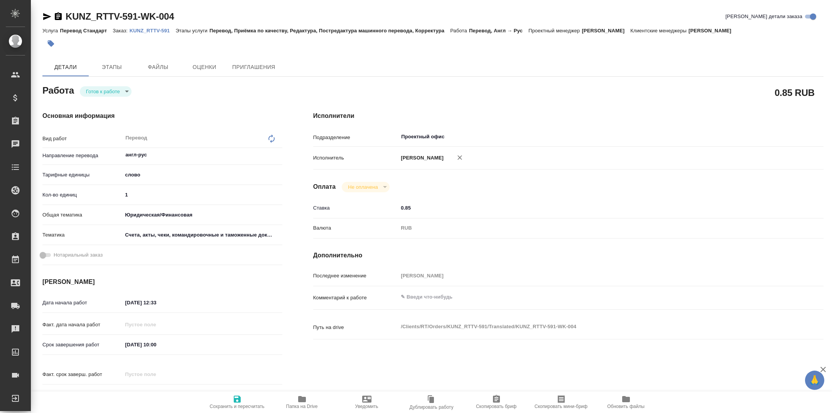
type textarea "x"
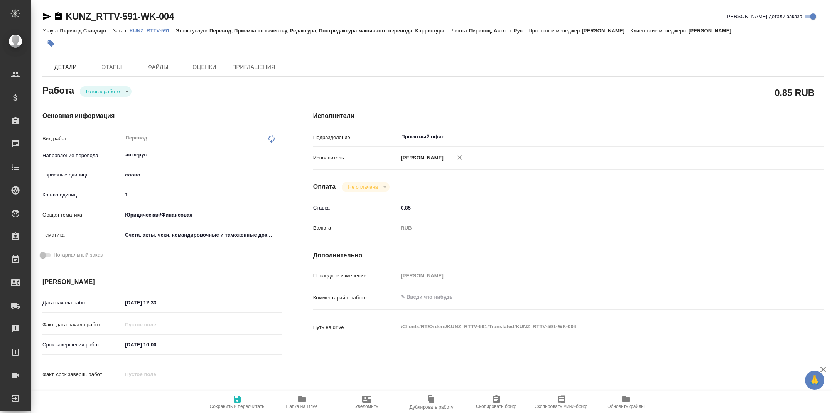
type textarea "x"
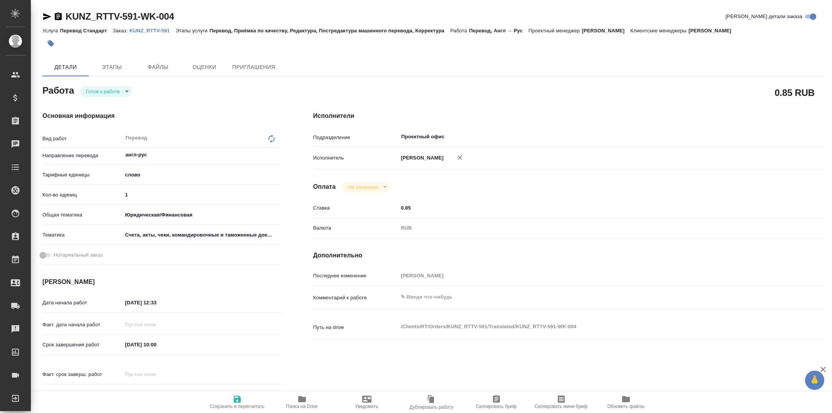
click at [107, 89] on body "🙏 .cls-1 fill:#fff; AWATERA Tarabanovskaya Anastasia Клиенты Спецификации Заказ…" at bounding box center [416, 206] width 832 height 413
type textarea "x"
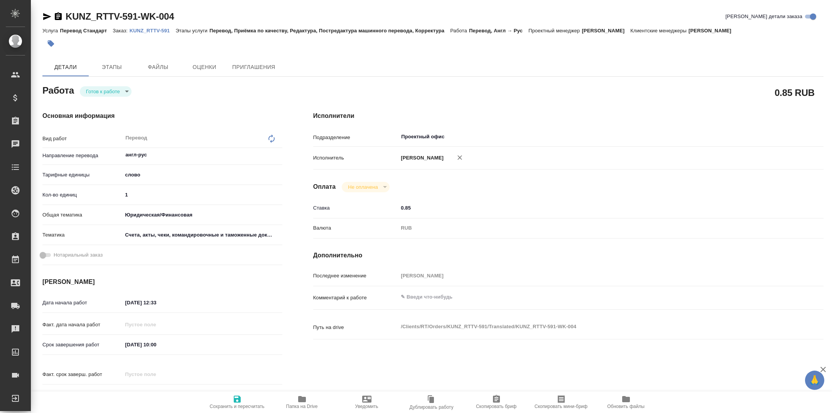
type textarea "x"
click at [109, 101] on button "В работе" at bounding box center [98, 104] width 25 height 8
type textarea "x"
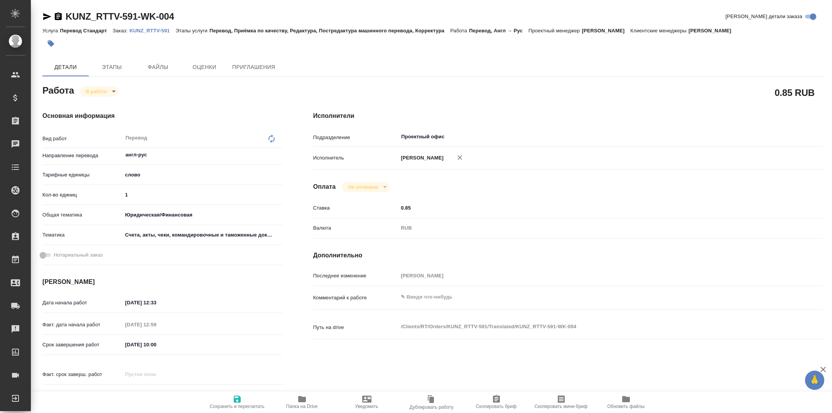
type textarea "x"
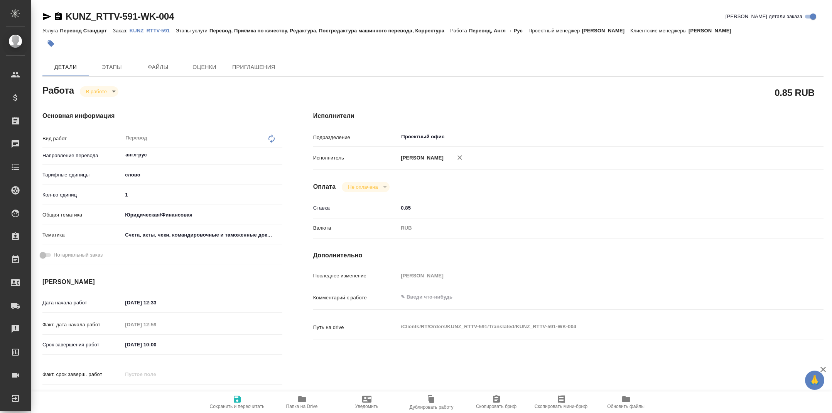
type textarea "x"
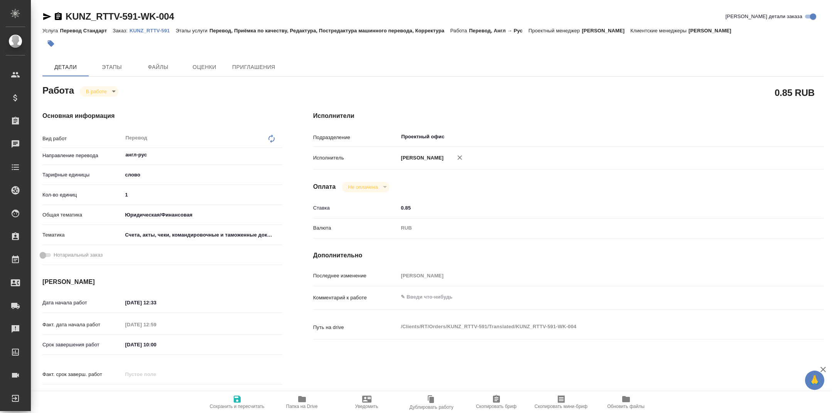
type textarea "x"
click at [47, 18] on icon "button" at bounding box center [47, 16] width 8 height 7
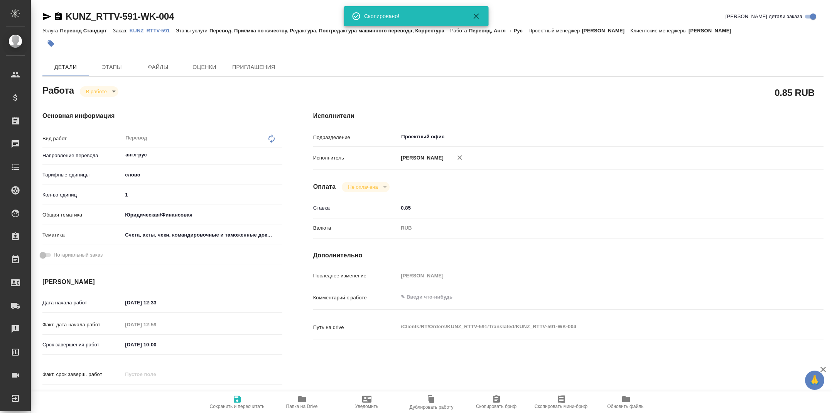
type textarea "x"
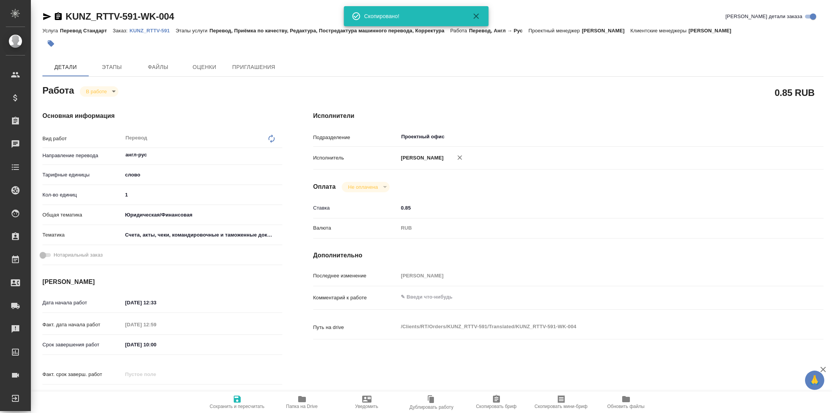
type textarea "x"
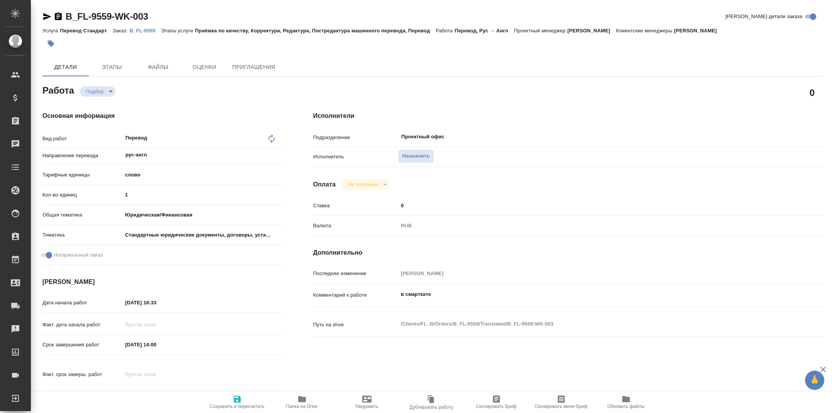
type textarea "x"
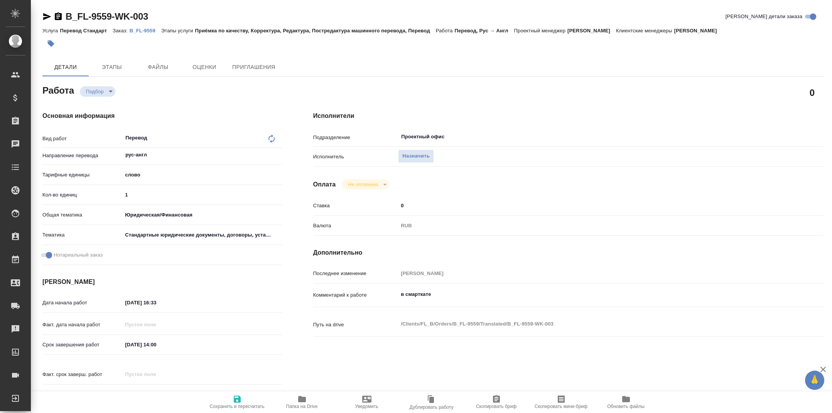
type textarea "x"
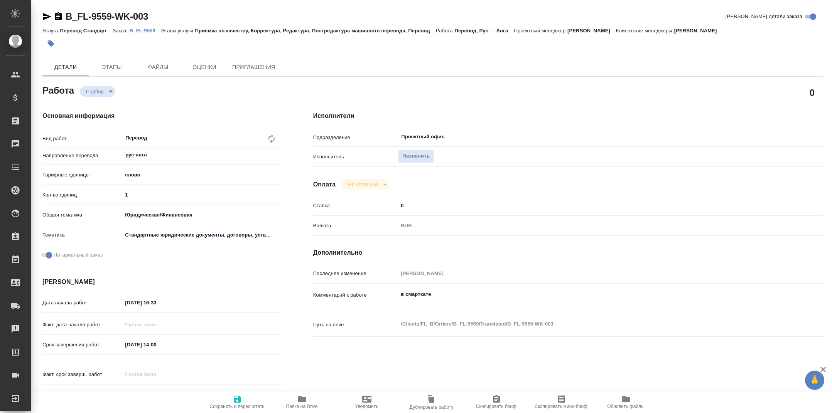
type textarea "x"
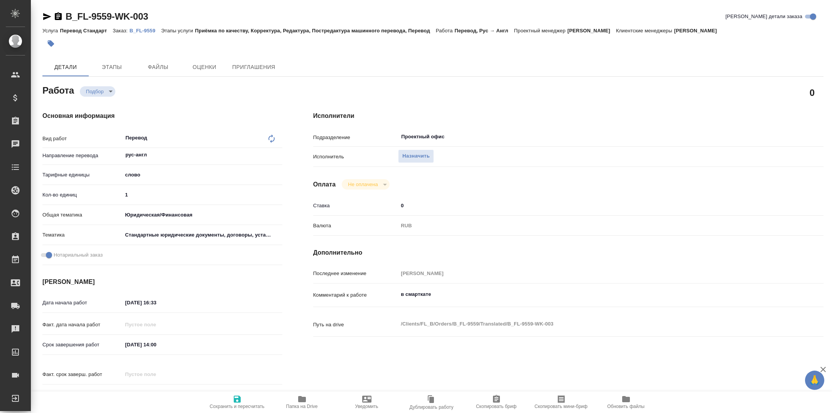
type textarea "x"
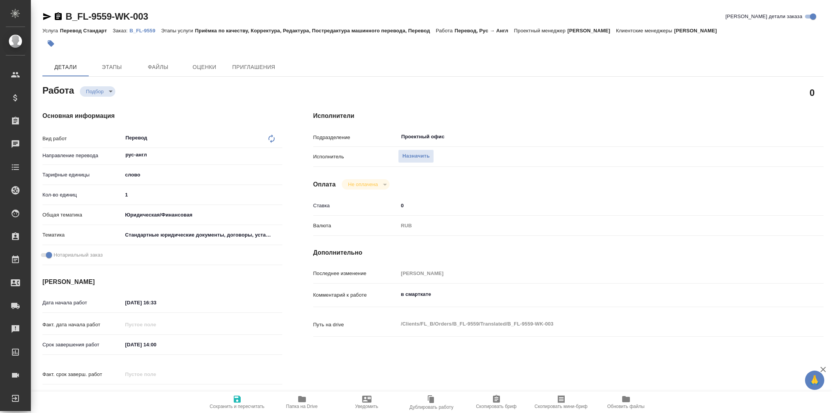
click at [269, 138] on icon at bounding box center [271, 138] width 9 height 9
type textarea "x"
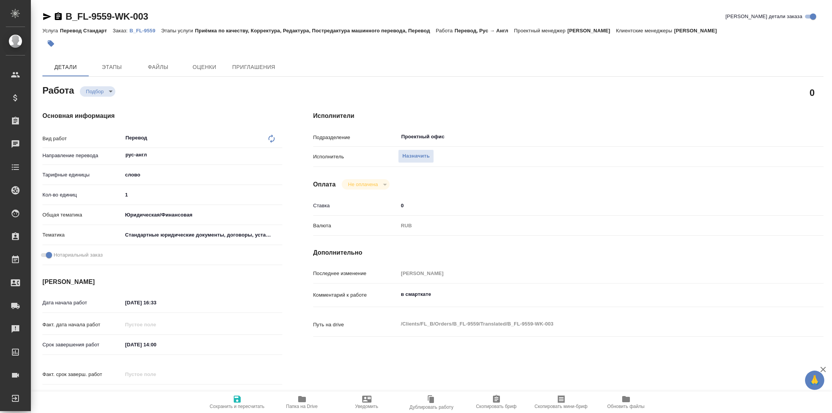
type textarea "x"
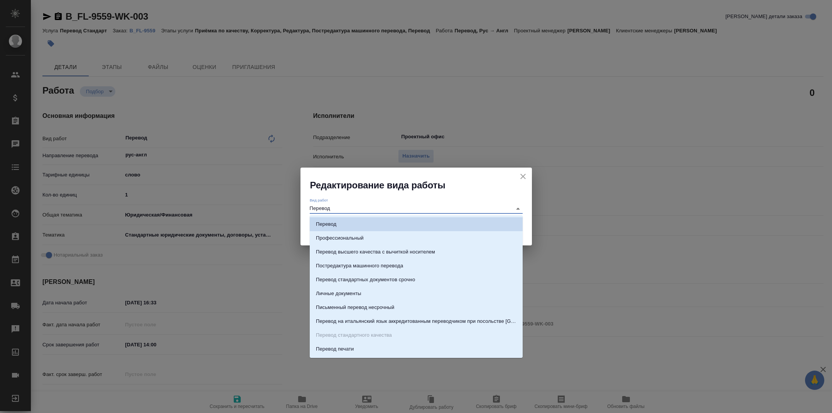
click at [350, 205] on input "Перевод" at bounding box center [409, 208] width 198 height 9
type textarea "x"
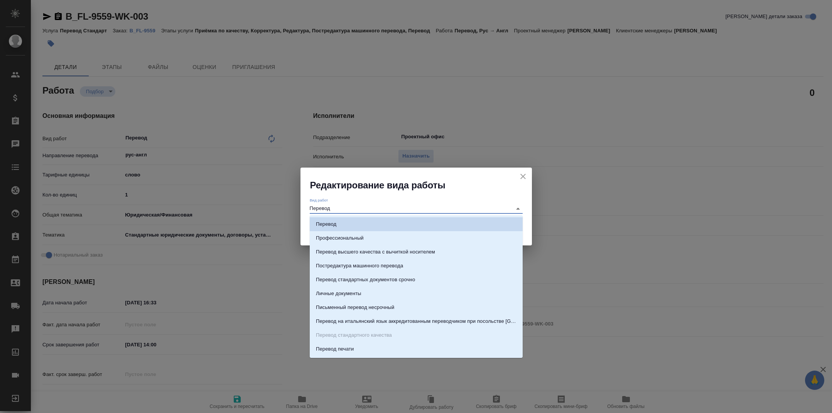
type textarea "x"
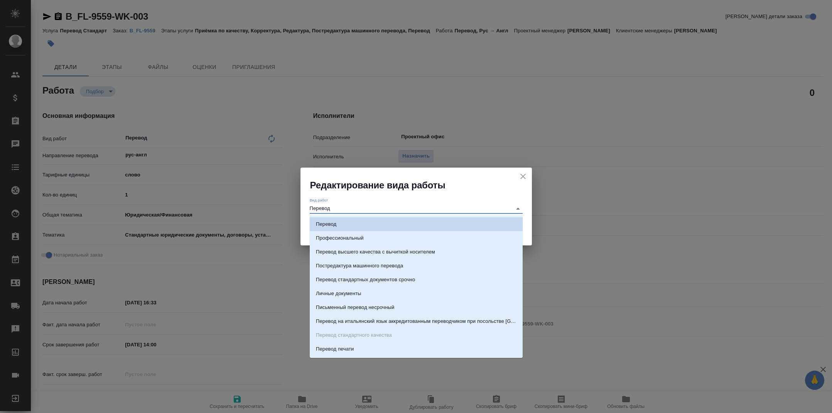
type textarea "x"
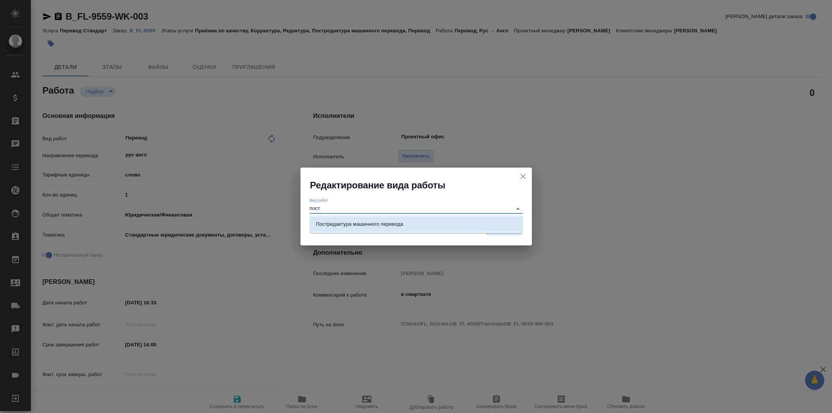
click at [369, 231] on ul "Постредактура машинного перевода" at bounding box center [416, 231] width 213 height 14
click at [399, 215] on div "Постредактура машинного перевода" at bounding box center [416, 224] width 213 height 18
click at [414, 221] on li "Постредактура машинного перевода" at bounding box center [416, 224] width 213 height 14
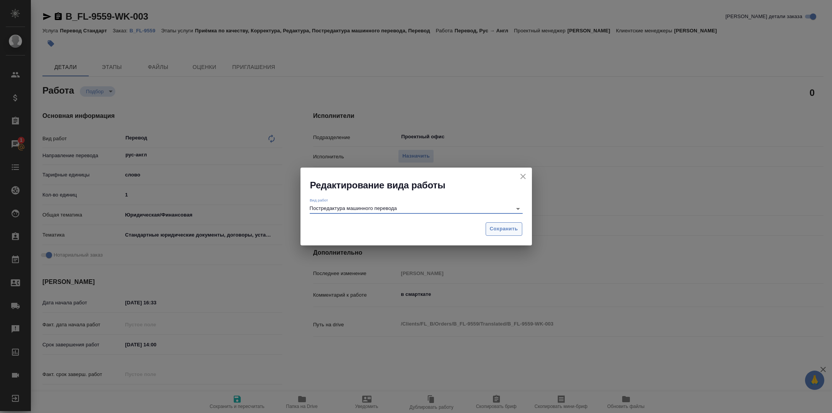
type input "Постредактура машинного перевода"
click at [491, 229] on span "Сохранить" at bounding box center [504, 229] width 28 height 9
type textarea "x"
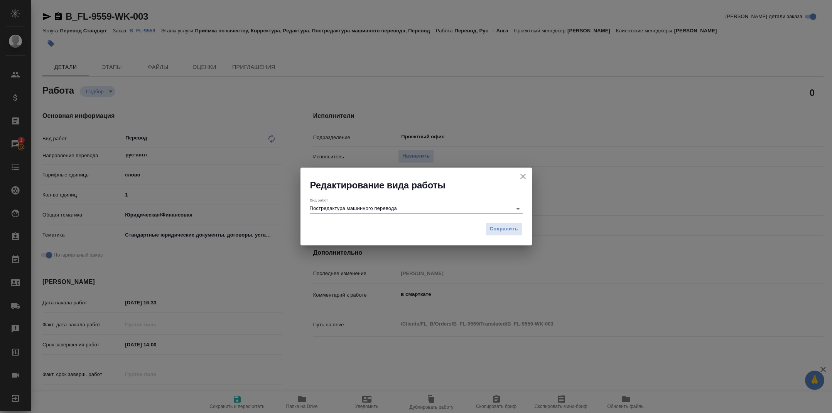
type textarea "x"
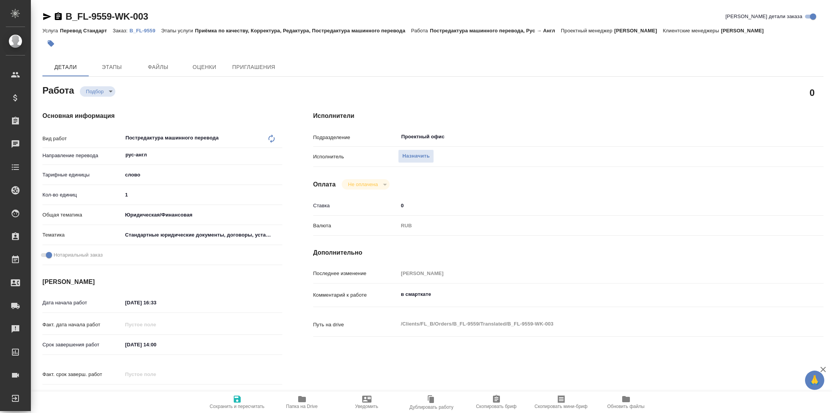
type textarea "x"
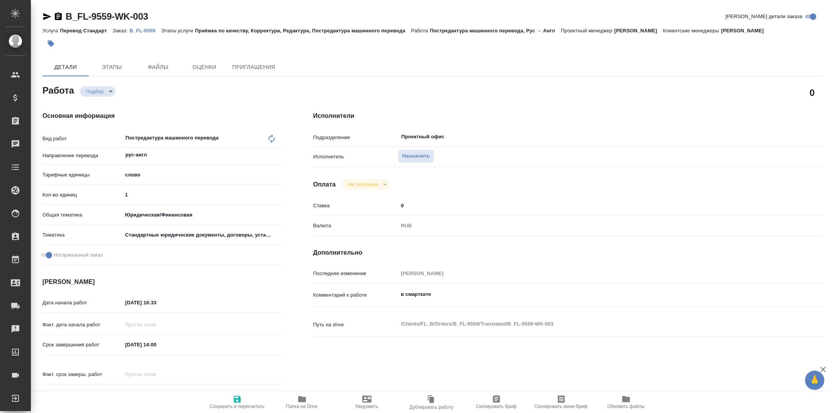
type textarea "x"
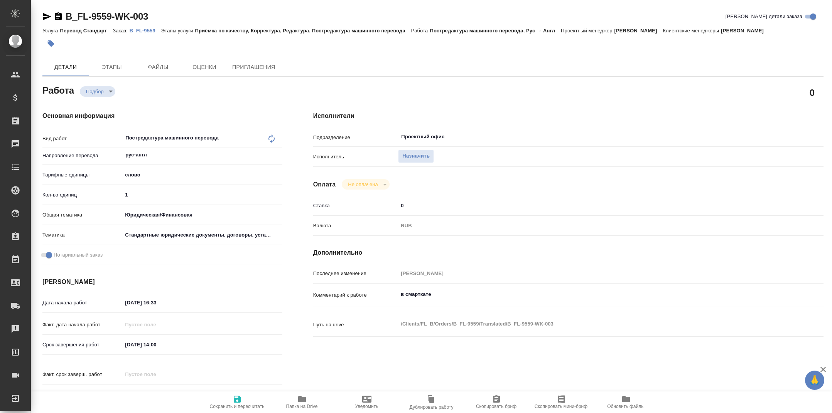
type textarea "x"
drag, startPoint x: 440, startPoint y: 309, endPoint x: 380, endPoint y: 308, distance: 60.1
click at [380, 305] on div "Комментарий к работе в смарткате x" at bounding box center [568, 296] width 510 height 18
type textarea "x"
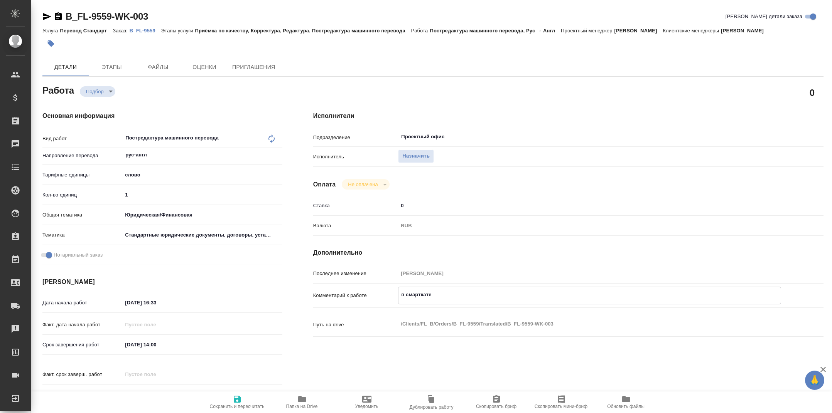
type textarea "x"
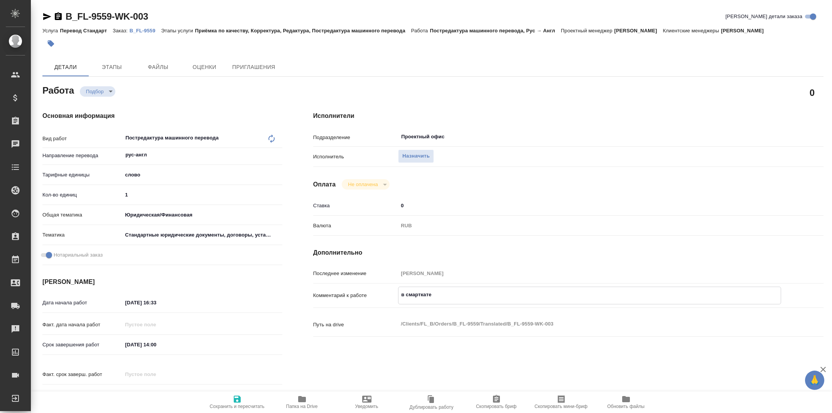
type textarea "x"
type textarea "в смарткат"
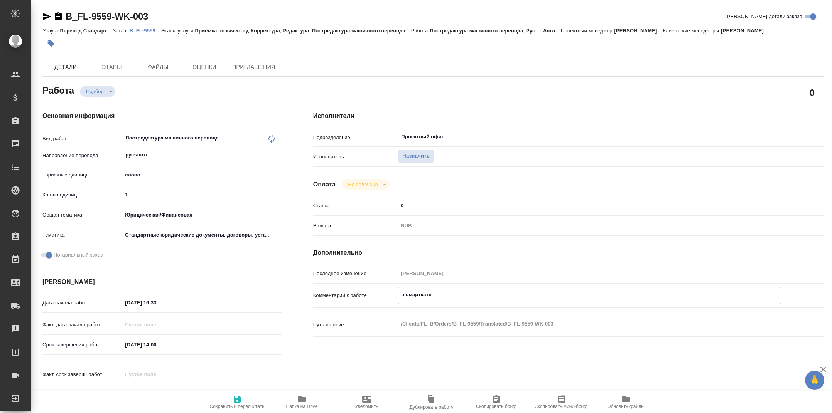
type textarea "x"
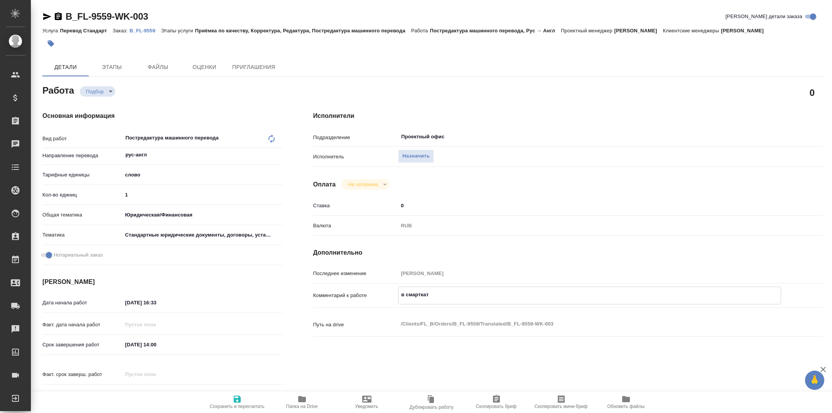
type textarea "x"
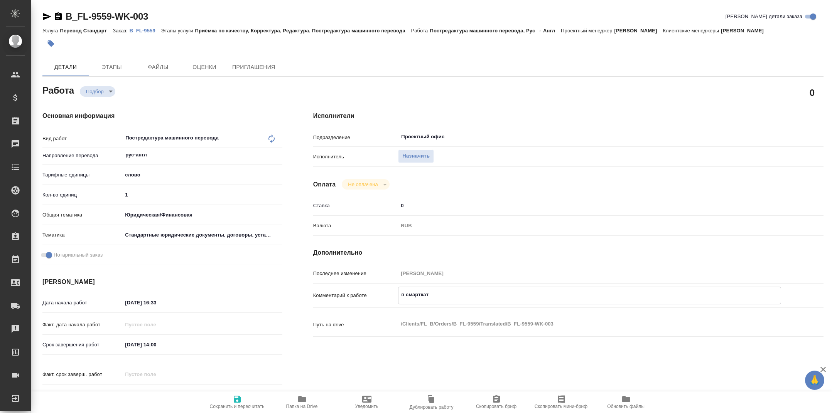
type textarea "в смартка"
type textarea "x"
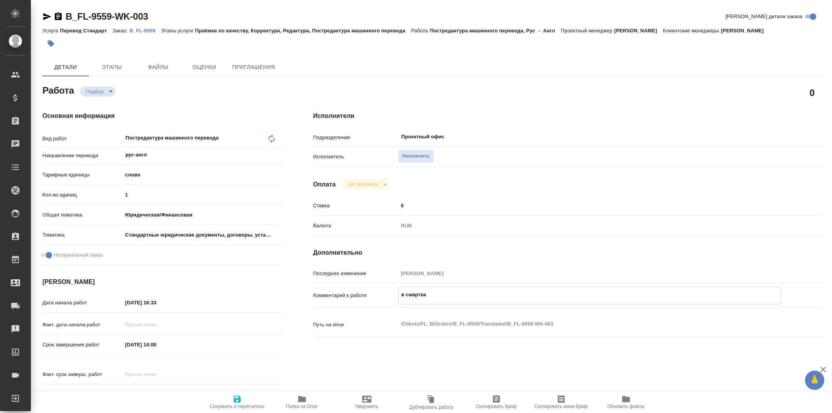
type textarea "x"
type textarea "в смартк"
type textarea "x"
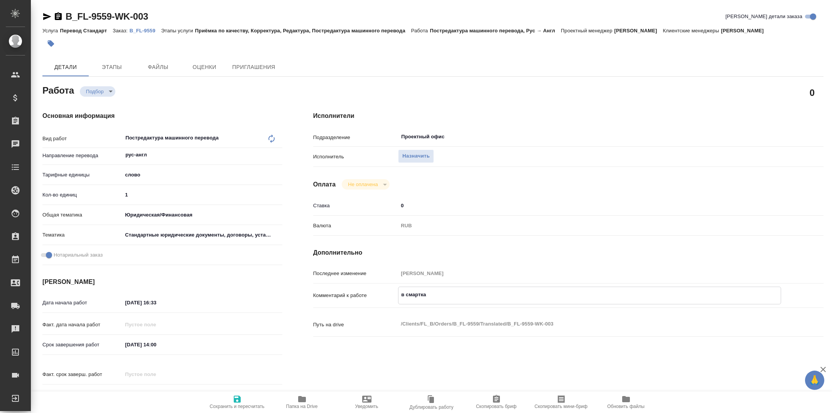
type textarea "x"
type textarea "в смарт"
type textarea "x"
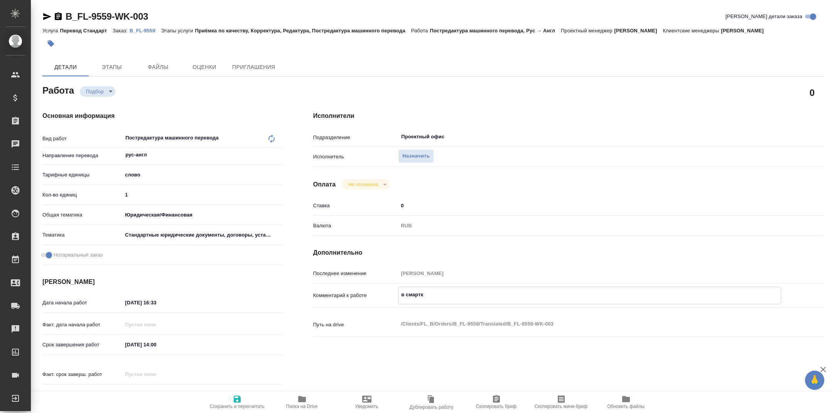
type textarea "x"
type textarea "в [GEOGRAPHIC_DATA]"
type textarea "x"
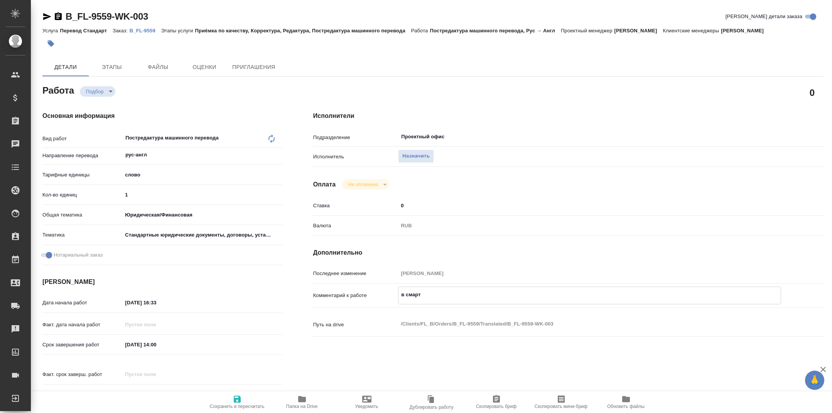
type textarea "x"
type textarea "в сма"
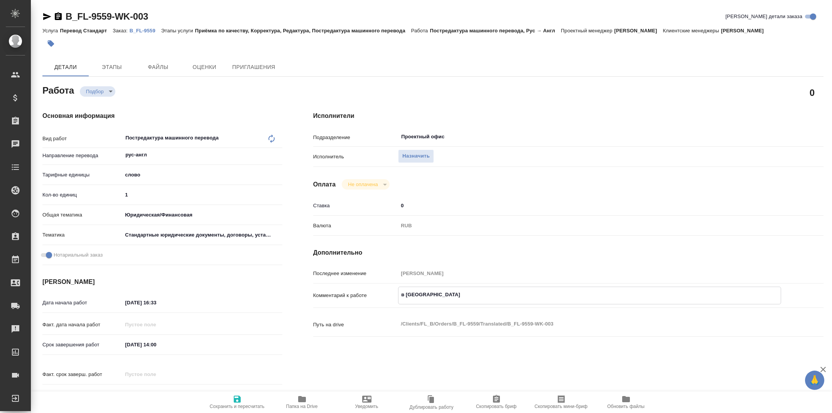
type textarea "x"
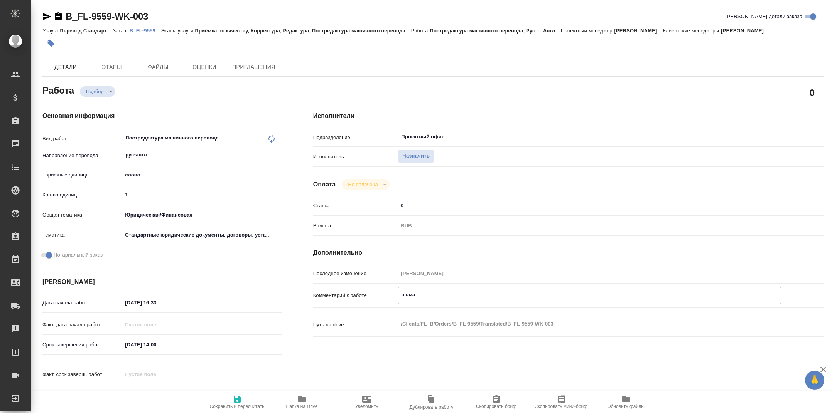
type textarea "в см"
type textarea "x"
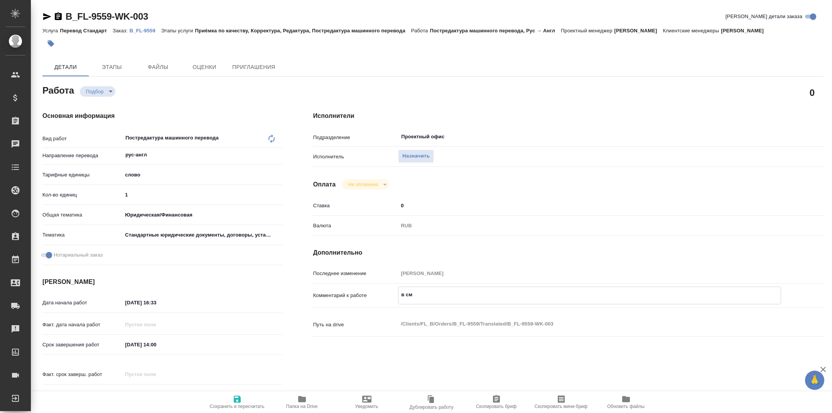
type textarea "x"
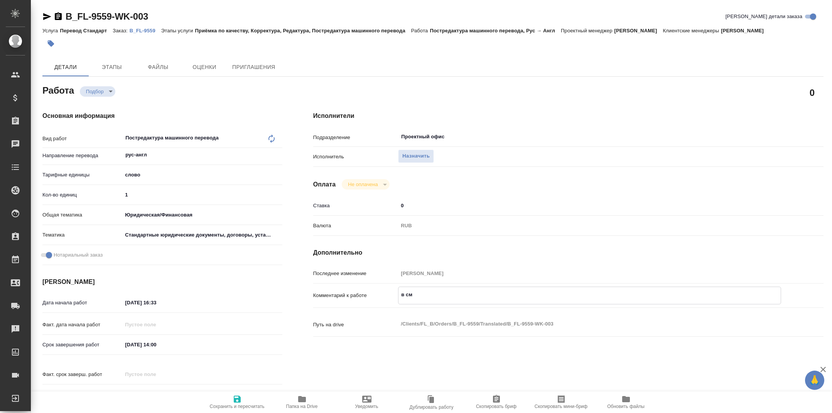
type textarea "x"
type textarea "в с"
type textarea "x"
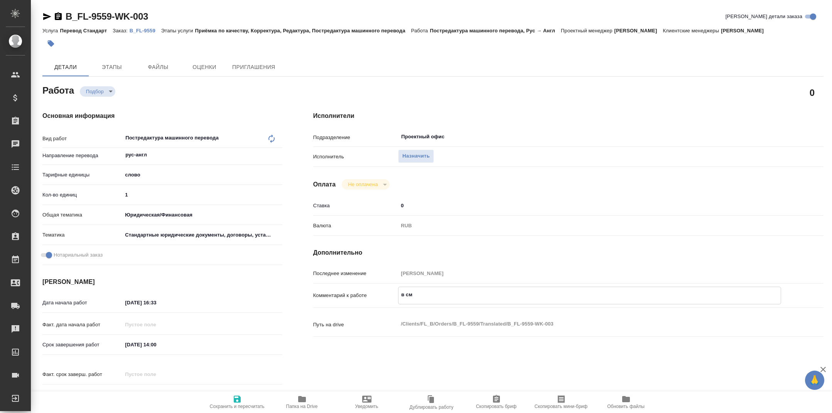
type textarea "x"
type textarea "в"
type textarea "x"
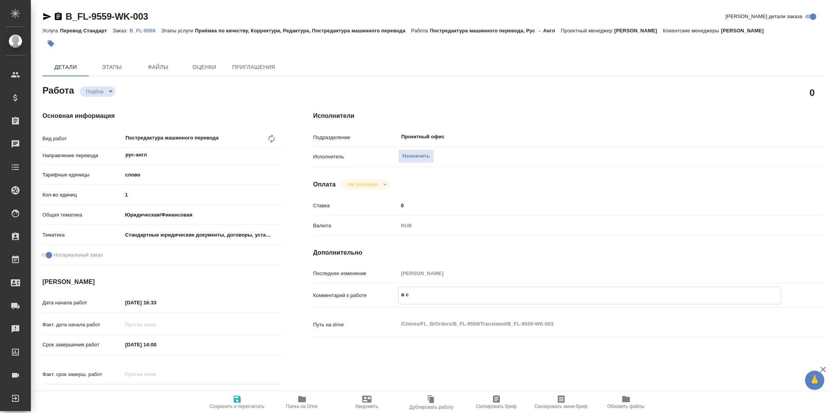
type textarea "x"
type textarea "в"
type textarea "x"
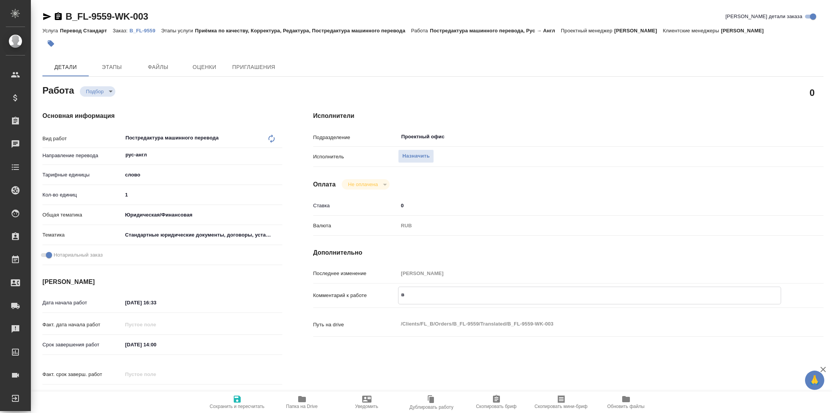
type textarea "x"
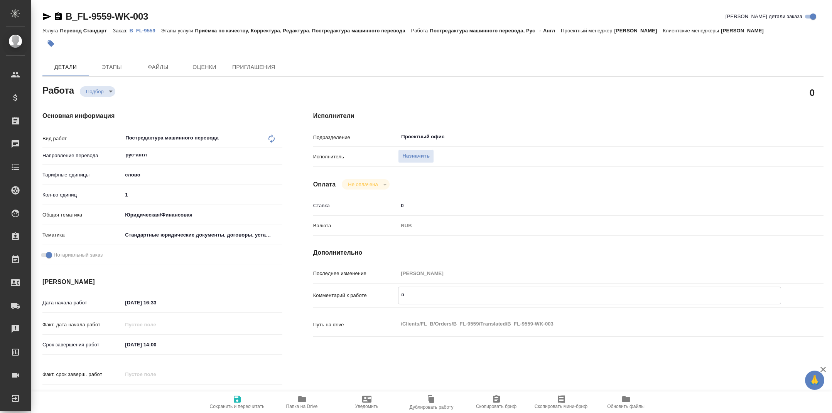
type textarea "x"
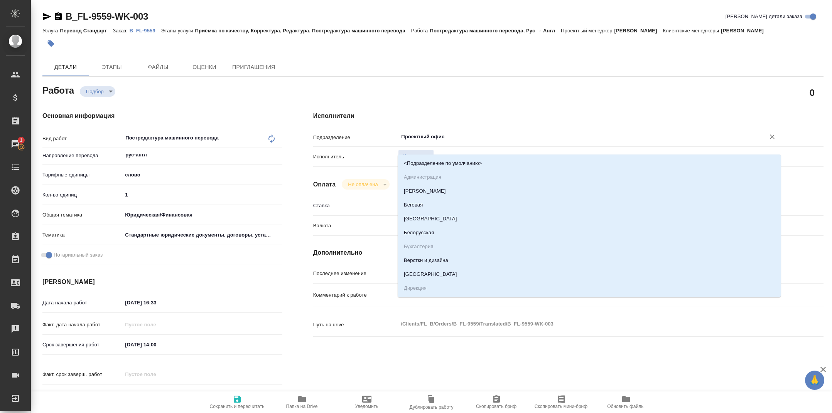
click at [412, 141] on input "Проектный офис" at bounding box center [576, 136] width 352 height 9
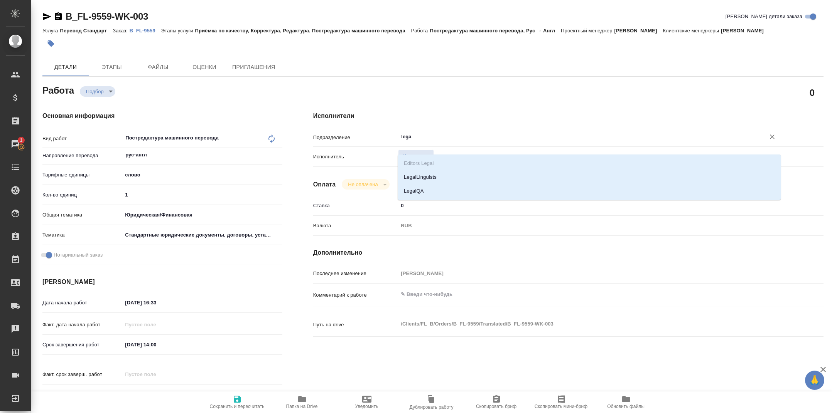
type input "legal"
click at [436, 170] on ul "Editors Legal LegalLinguists LegalQA" at bounding box center [588, 184] width 383 height 42
click at [438, 172] on li "LegalLinguists" at bounding box center [588, 177] width 383 height 14
type textarea "x"
type input "LegalLinguists"
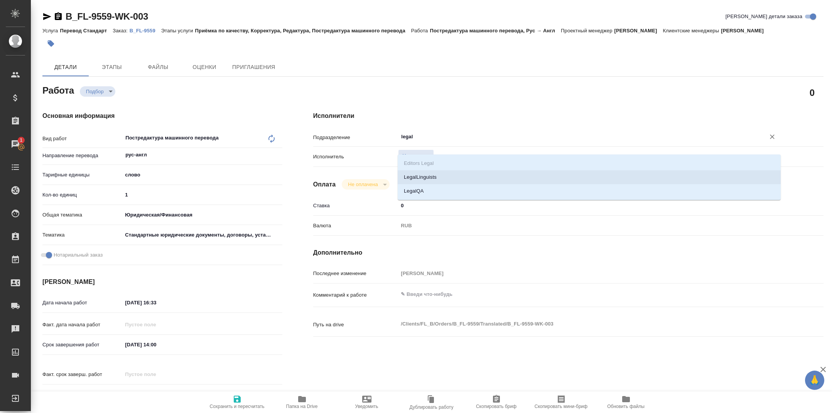
type textarea "x"
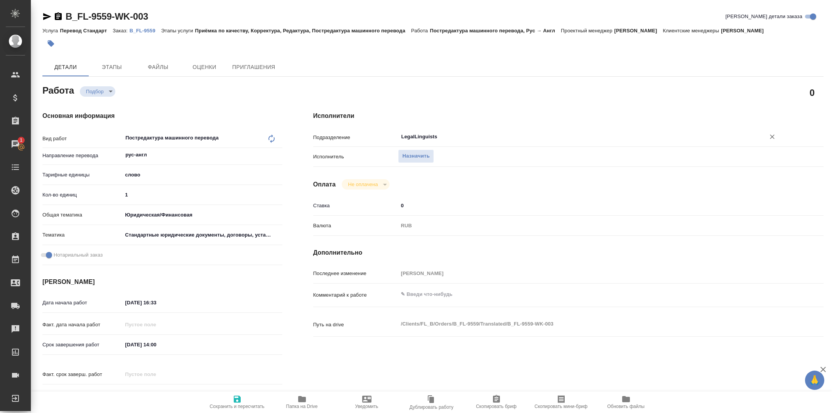
type input "LegalLinguists"
click at [199, 200] on input "1" at bounding box center [202, 194] width 160 height 11
type textarea "x"
type input "15"
type textarea "x"
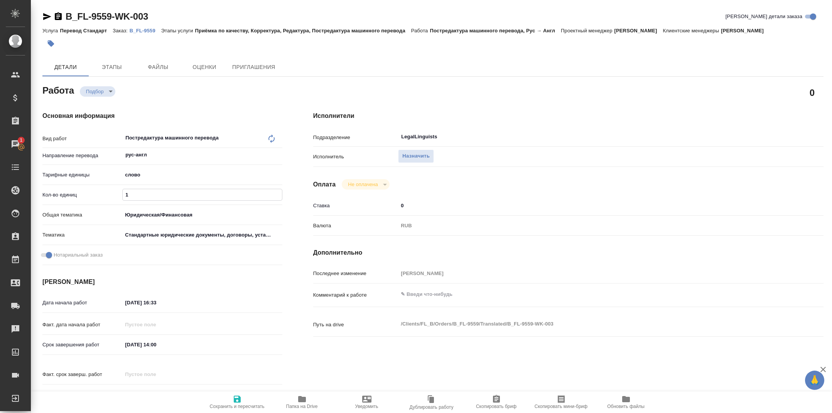
type textarea "x"
type input "150"
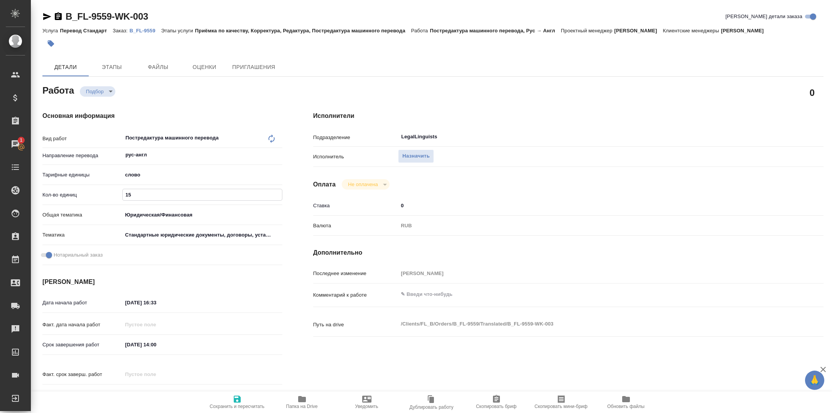
type textarea "x"
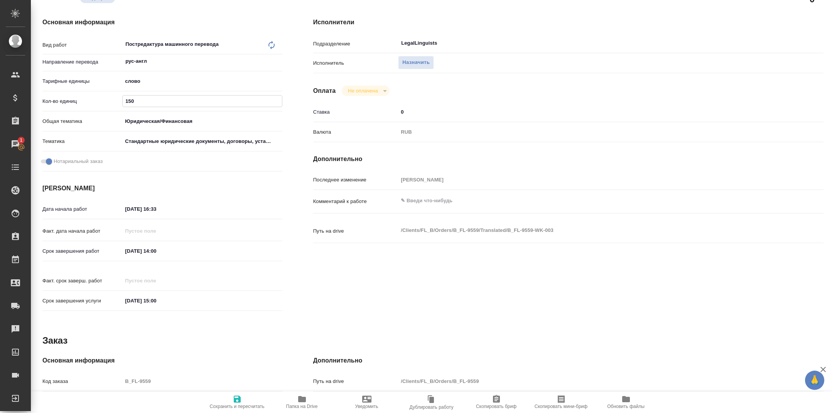
type input "150"
click at [237, 400] on icon "button" at bounding box center [237, 399] width 7 height 7
type textarea "x"
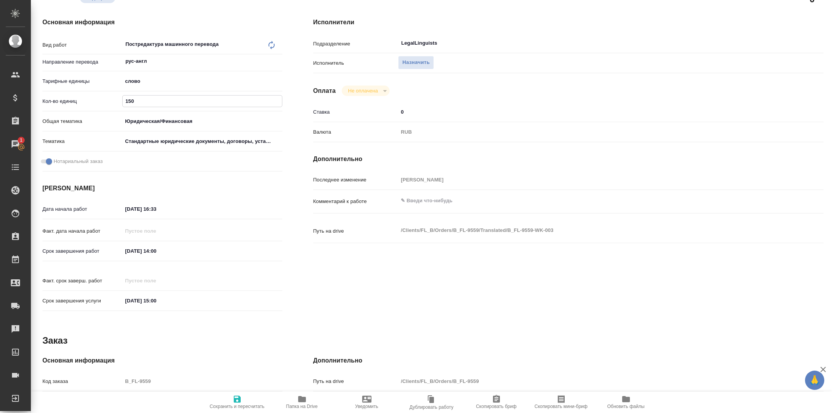
type textarea "x"
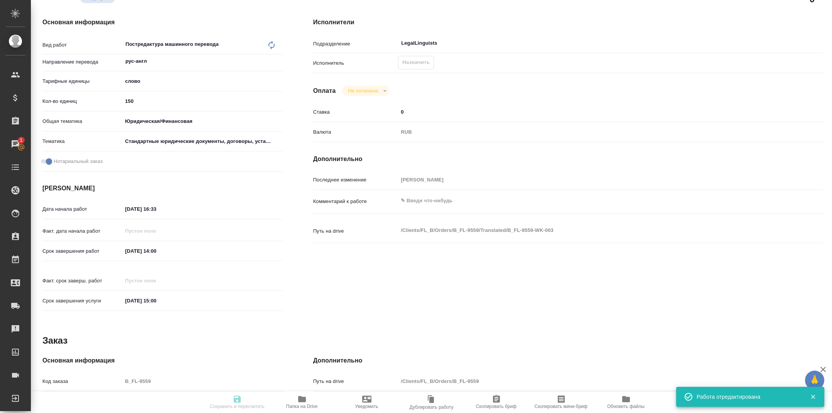
type textarea "x"
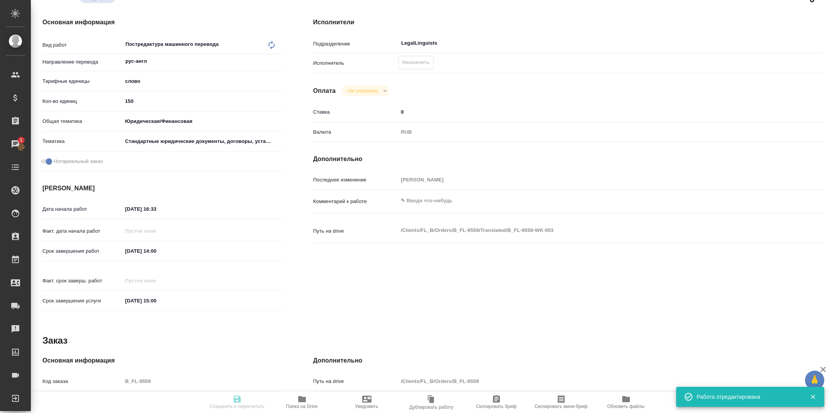
type input "recruiting"
type textarea "Постредактура машинного перевода"
type textarea "x"
type input "рус-англ"
type input "5a8b1489cc6b4906c91bfd90"
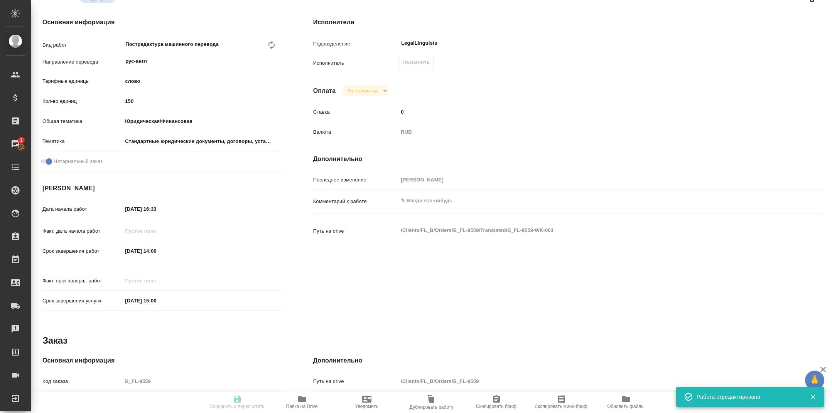
type input "150"
type input "yr-fn"
type input "5f647205b73bc97568ca66bf"
checkbox input "true"
type input "22.09.2025 16:33"
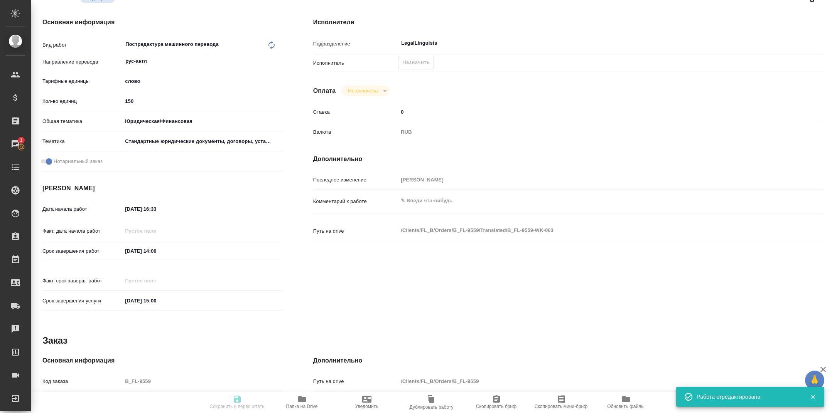
type input "24.09.2025 14:00"
type input "24.09.2025 15:00"
type input "LegalLinguists"
type input "notPayed"
type input "0"
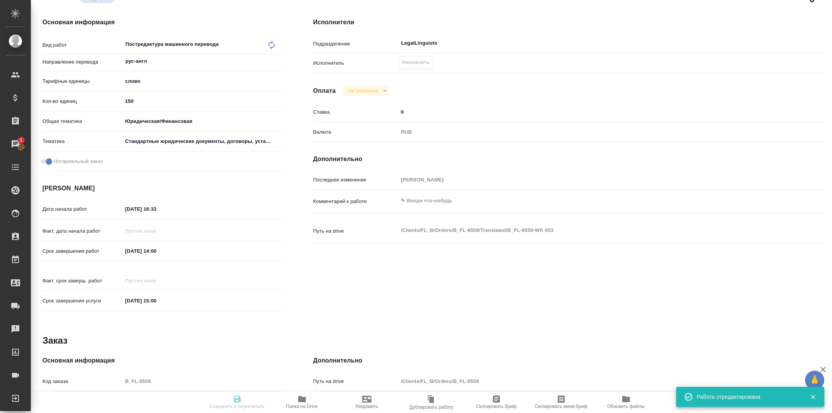
type input "RUB"
type input "Тарабановская Анастасия"
type textarea "x"
type textarea "/Clients/FL_B/Orders/B_FL-9559/Translated/B_FL-9559-WK-003"
type textarea "x"
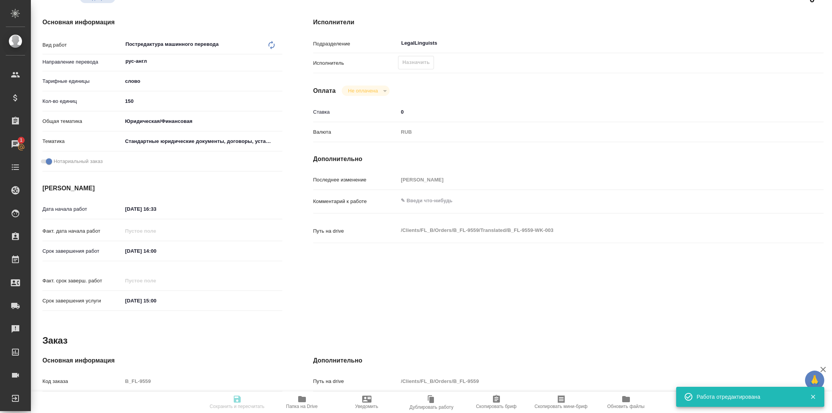
type input "B_FL-9559"
type input "Перевод Стандарт"
type input "Приёмка по качеству, Корректура, Редактура, Постредактура машинного перевода"
type input "Богомолова Анастасия"
type input "Арсеньева Вера"
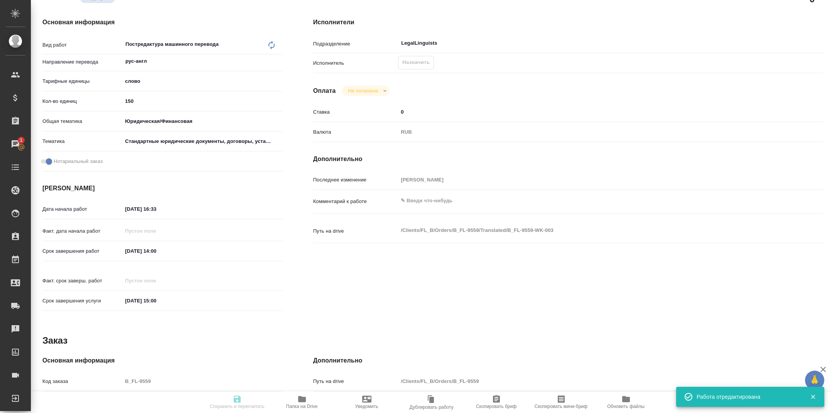
type input "/Clients/FL_B/Orders/B_FL-9559"
type textarea "x"
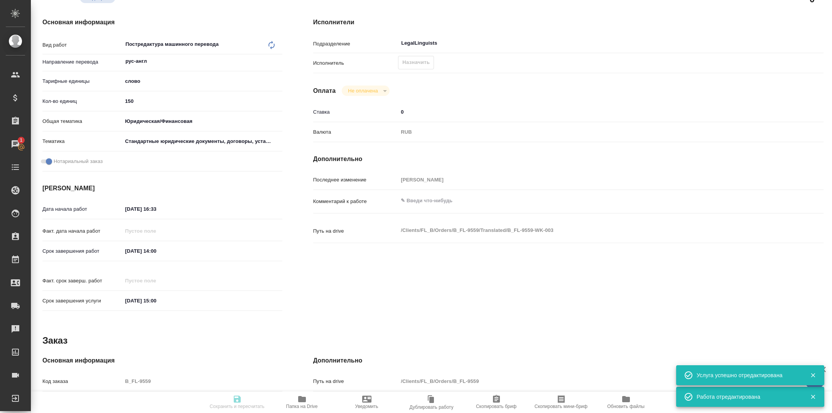
type textarea "x"
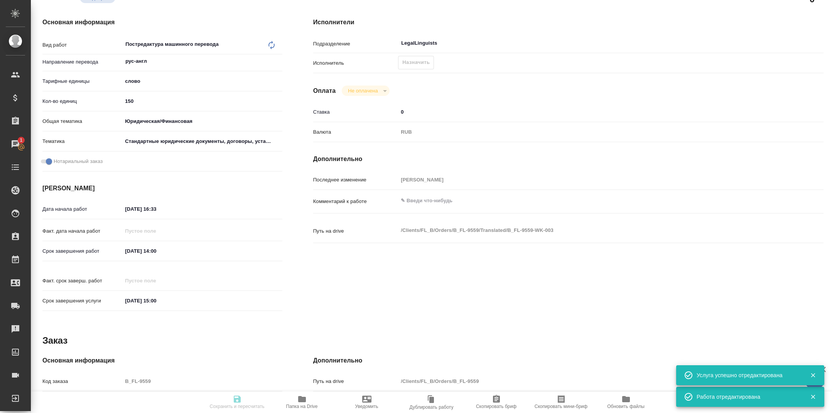
type textarea "x"
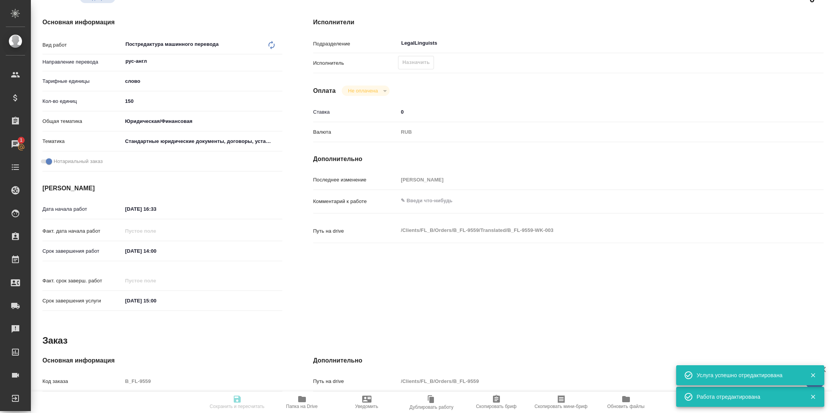
type textarea "x"
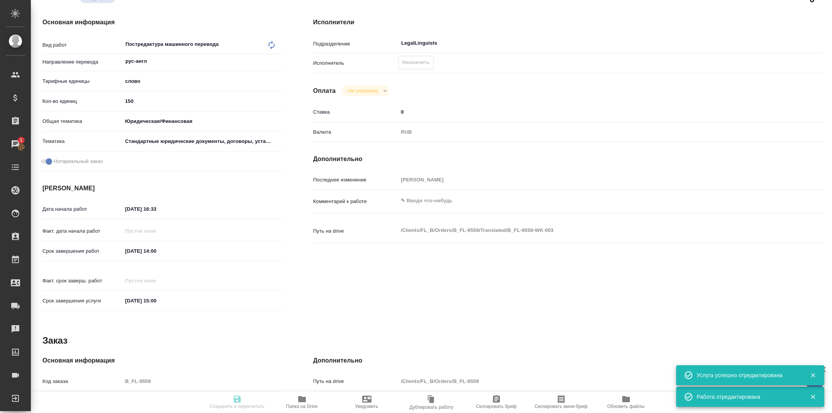
type textarea "x"
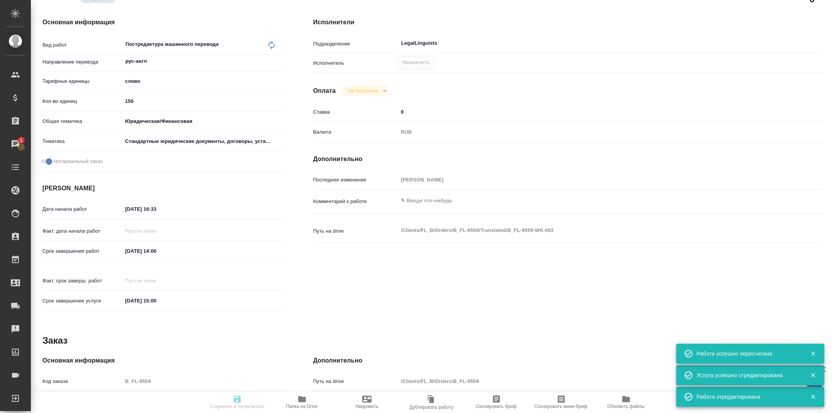
type input "recruiting"
type textarea "Постредактура машинного перевода"
type textarea "x"
type input "рус-англ"
type input "5a8b1489cc6b4906c91bfd90"
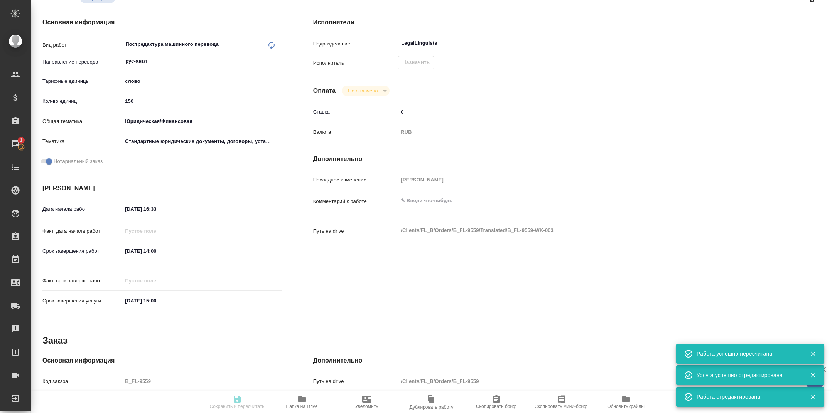
type input "150"
type input "yr-fn"
type input "5f647205b73bc97568ca66bf"
checkbox input "true"
type input "22.09.2025 16:33"
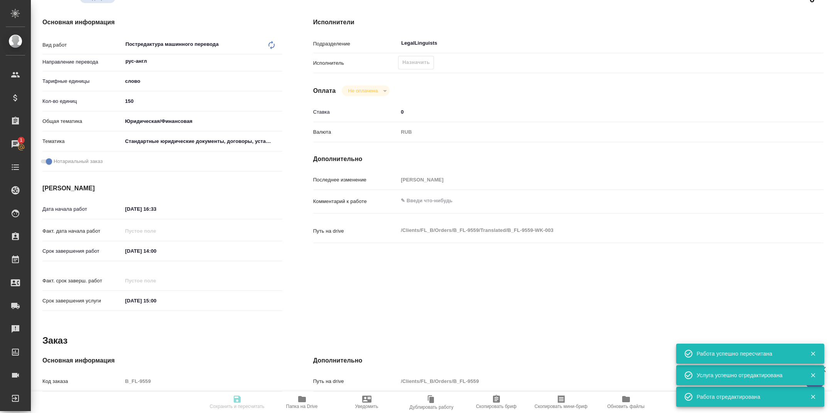
type input "24.09.2025 14:00"
type input "24.09.2025 15:00"
type input "LegalLinguists"
type input "notPayed"
type input "0"
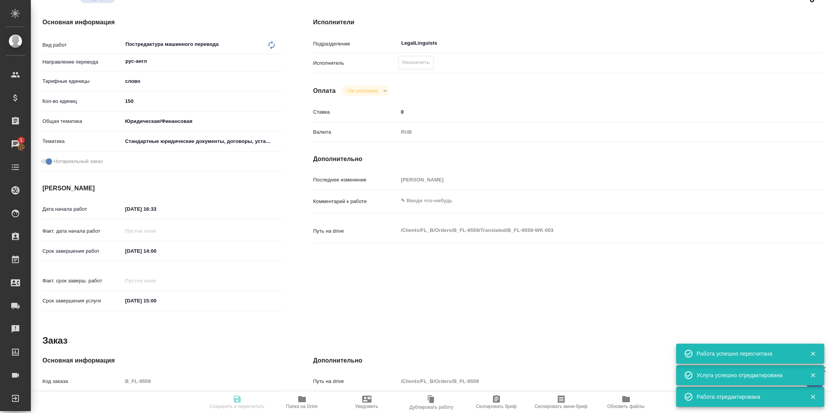
type input "RUB"
type input "Тарабановская Анастасия"
type textarea "x"
type textarea "/Clients/FL_B/Orders/B_FL-9559/Translated/B_FL-9559-WK-003"
type textarea "x"
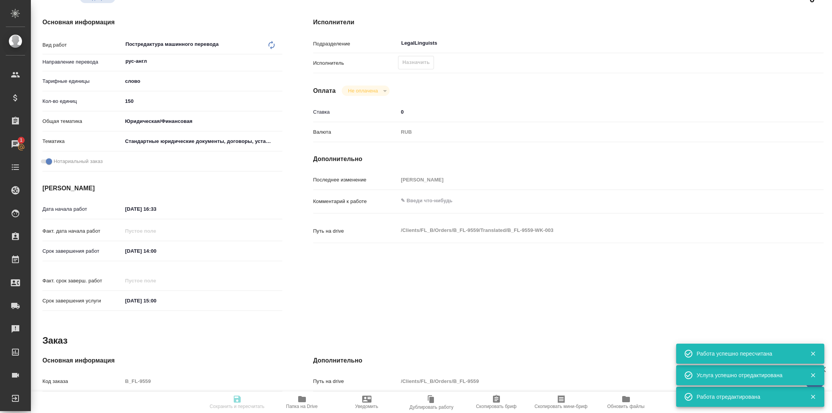
type input "B_FL-9559"
type input "Перевод Стандарт"
click at [570, 403] on span "Скопировать мини-бриф" at bounding box center [561, 402] width 56 height 15
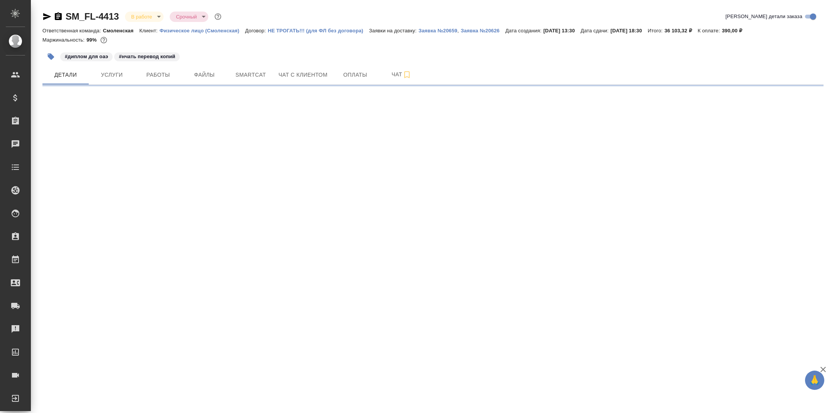
click at [157, 85] on div at bounding box center [432, 86] width 781 height 2
click at [152, 79] on span "Работы" at bounding box center [158, 75] width 37 height 10
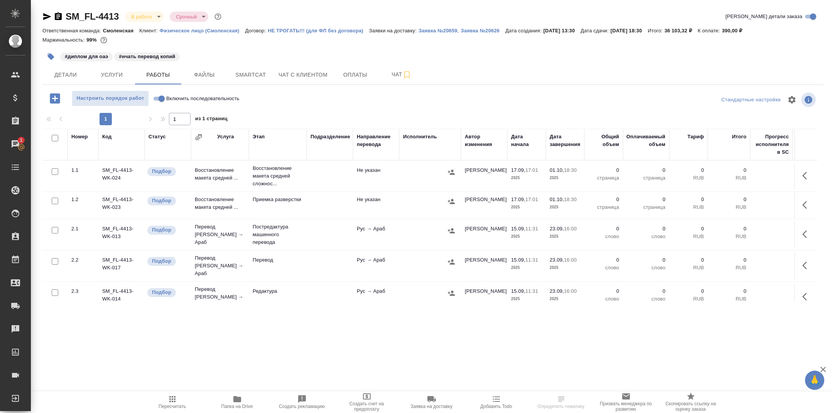
scroll to position [201, 0]
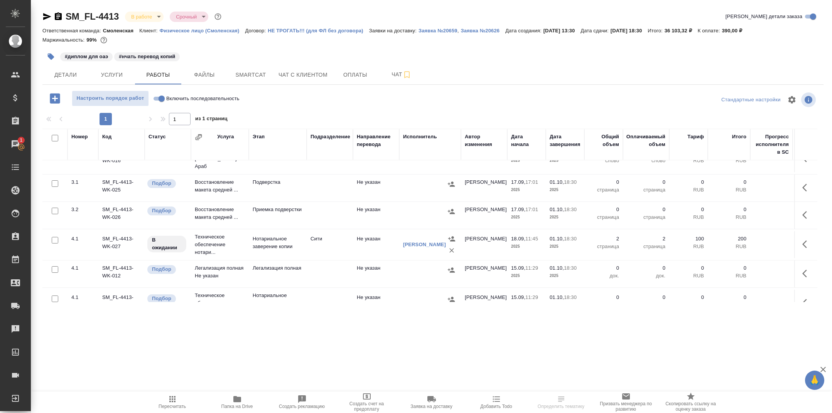
click at [234, 404] on span "Папка на Drive" at bounding box center [237, 406] width 32 height 5
